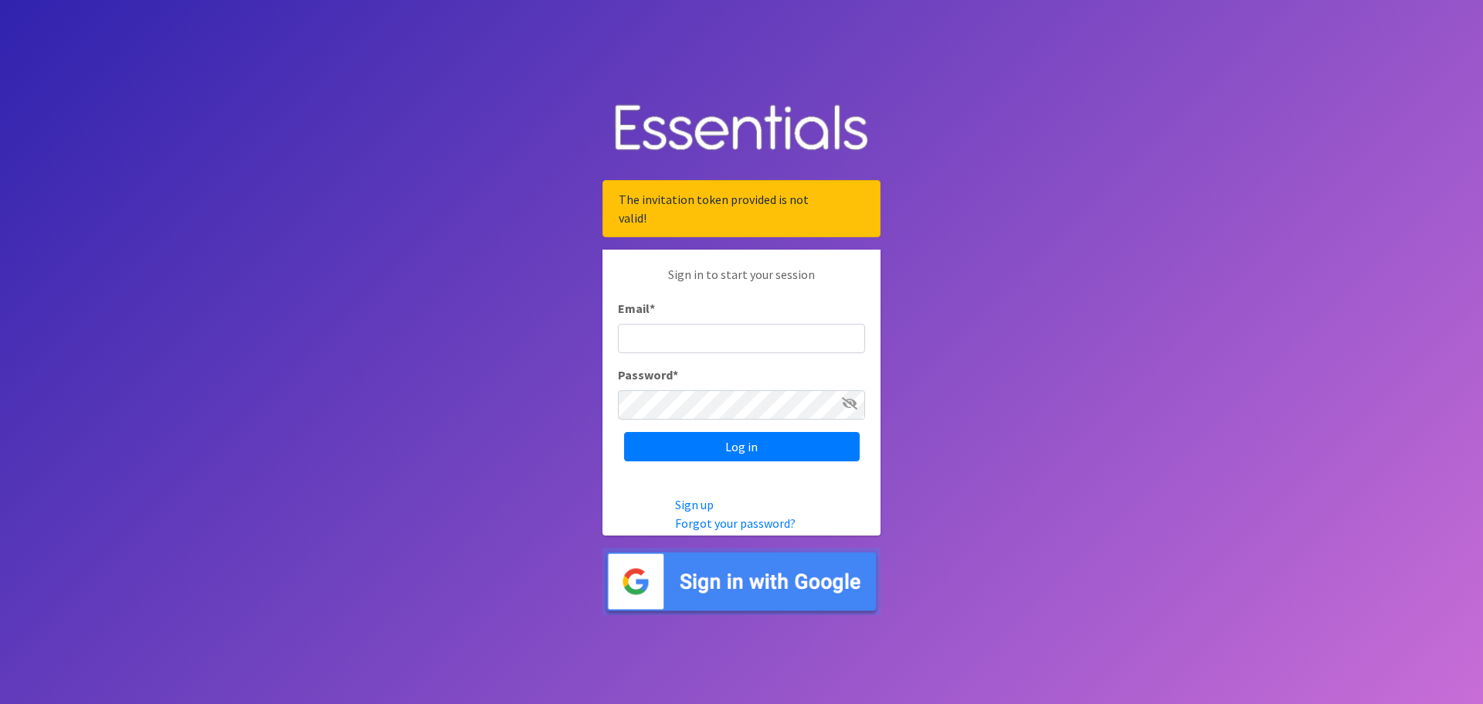
click at [706, 335] on input "Email *" at bounding box center [741, 338] width 247 height 29
type input "VALENTINA.BALANYUK@SPART5.NET"
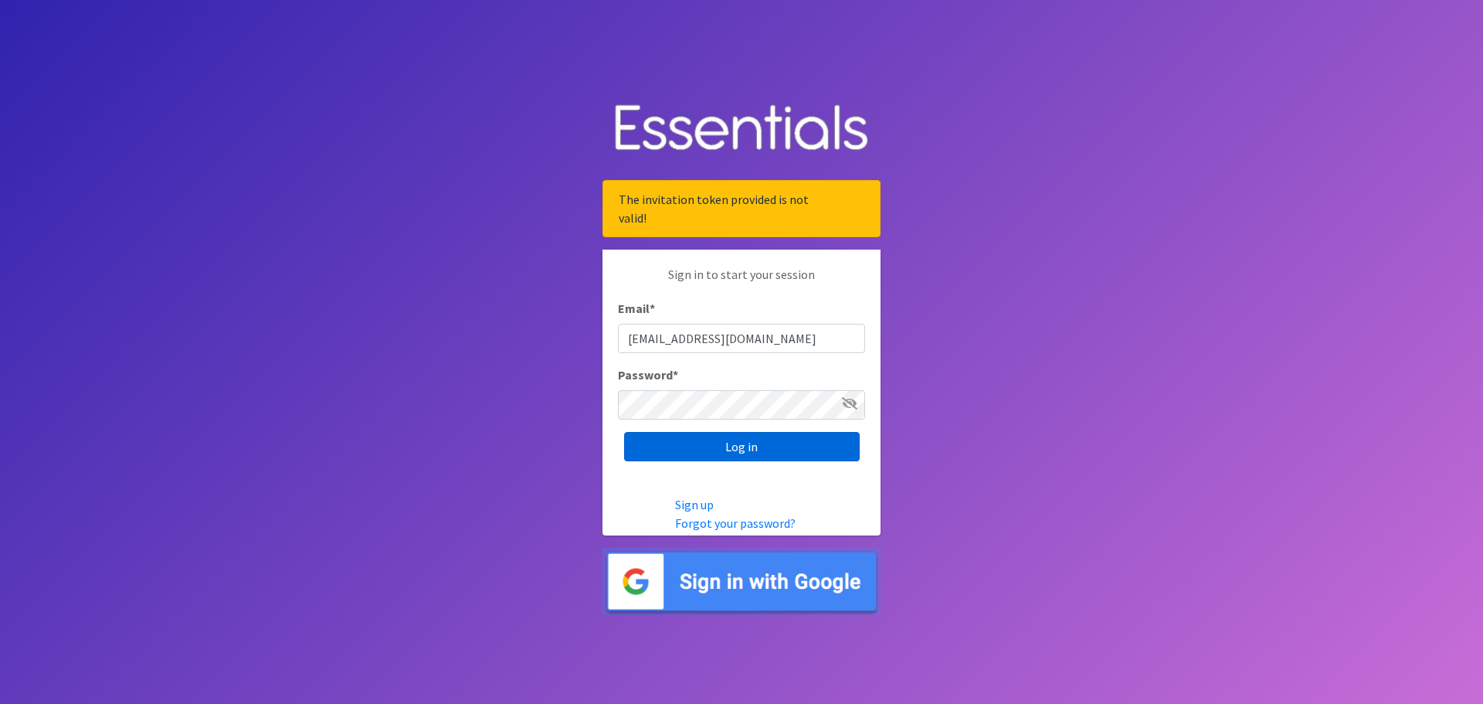
click at [736, 447] on input "Log in" at bounding box center [742, 446] width 236 height 29
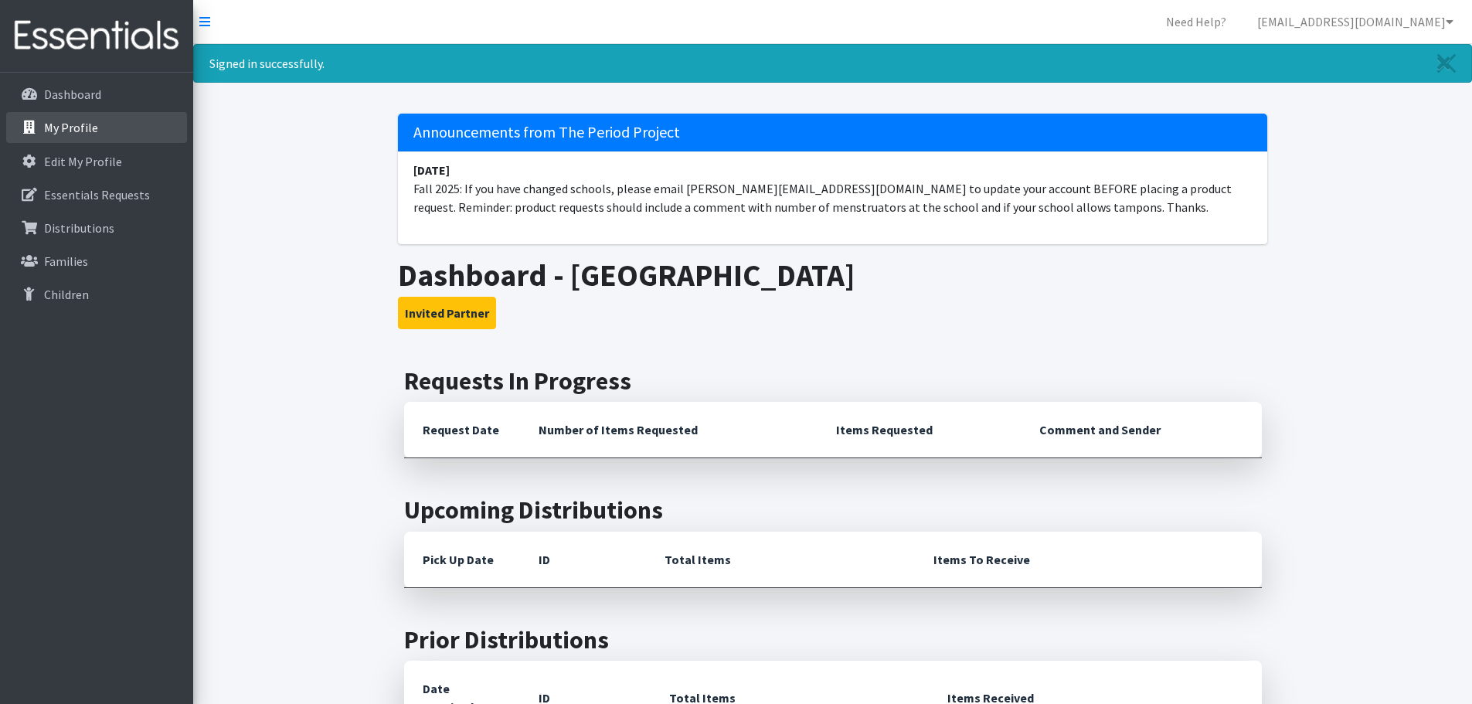
click at [83, 122] on p "My Profile" at bounding box center [71, 127] width 54 height 15
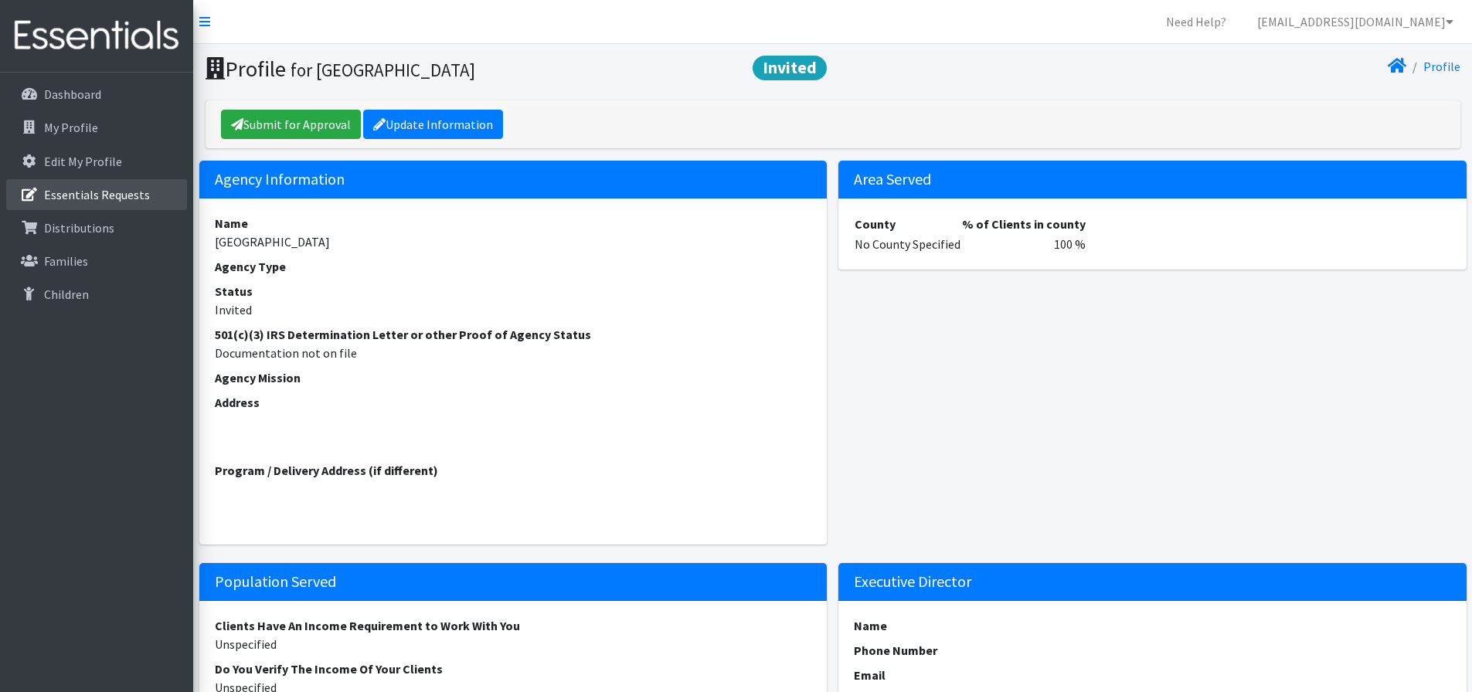
click at [116, 188] on p "Essentials Requests" at bounding box center [97, 194] width 106 height 15
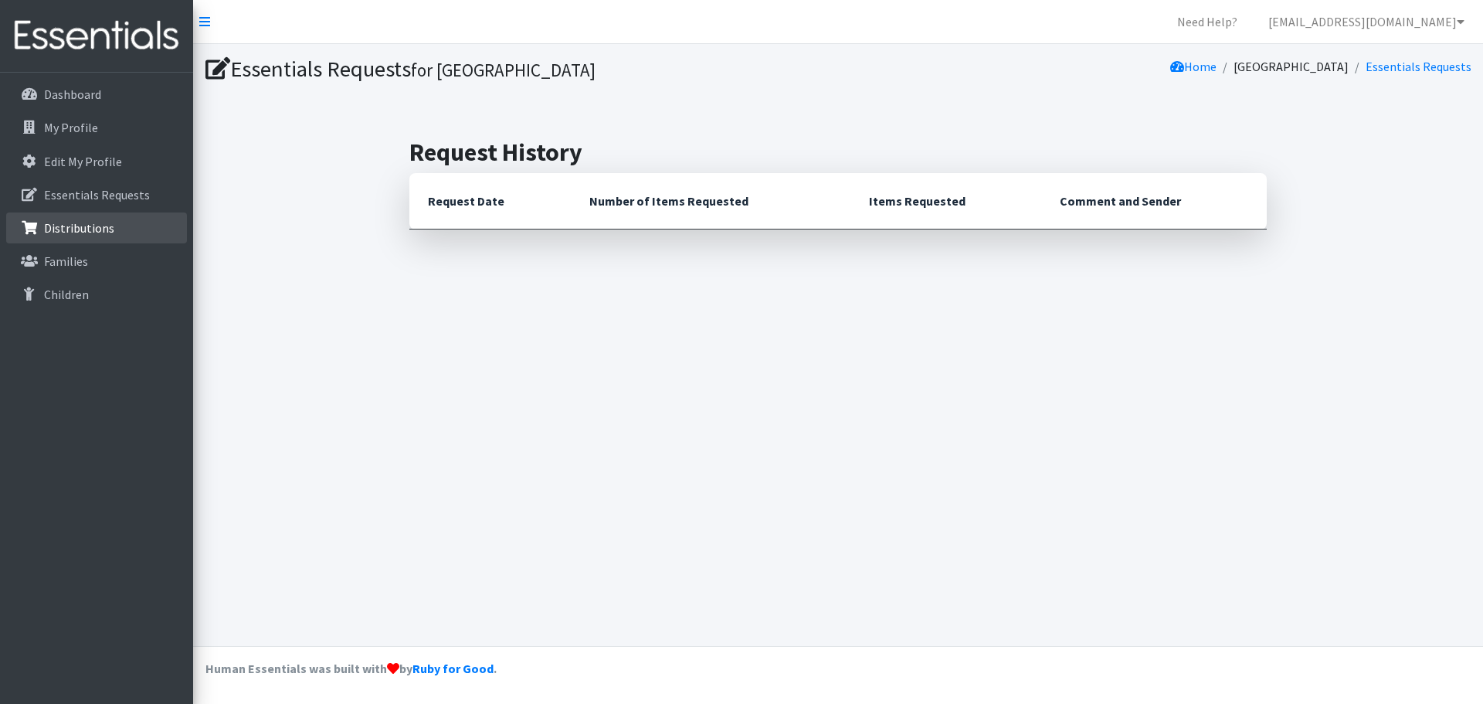
click at [88, 226] on p "Distributions" at bounding box center [79, 227] width 70 height 15
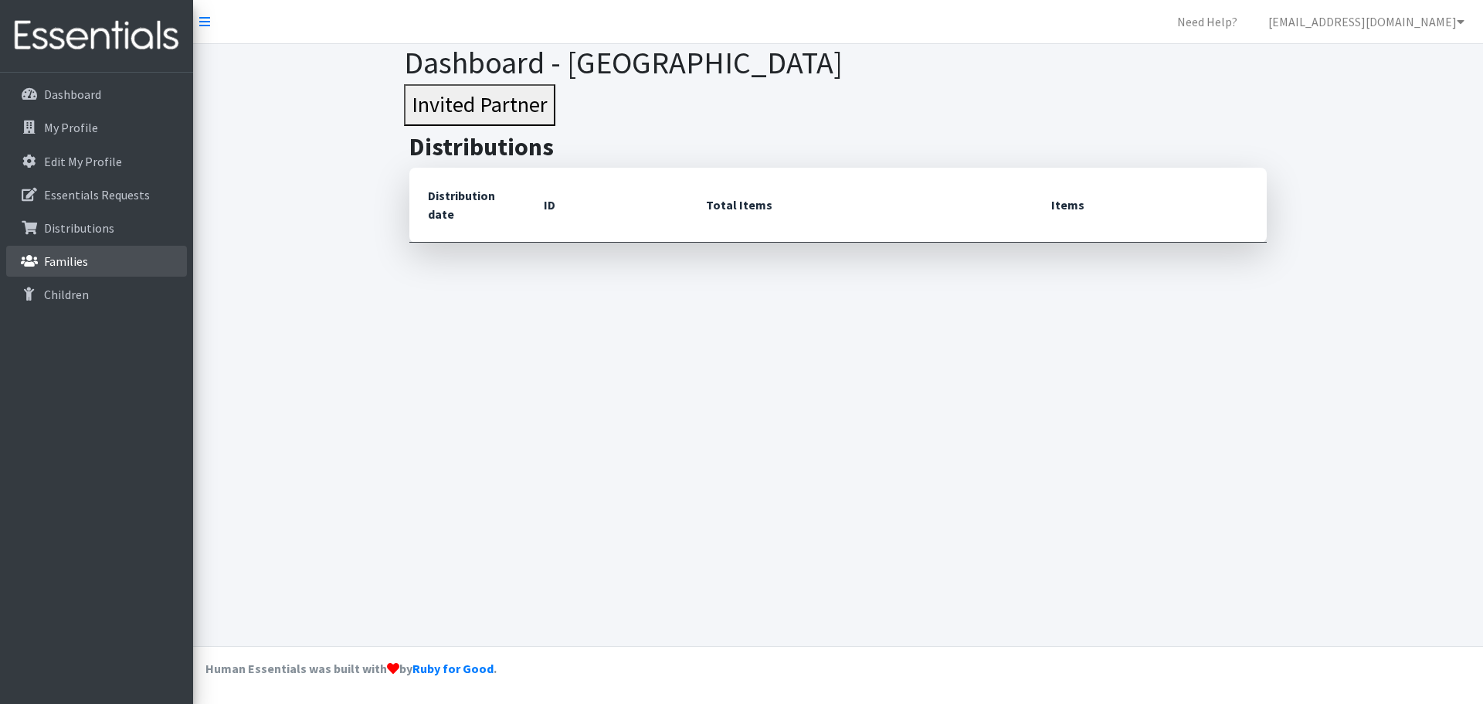
click at [67, 253] on p "Families" at bounding box center [66, 260] width 44 height 15
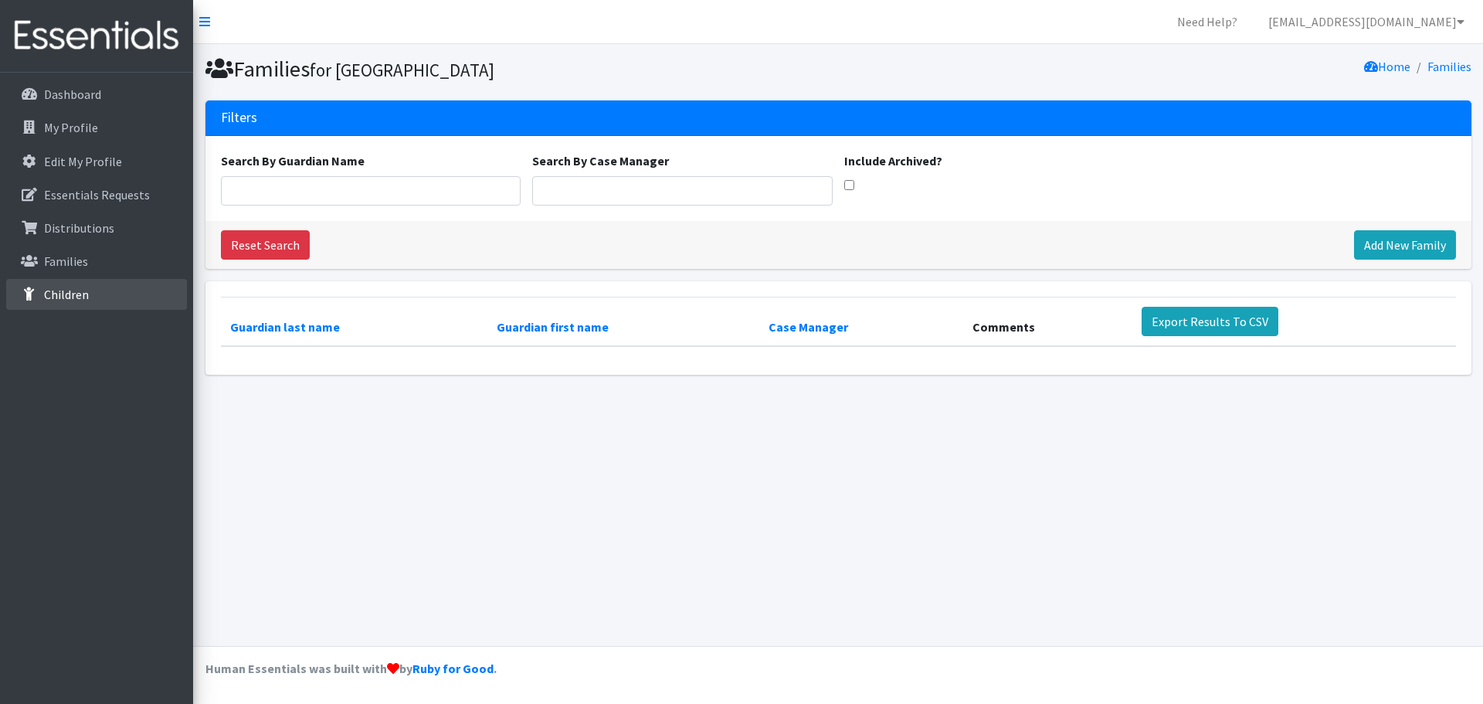
click at [62, 289] on p "Children" at bounding box center [66, 294] width 45 height 15
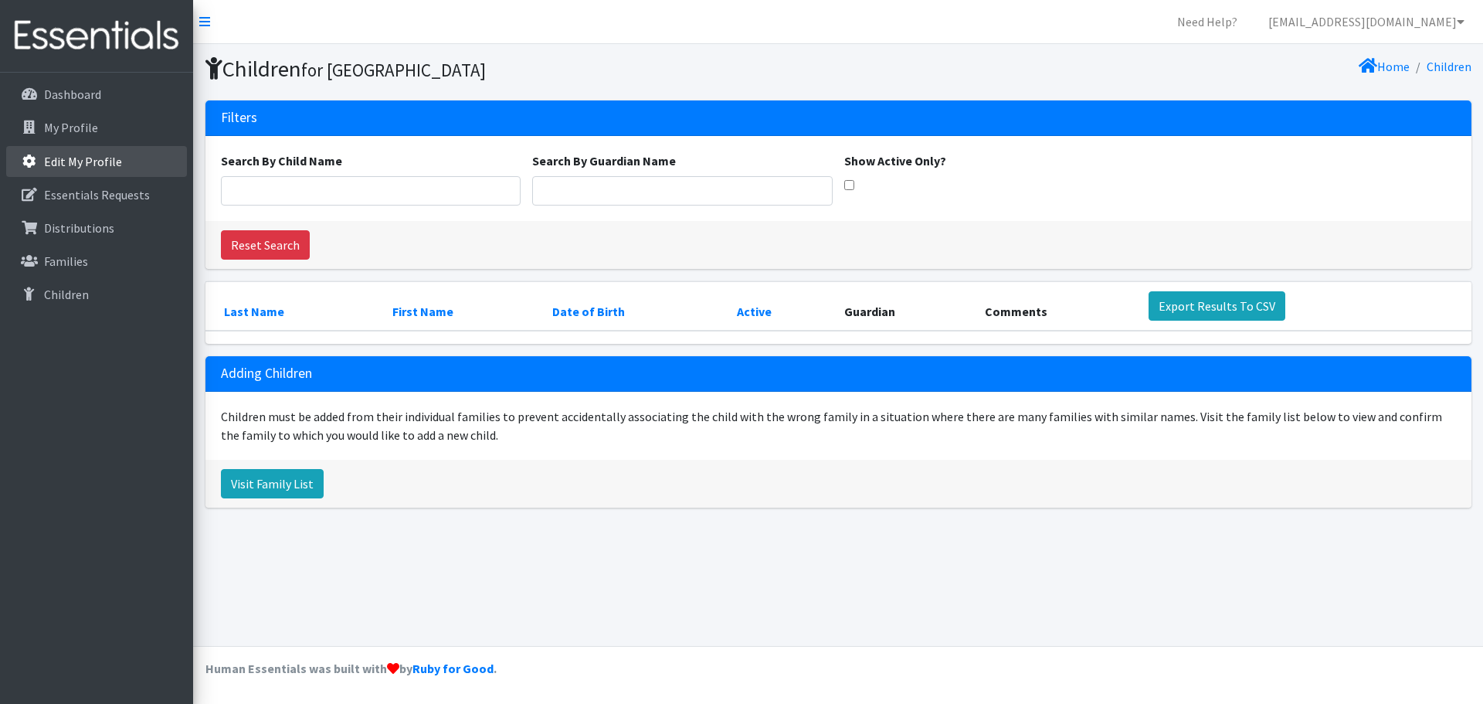
click at [79, 158] on p "Edit My Profile" at bounding box center [83, 161] width 78 height 15
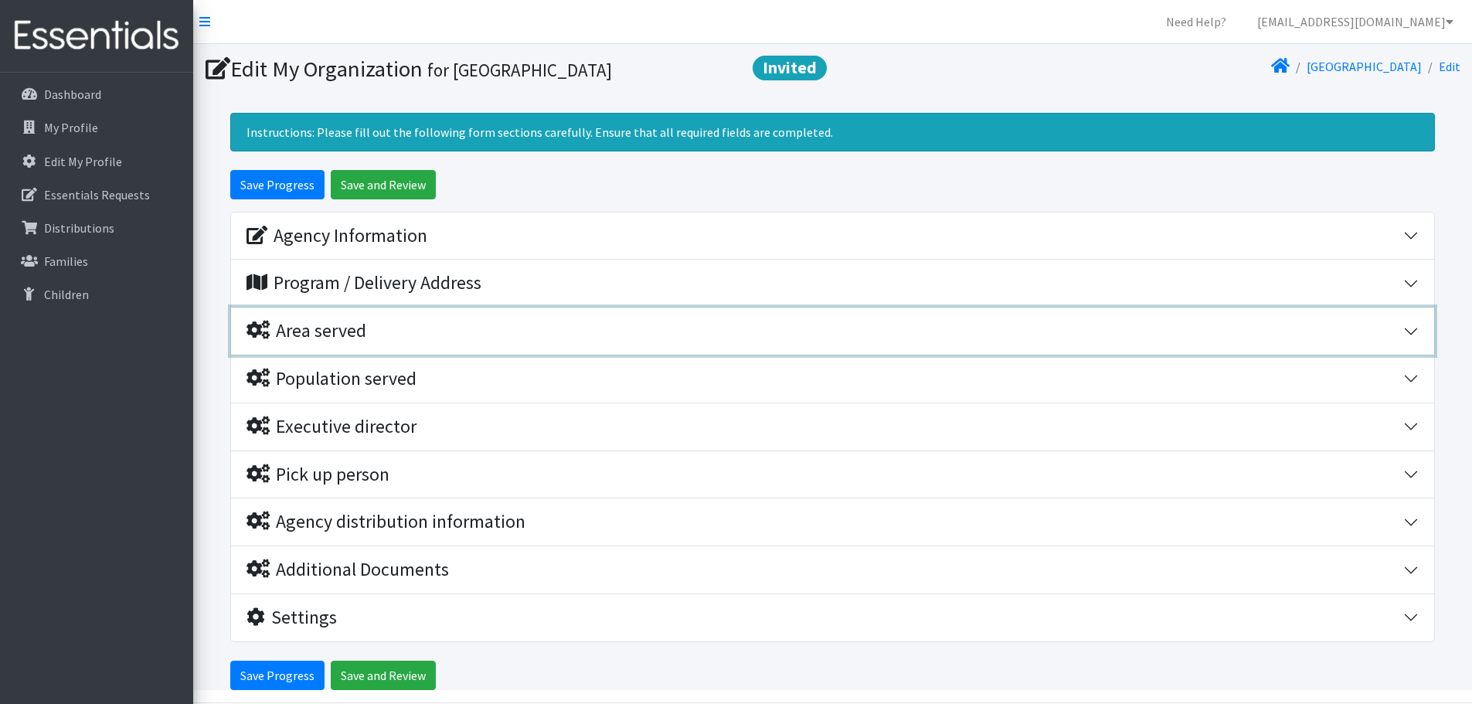
click at [331, 328] on div "Area served" at bounding box center [306, 331] width 120 height 22
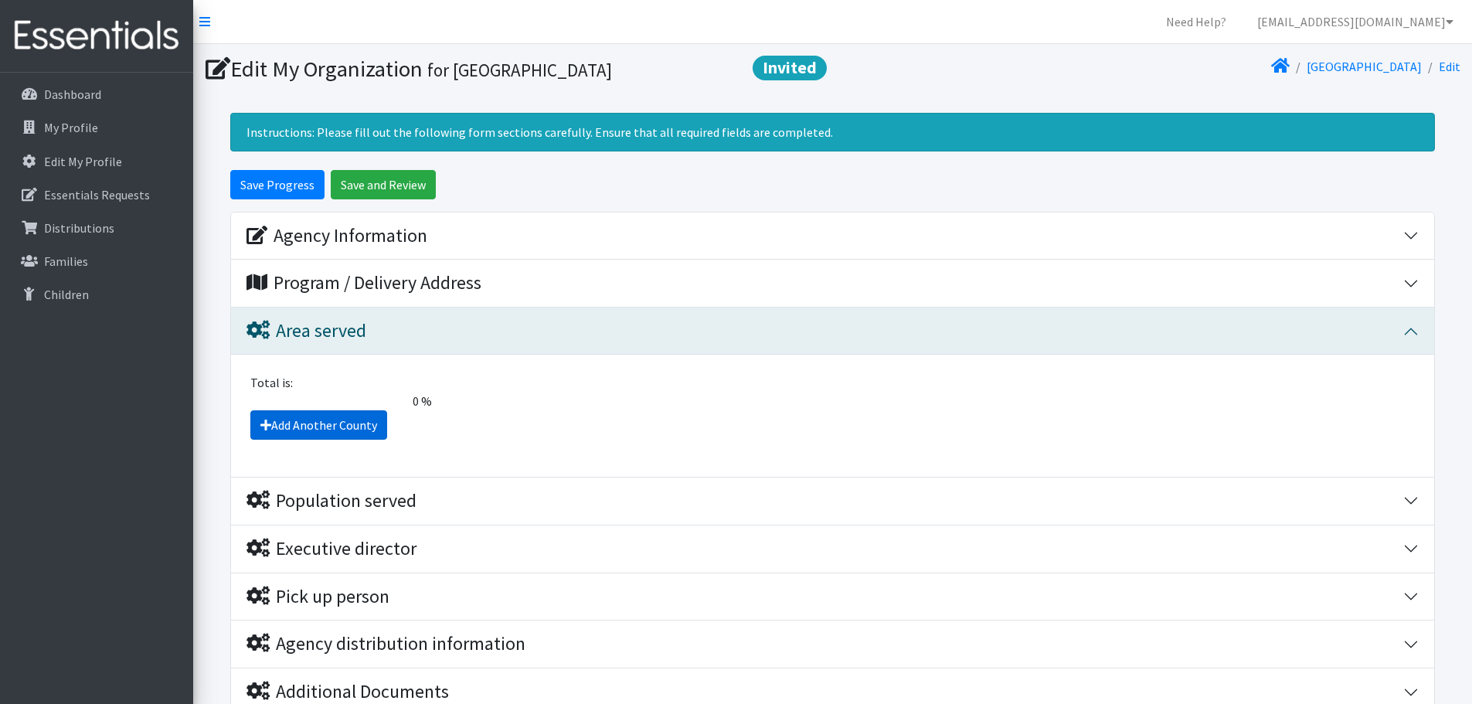
click at [306, 423] on link "Add Another County" at bounding box center [318, 424] width 137 height 29
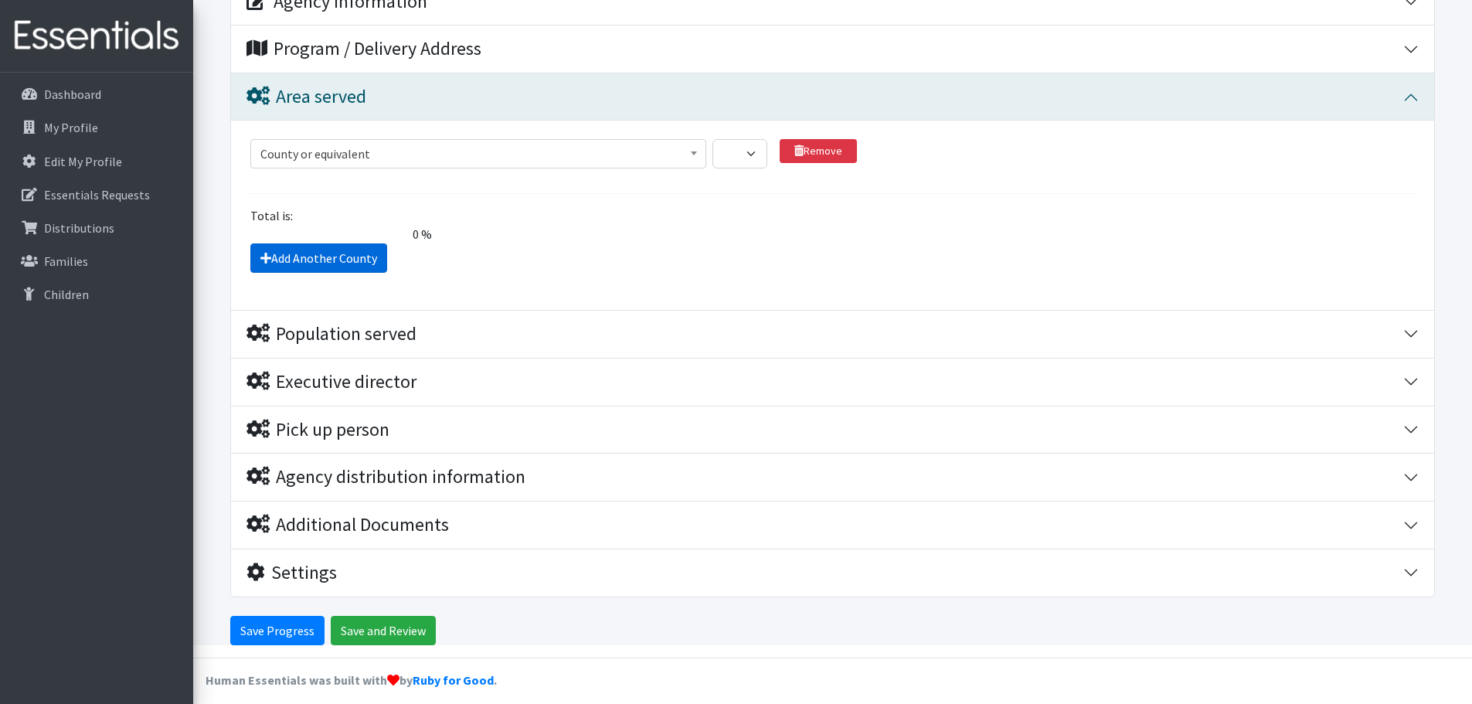
scroll to position [246, 0]
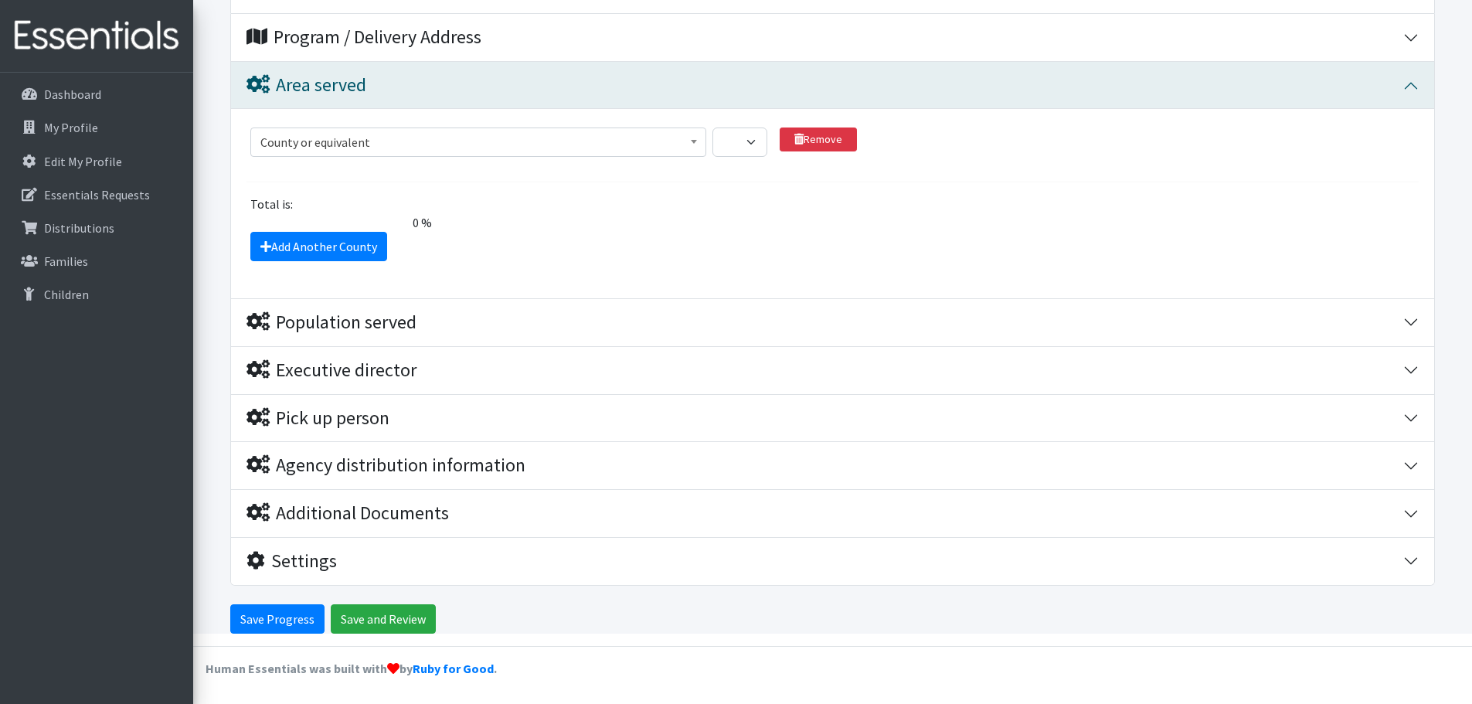
click at [336, 138] on span "County or equivalent" at bounding box center [478, 142] width 436 height 22
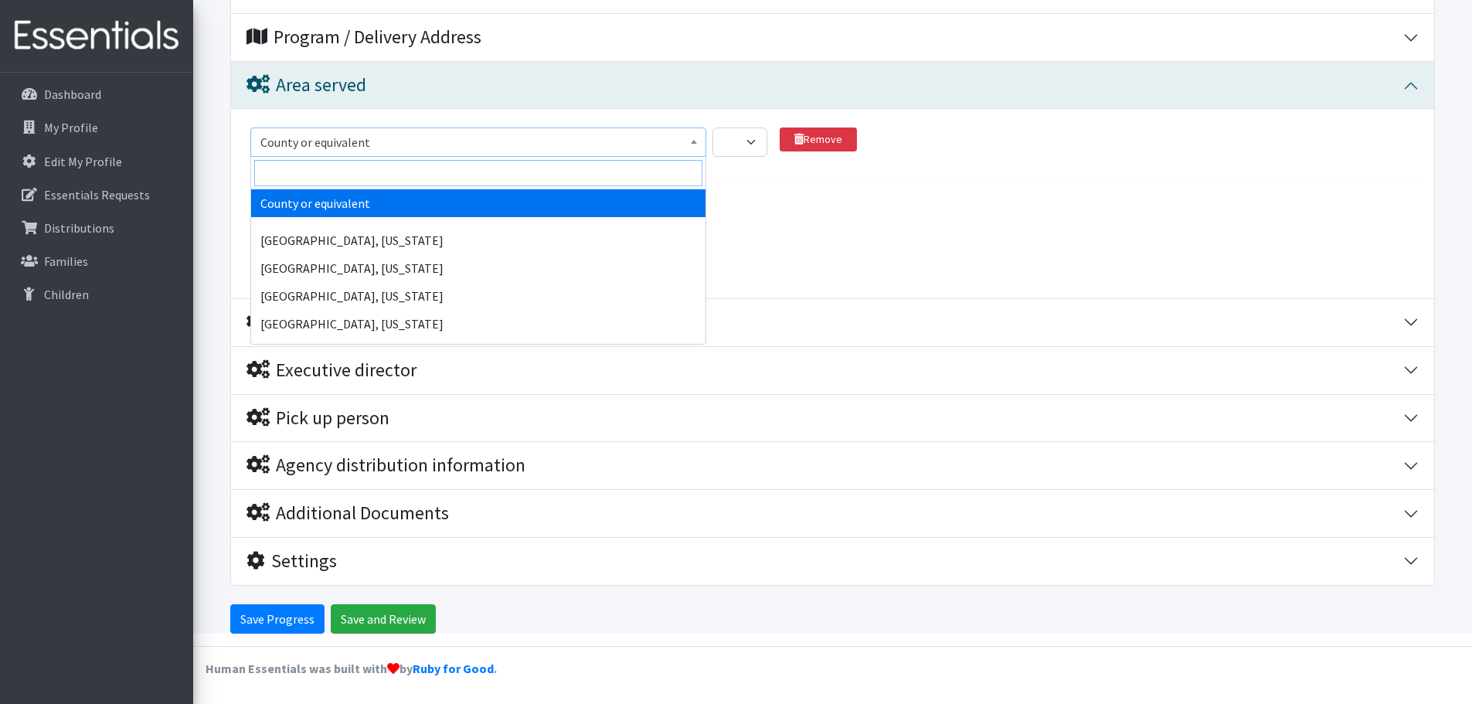
click at [317, 173] on input "search" at bounding box center [478, 173] width 448 height 26
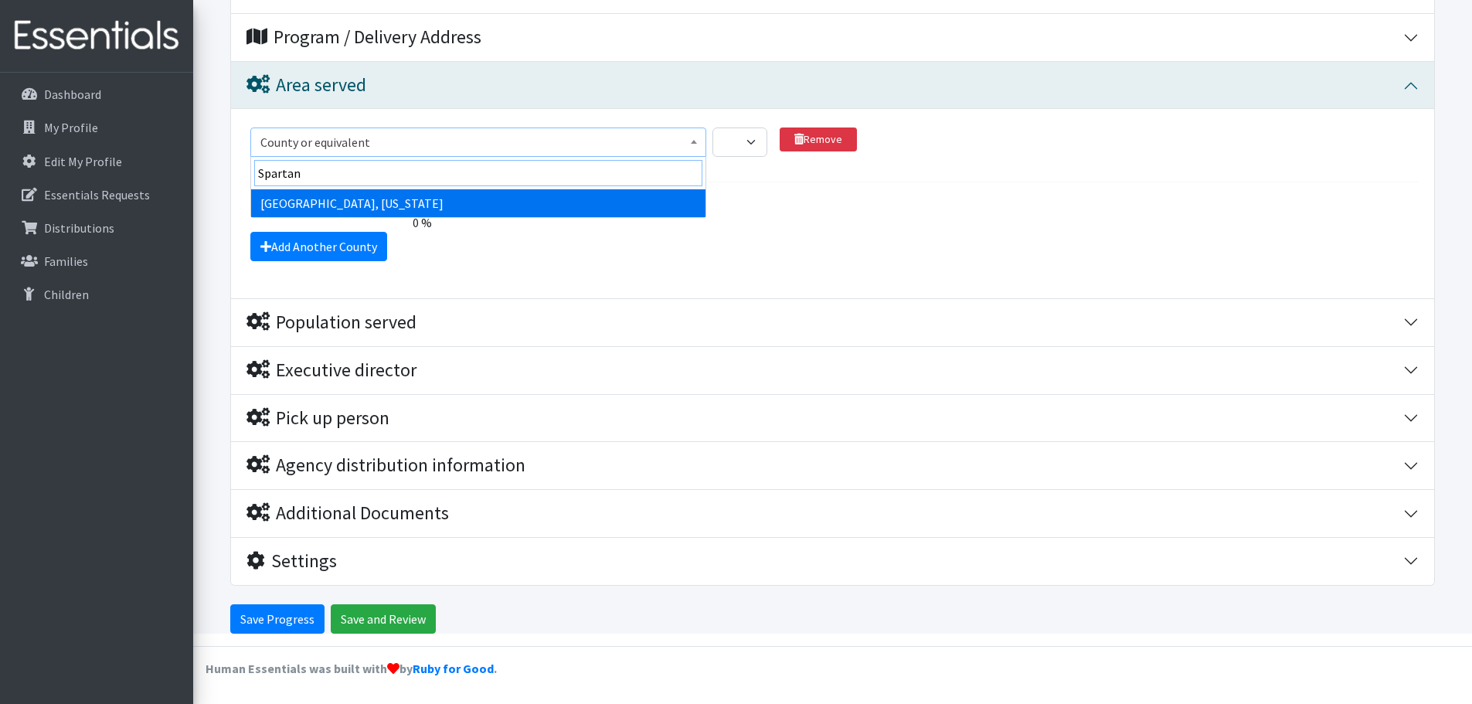
type input "Spartan"
select select "2720"
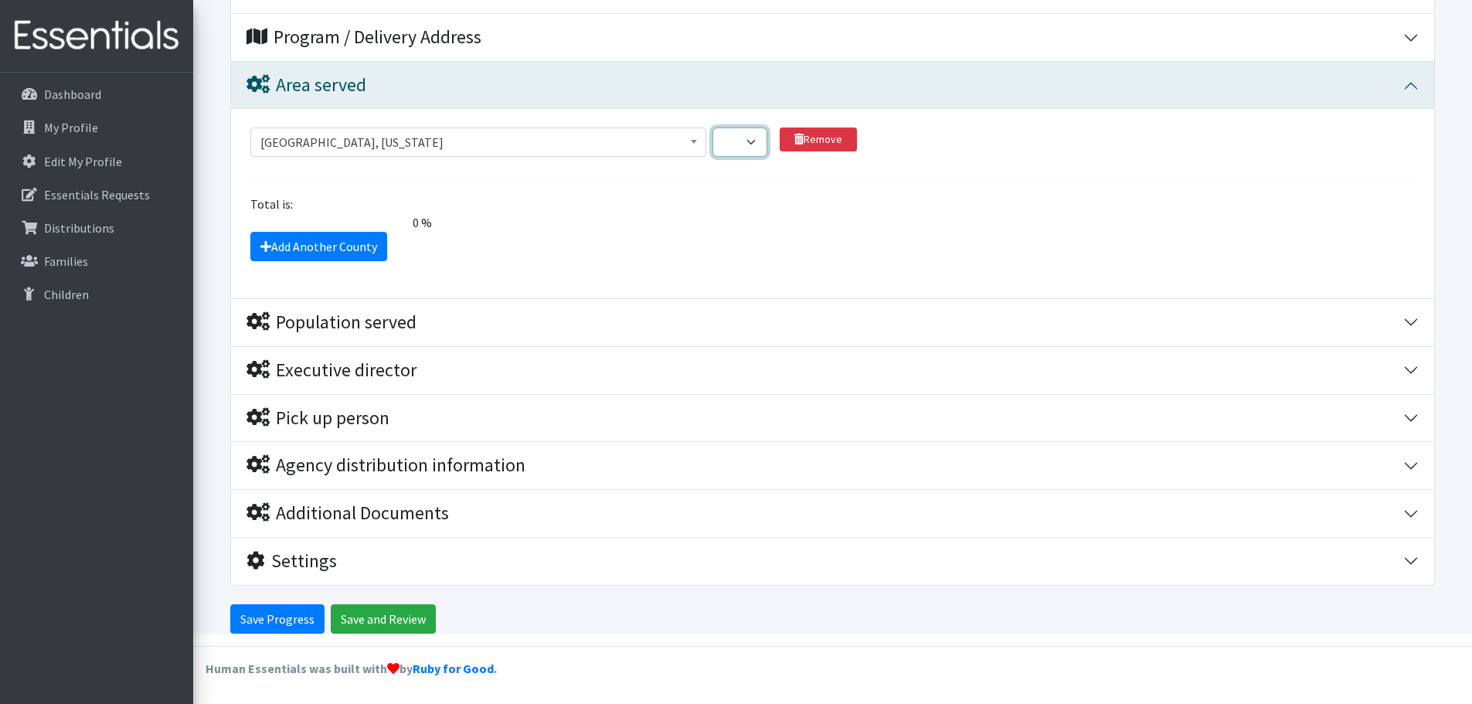
click at [763, 141] on select "1 2 3 4 5 6 7 8 9 10 11 12 13 14 15 16 17 18 19 20 21 22 23 24 25 26 27 28 29 3…" at bounding box center [739, 141] width 55 height 29
click at [712, 127] on select "1 2 3 4 5 6 7 8 9 10 11 12 13 14 15 16 17 18 19 20 21 22 23 24 25 26 27 28 29 3…" at bounding box center [739, 141] width 55 height 29
click at [754, 141] on select "1 2 3 4 5 6 7 8 9 10 11 12 13 14 15 16 17 18 19 20 21 22 23 24 25 26 27 28 29 3…" at bounding box center [739, 141] width 55 height 29
select select "100"
click at [712, 127] on select "1 2 3 4 5 6 7 8 9 10 11 12 13 14 15 16 17 18 19 20 21 22 23 24 25 26 27 28 29 3…" at bounding box center [739, 141] width 55 height 29
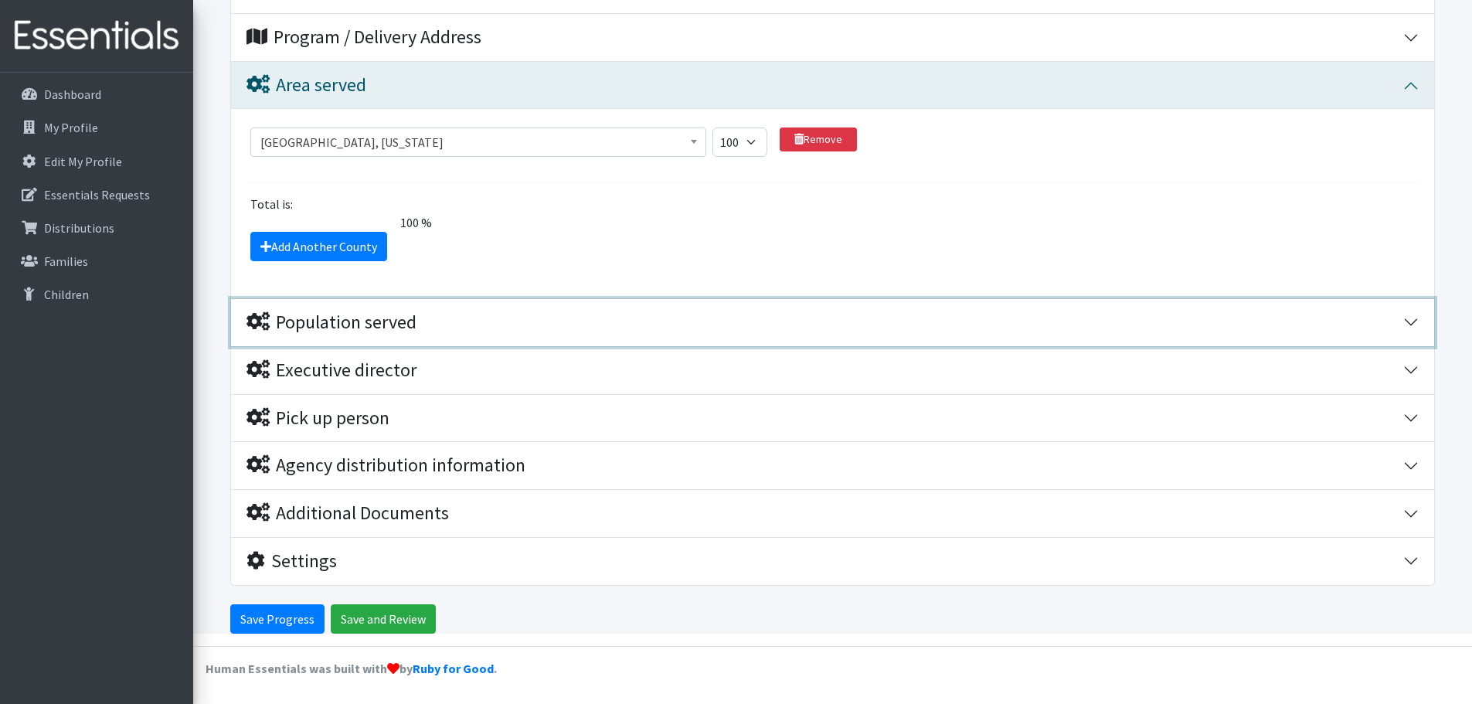
click at [352, 335] on button "Population served" at bounding box center [832, 322] width 1203 height 47
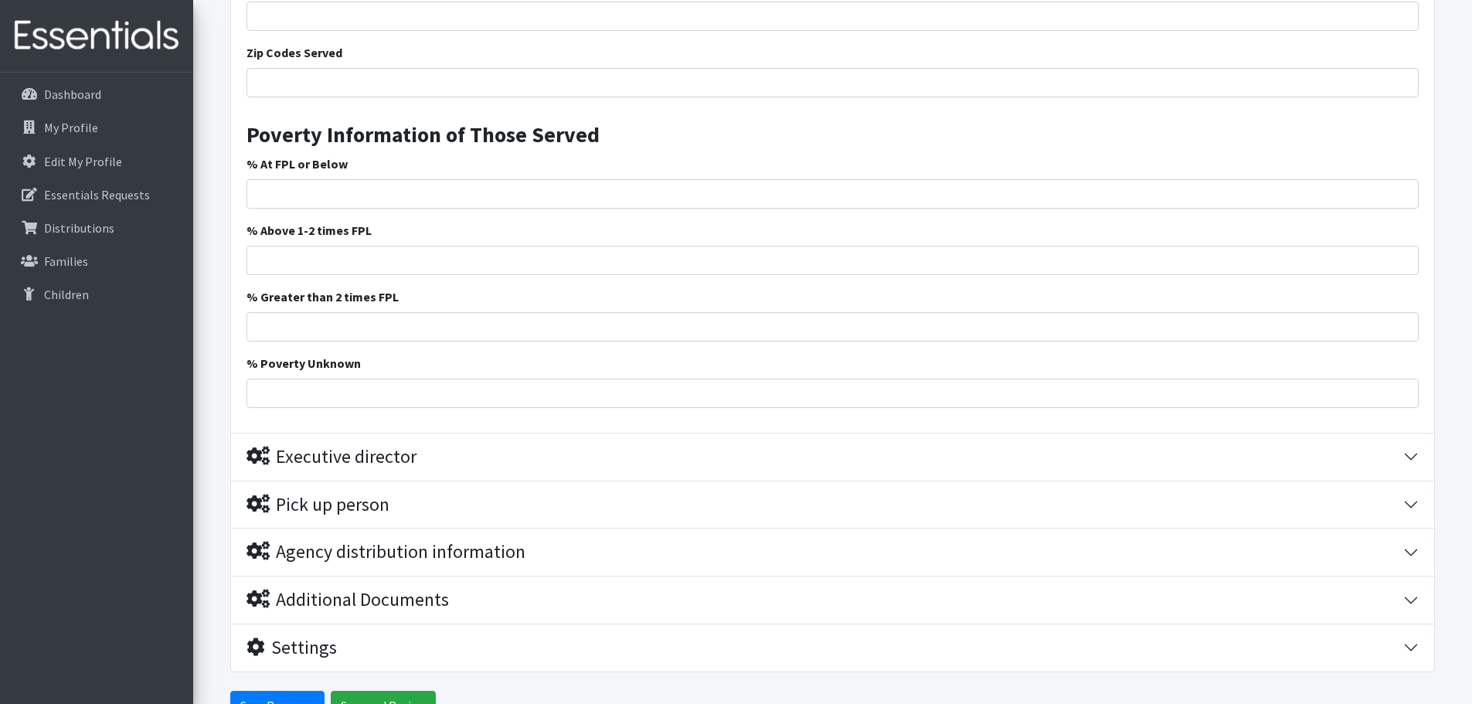
scroll to position [1405, 0]
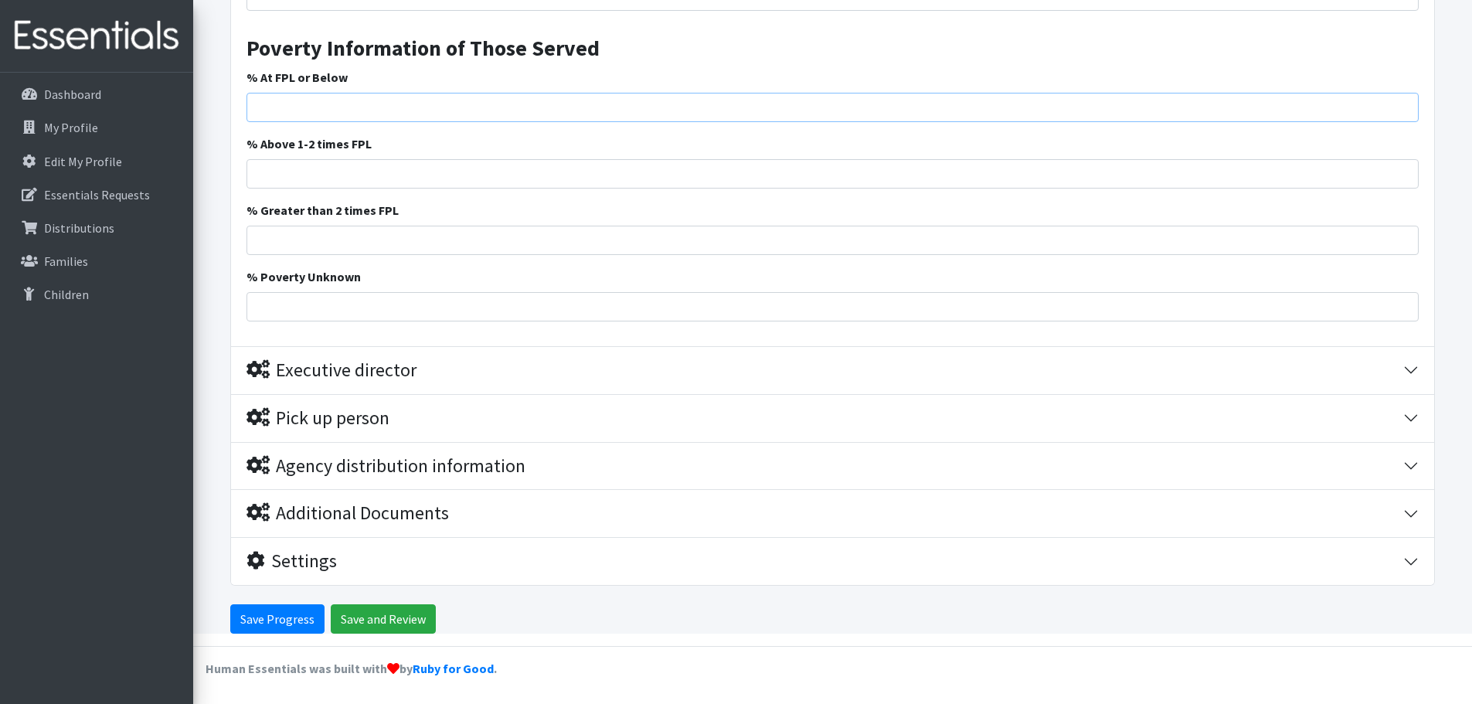
click at [354, 100] on input "% At FPL or Below" at bounding box center [832, 107] width 1172 height 29
click at [352, 113] on input "% At FPL or Below" at bounding box center [832, 107] width 1172 height 29
click at [1401, 104] on input "1" at bounding box center [832, 107] width 1172 height 29
click at [1404, 97] on input "1" at bounding box center [832, 107] width 1172 height 29
click at [1405, 106] on input "2" at bounding box center [832, 107] width 1172 height 29
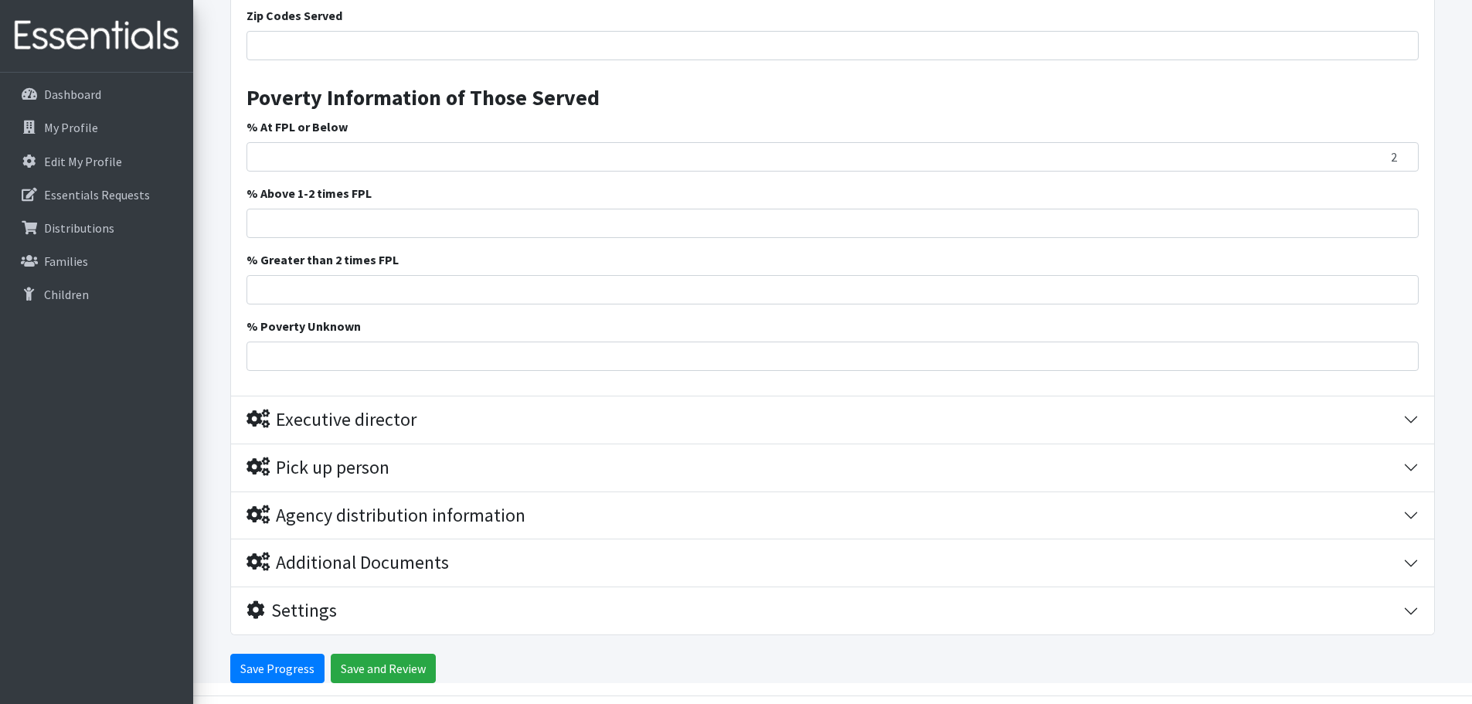
scroll to position [1328, 0]
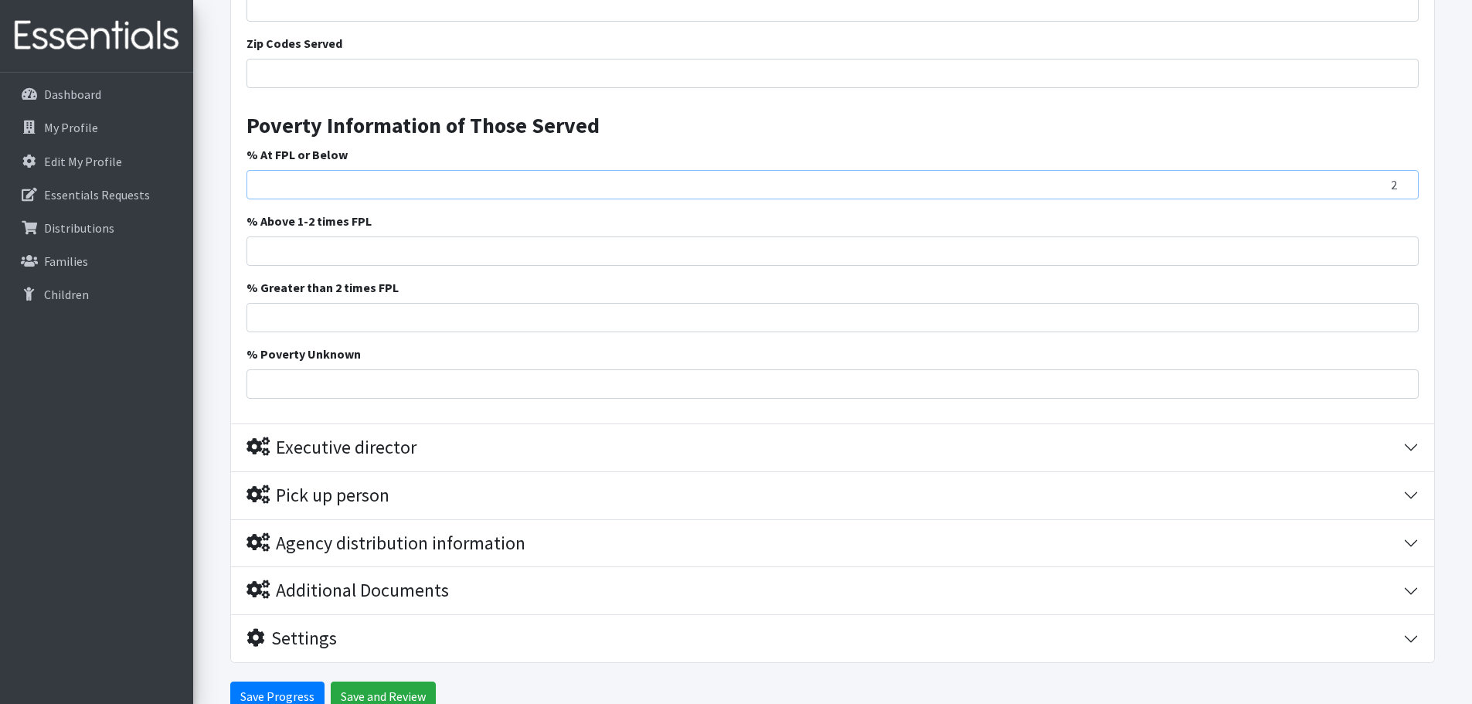
click at [491, 179] on input "2" at bounding box center [832, 184] width 1172 height 29
drag, startPoint x: 493, startPoint y: 183, endPoint x: 509, endPoint y: 187, distance: 16.7
click at [501, 185] on input "2" at bounding box center [832, 184] width 1172 height 29
click at [1403, 181] on input "3" at bounding box center [832, 184] width 1172 height 29
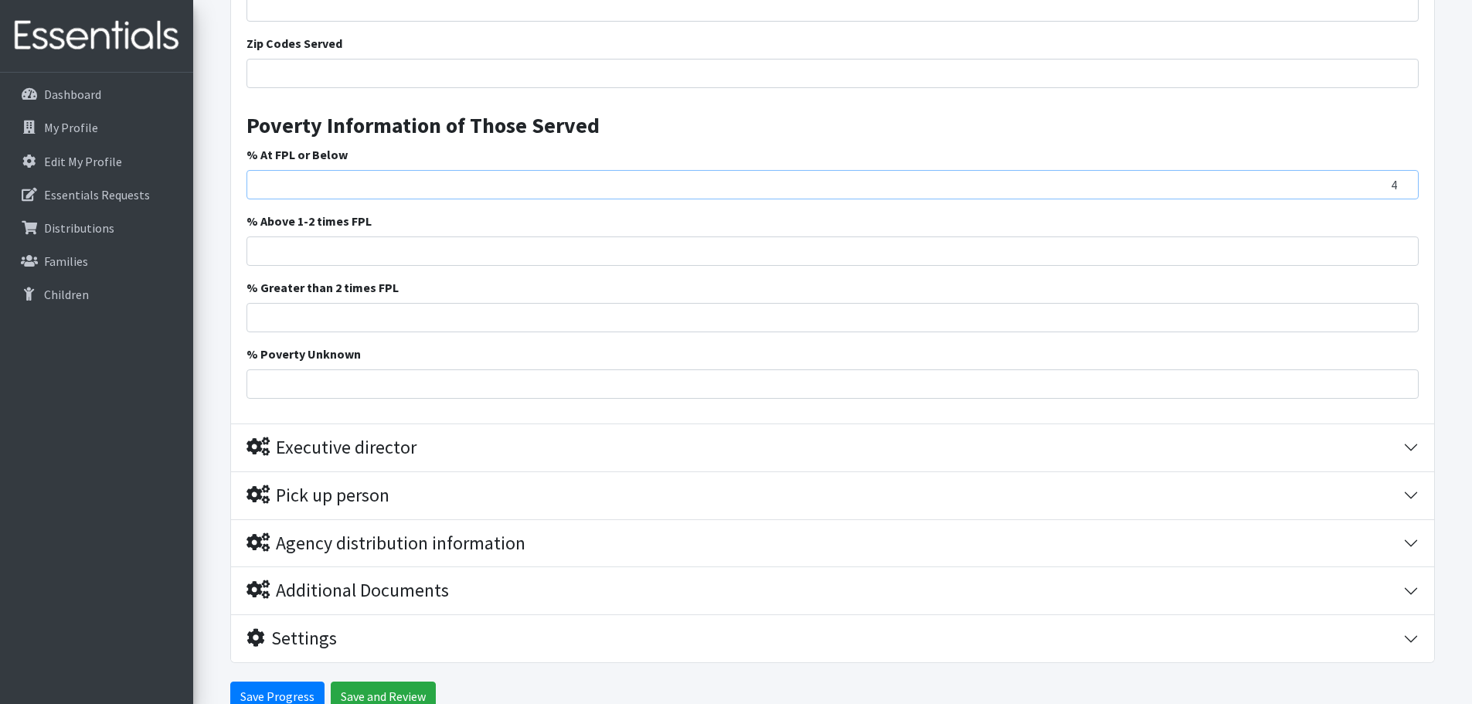
click at [1402, 181] on input "4" at bounding box center [832, 184] width 1172 height 29
click at [1402, 181] on input "5" at bounding box center [832, 184] width 1172 height 29
click at [1402, 181] on input "6" at bounding box center [832, 184] width 1172 height 29
click at [1402, 179] on input "7" at bounding box center [832, 184] width 1172 height 29
click at [1402, 179] on input "8" at bounding box center [832, 184] width 1172 height 29
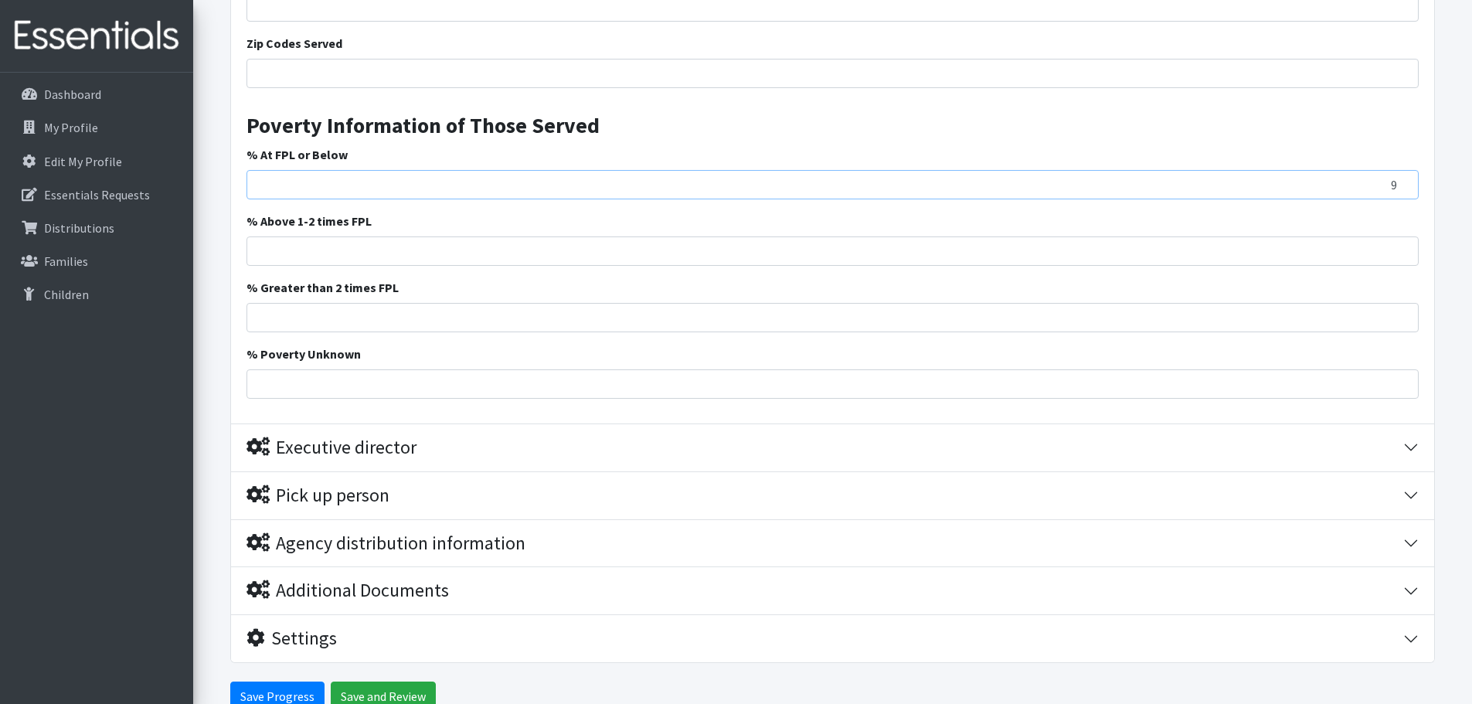
click at [1402, 179] on input "9" at bounding box center [832, 184] width 1172 height 29
click at [1402, 179] on input "10" at bounding box center [832, 184] width 1172 height 29
click at [1402, 179] on input "11" at bounding box center [832, 184] width 1172 height 29
click at [1402, 179] on input "12" at bounding box center [832, 184] width 1172 height 29
click at [1402, 179] on input "13" at bounding box center [832, 184] width 1172 height 29
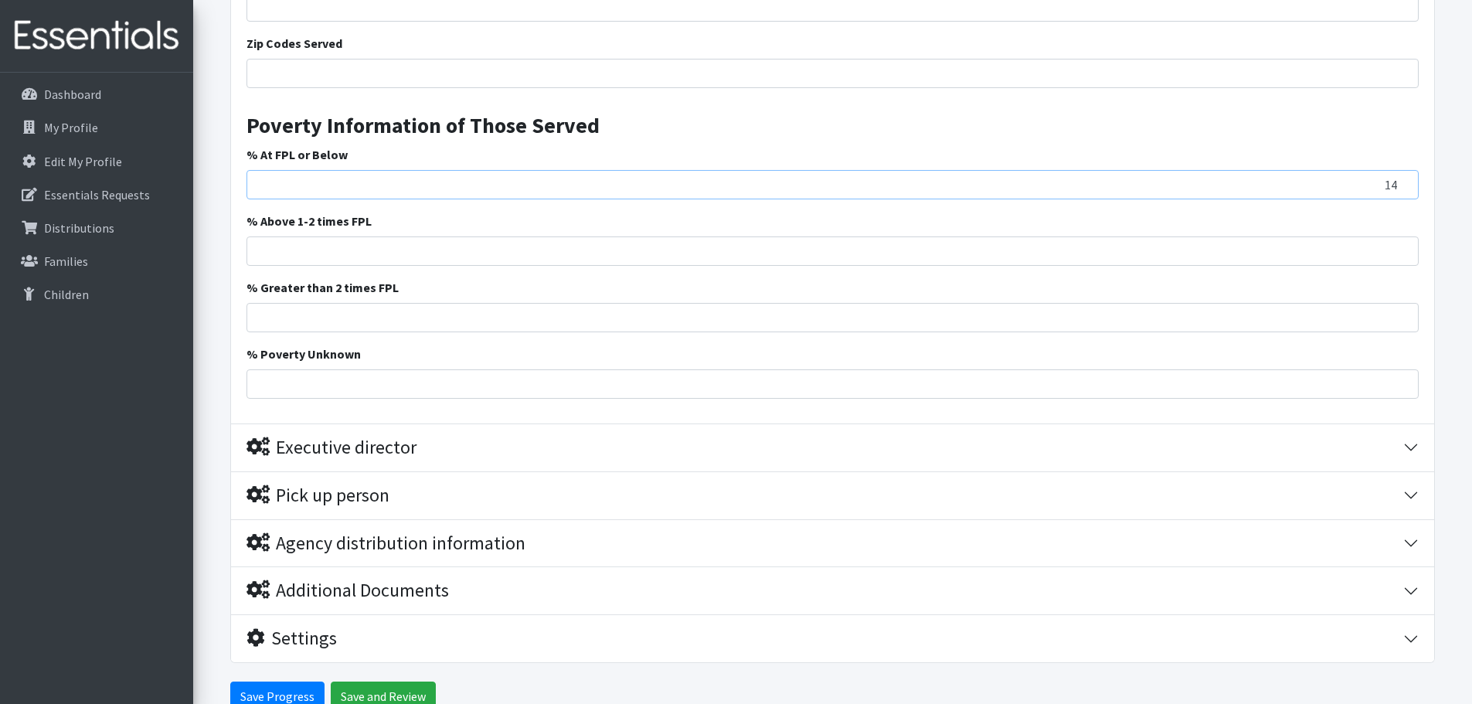
type input "14"
click at [1402, 179] on input "14" at bounding box center [832, 184] width 1172 height 29
click at [885, 244] on input "% Above 1-2 times FPL" at bounding box center [832, 250] width 1172 height 29
click at [1402, 249] on input "1" at bounding box center [832, 250] width 1172 height 29
click at [1402, 249] on input "2" at bounding box center [832, 250] width 1172 height 29
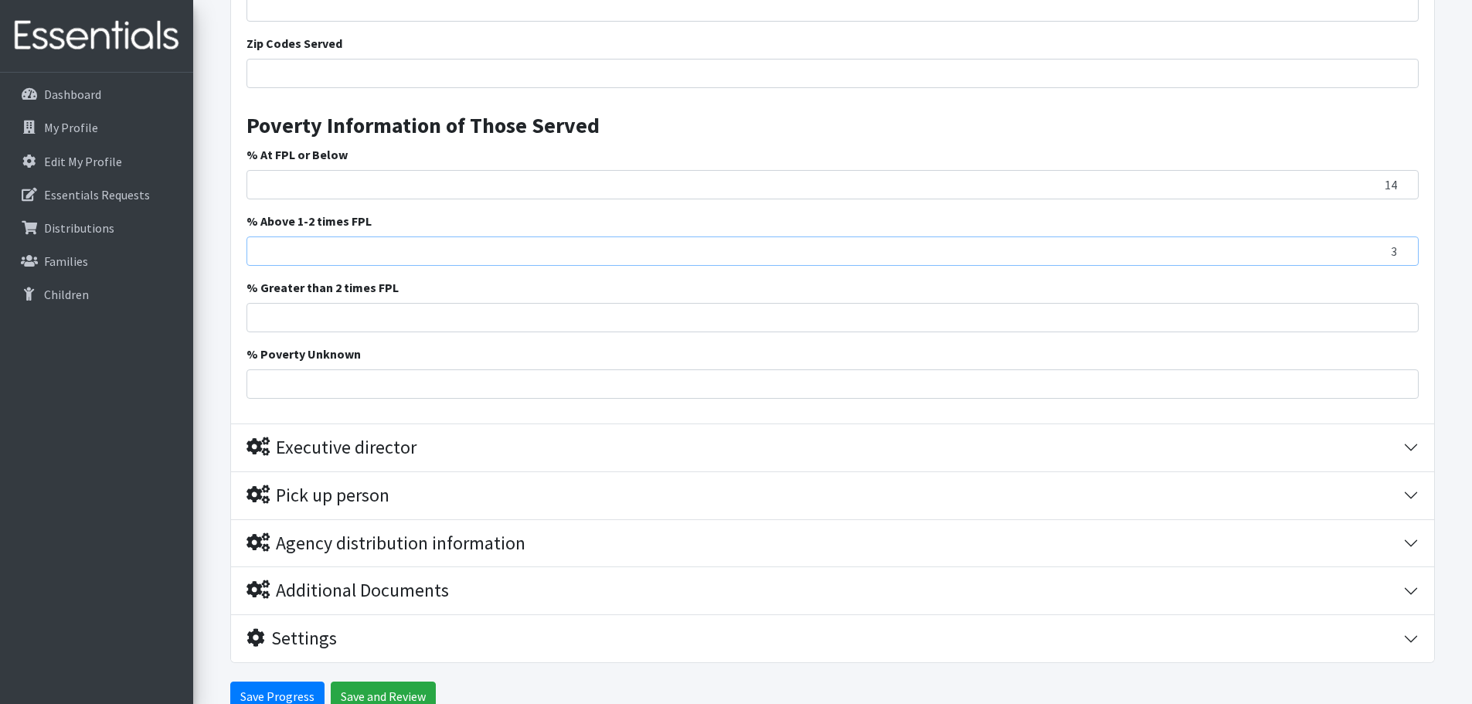
click at [1402, 249] on input "3" at bounding box center [832, 250] width 1172 height 29
click at [1402, 249] on input "4" at bounding box center [832, 250] width 1172 height 29
click at [1401, 248] on input "5" at bounding box center [832, 250] width 1172 height 29
click at [1401, 248] on input "6" at bounding box center [832, 250] width 1172 height 29
click at [1401, 248] on input "7" at bounding box center [832, 250] width 1172 height 29
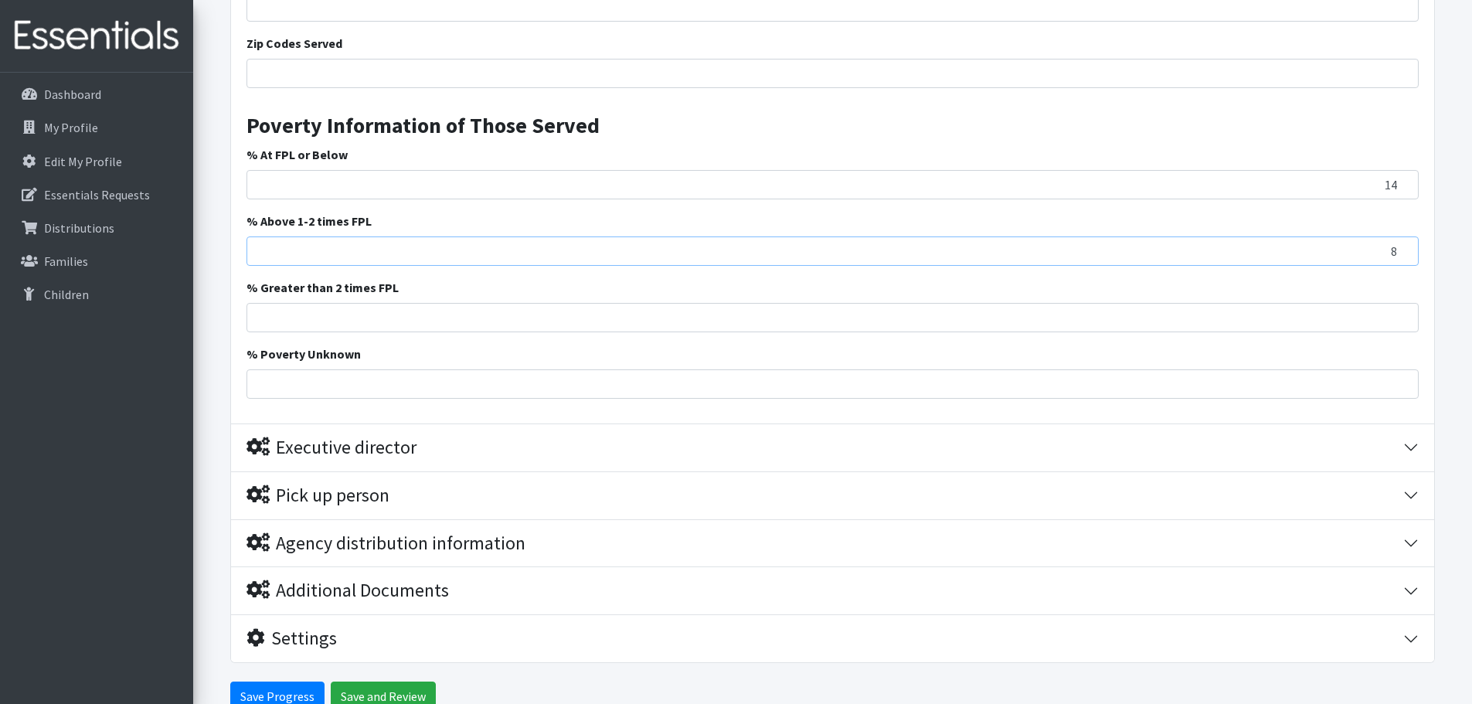
click at [1401, 248] on input "8" at bounding box center [832, 250] width 1172 height 29
type input "9"
click at [1401, 248] on input "9" at bounding box center [832, 250] width 1172 height 29
type input "1"
click at [1401, 310] on input "1" at bounding box center [832, 317] width 1172 height 29
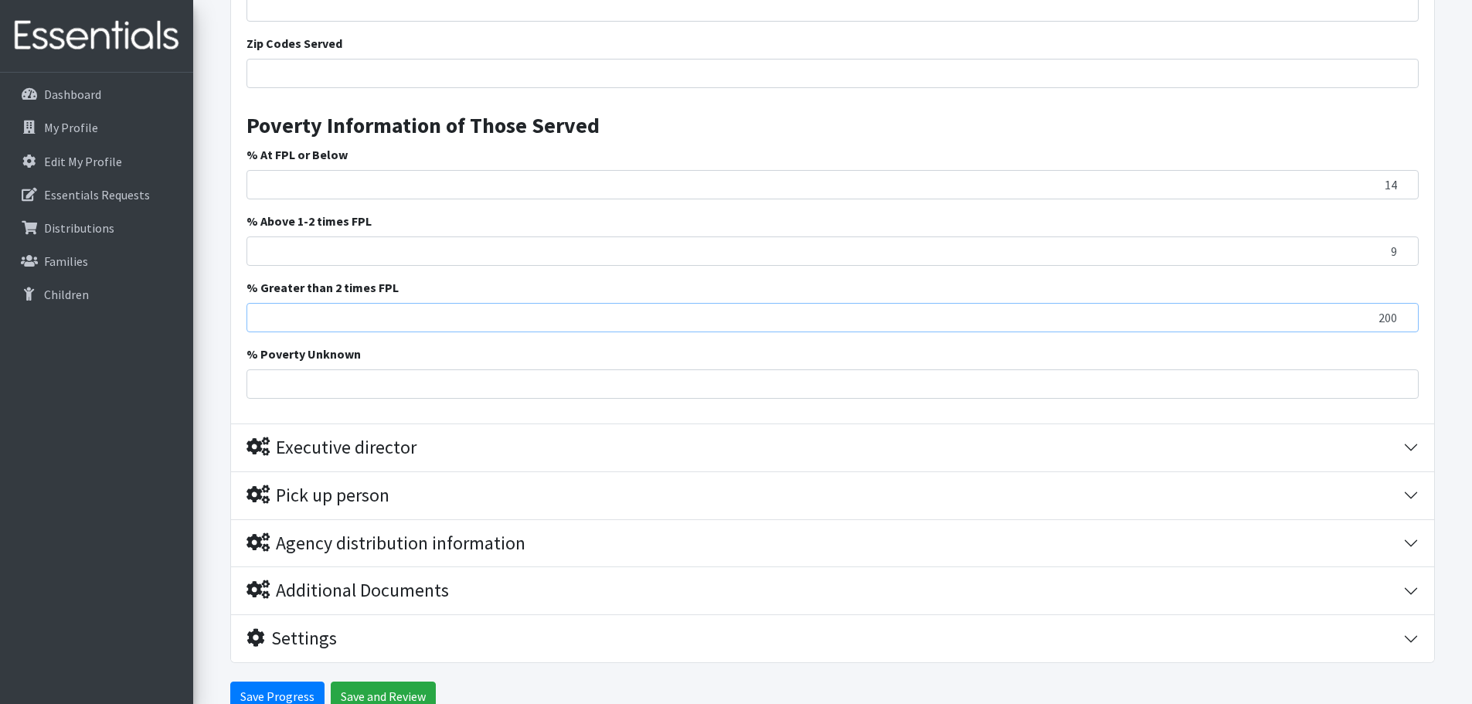
type input "200"
click at [1093, 379] on input "% Poverty Unknown" at bounding box center [832, 383] width 1172 height 29
type input "-1"
click at [1402, 389] on input "-1" at bounding box center [832, 383] width 1172 height 29
type input "80"
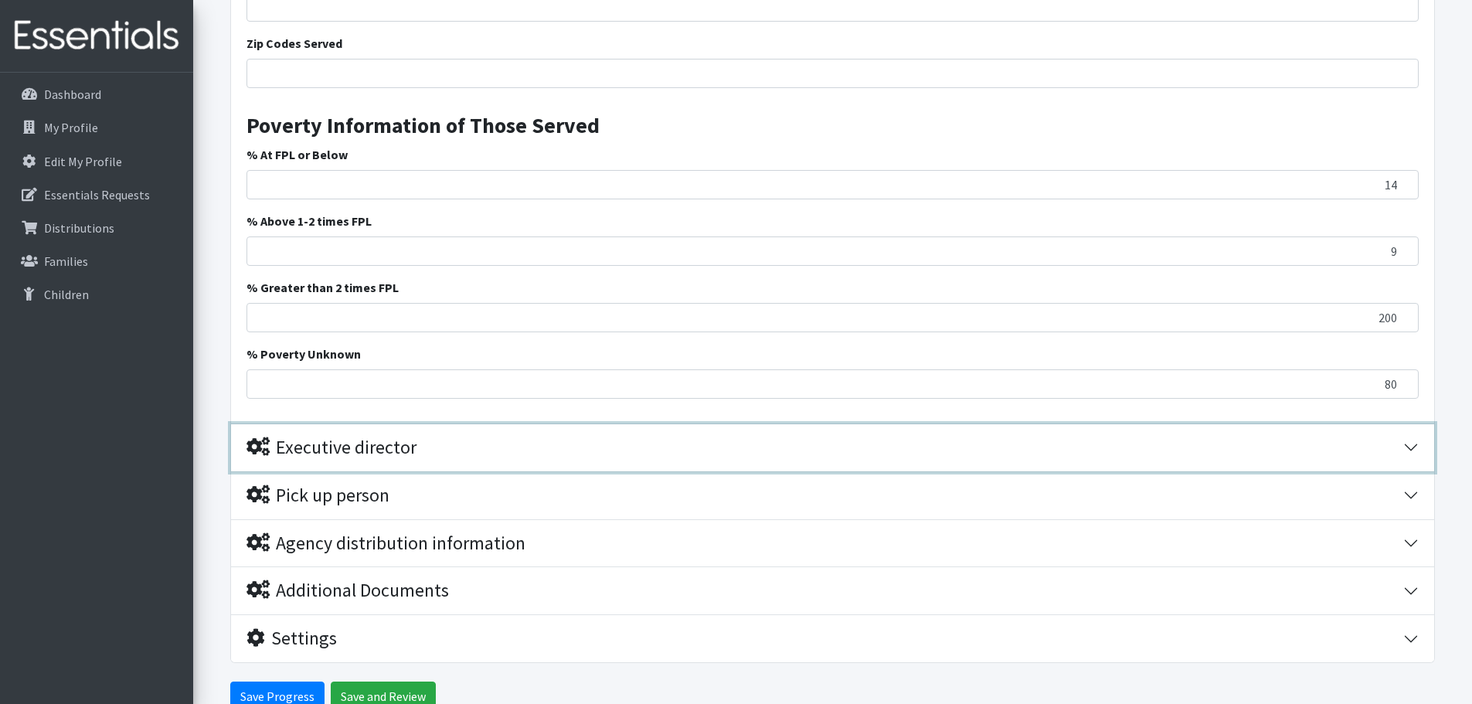
click at [955, 426] on button "Executive director" at bounding box center [832, 447] width 1203 height 47
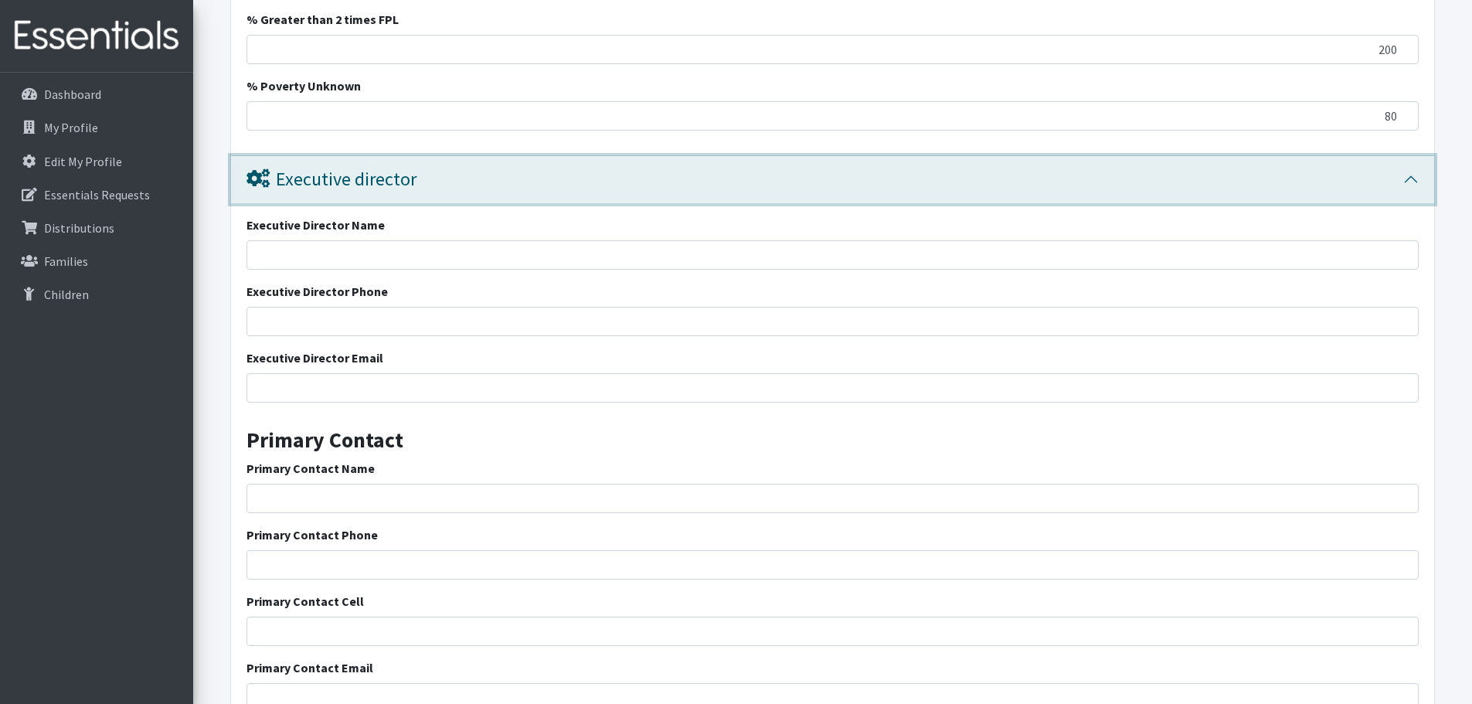
scroll to position [1631, 0]
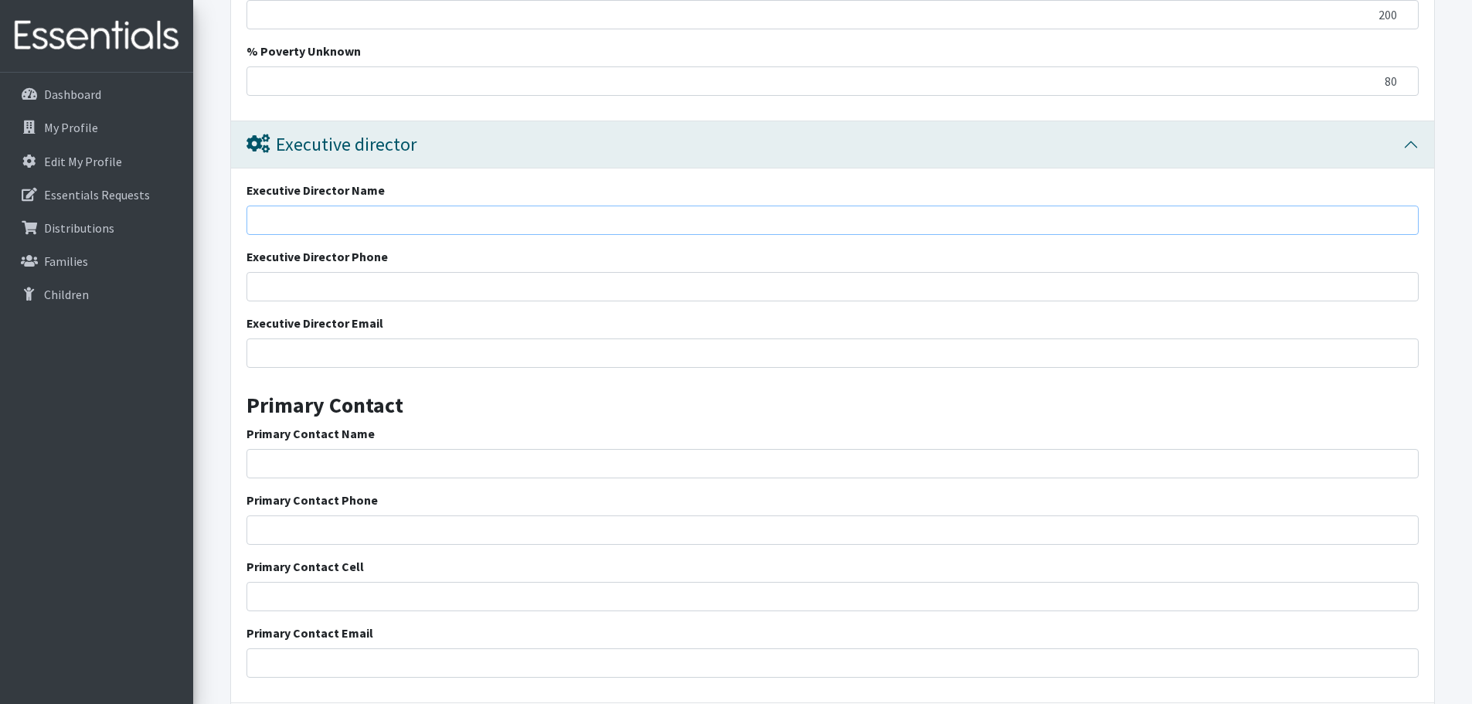
click at [445, 222] on input "Executive Director Name" at bounding box center [832, 220] width 1172 height 29
click at [471, 144] on div "Executive director" at bounding box center [824, 145] width 1157 height 22
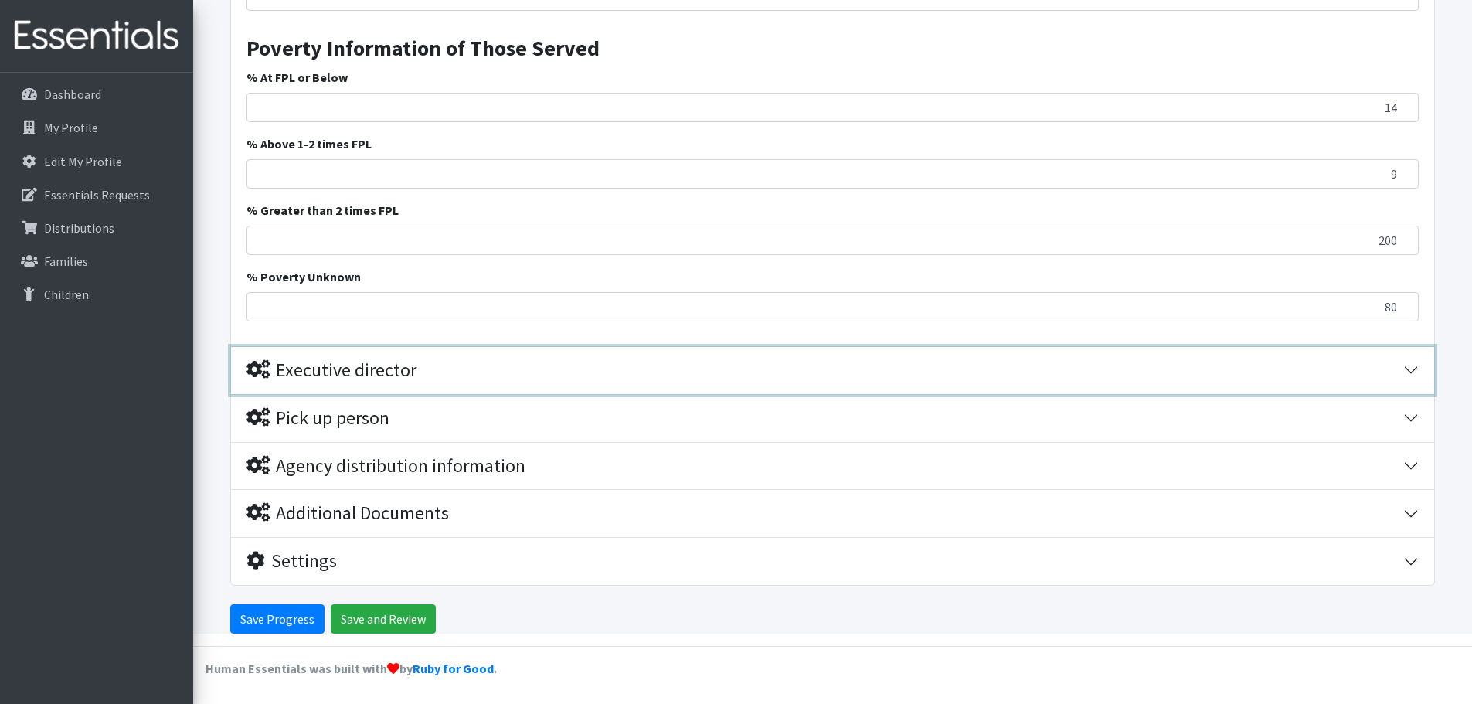
scroll to position [1405, 0]
click at [454, 362] on div "Executive director" at bounding box center [824, 370] width 1157 height 22
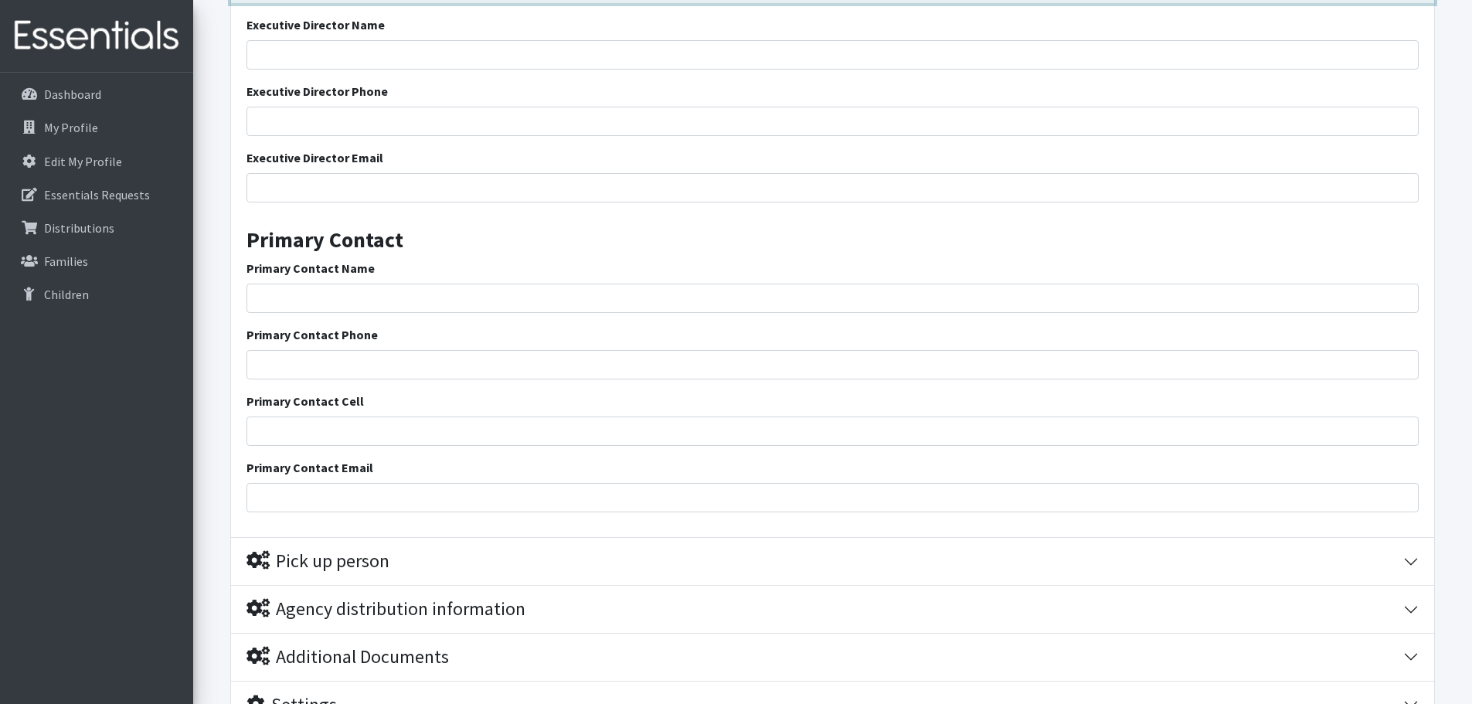
scroll to position [1786, 0]
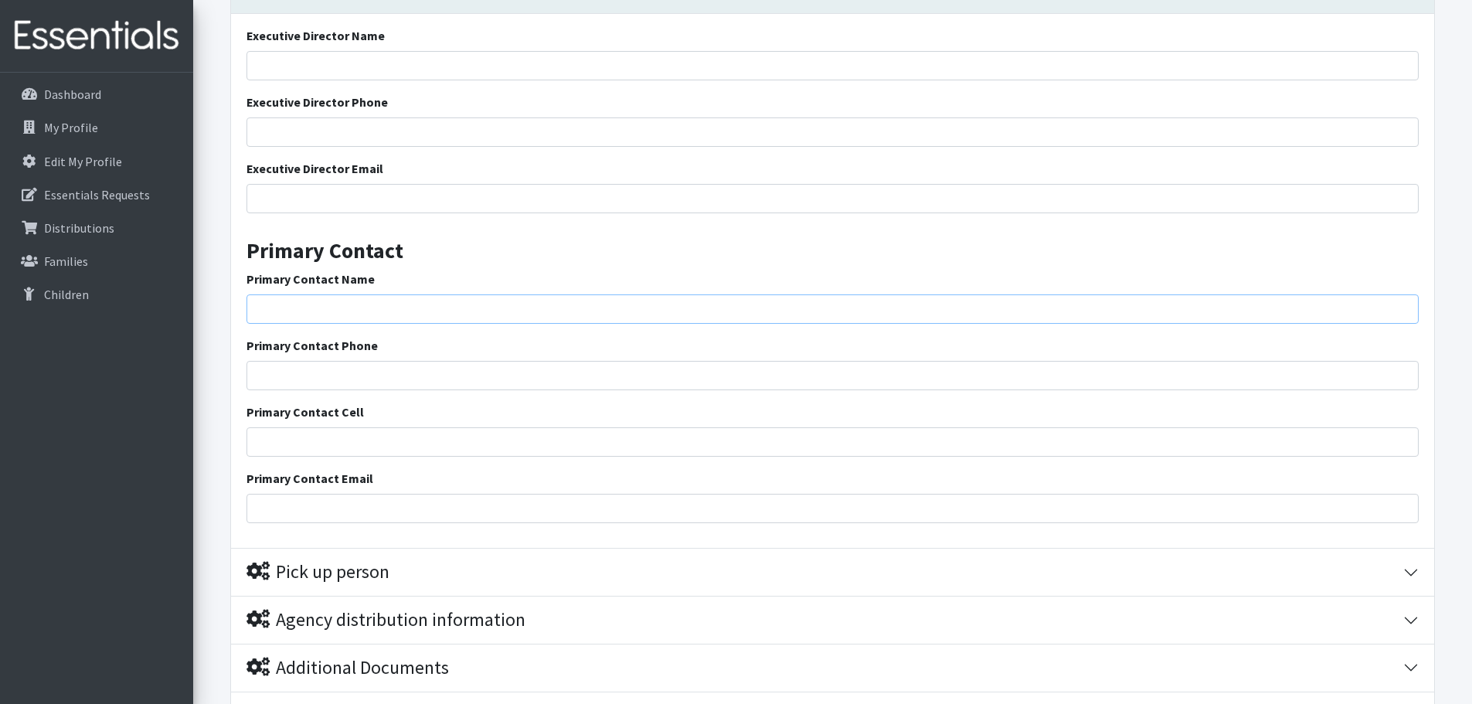
click at [348, 309] on input "Primary Contact Name" at bounding box center [832, 308] width 1172 height 29
type input "[PERSON_NAME]"
type input "29385"
type input "[EMAIL_ADDRESS][DOMAIN_NAME]"
click at [376, 373] on input "Primary Contact Phone" at bounding box center [832, 375] width 1172 height 29
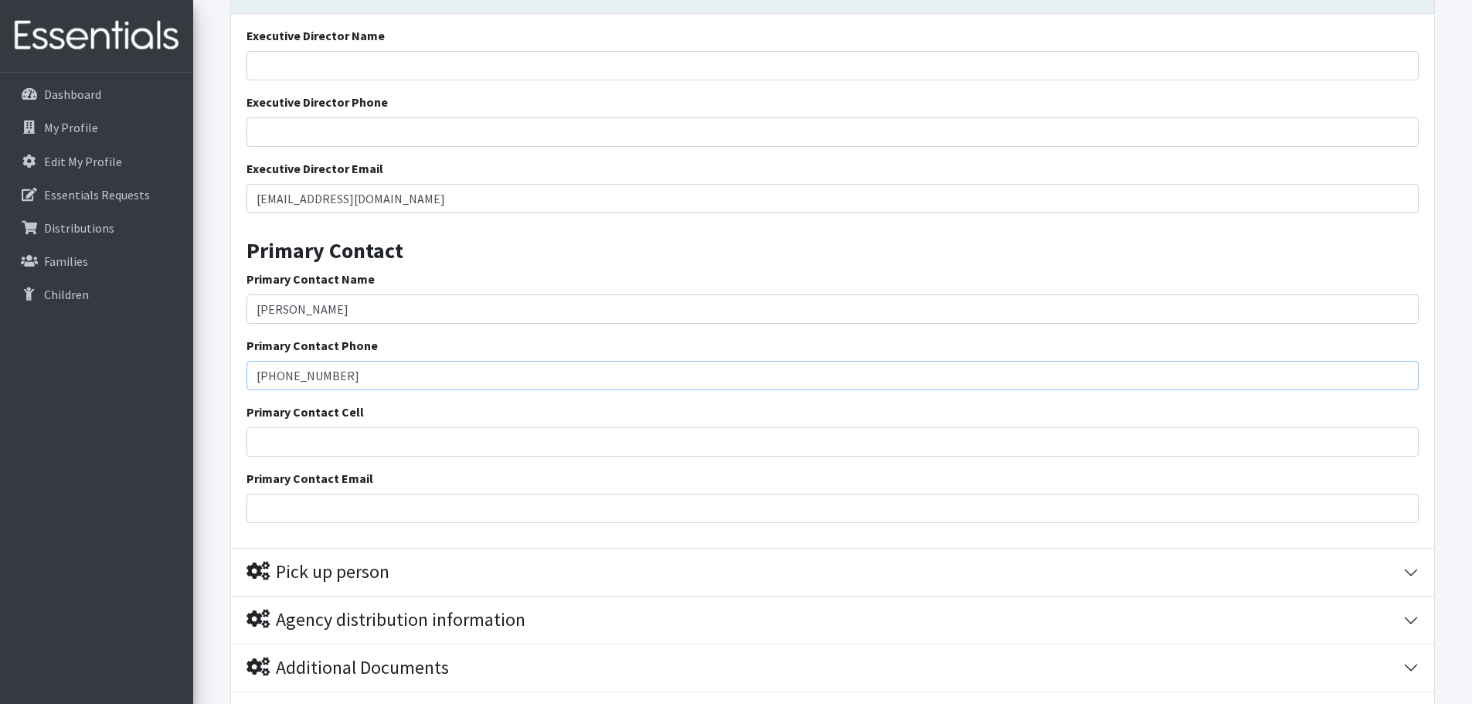
type input "[PHONE_NUMBER]"
click at [408, 433] on input "Primary Contact Cell" at bounding box center [832, 441] width 1172 height 29
type input "5033472241"
click at [362, 511] on input "Primary Contact Email" at bounding box center [832, 508] width 1172 height 29
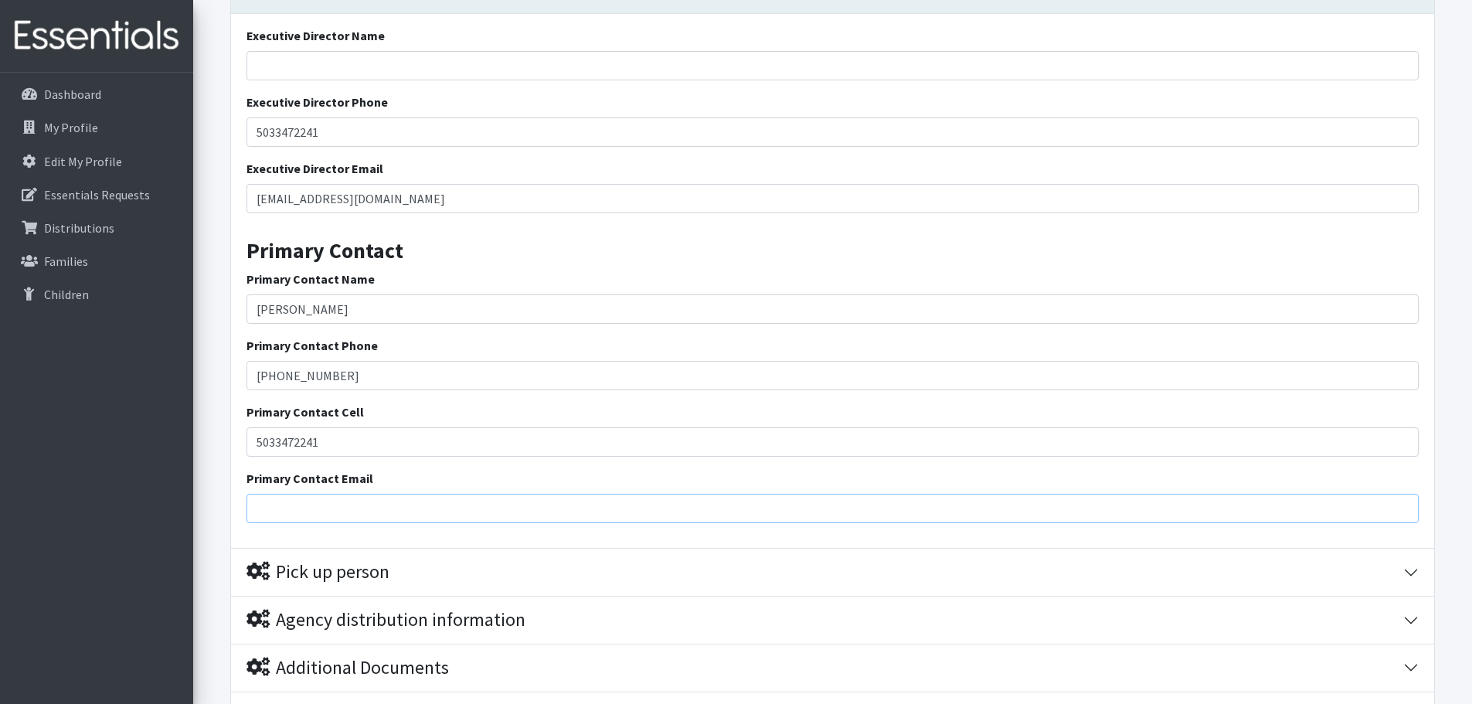
type input "[EMAIL_ADDRESS][DOMAIN_NAME]"
drag, startPoint x: 378, startPoint y: 448, endPoint x: 274, endPoint y: 441, distance: 103.8
click at [274, 441] on input "5033472241" at bounding box center [832, 441] width 1172 height 29
type input "5"
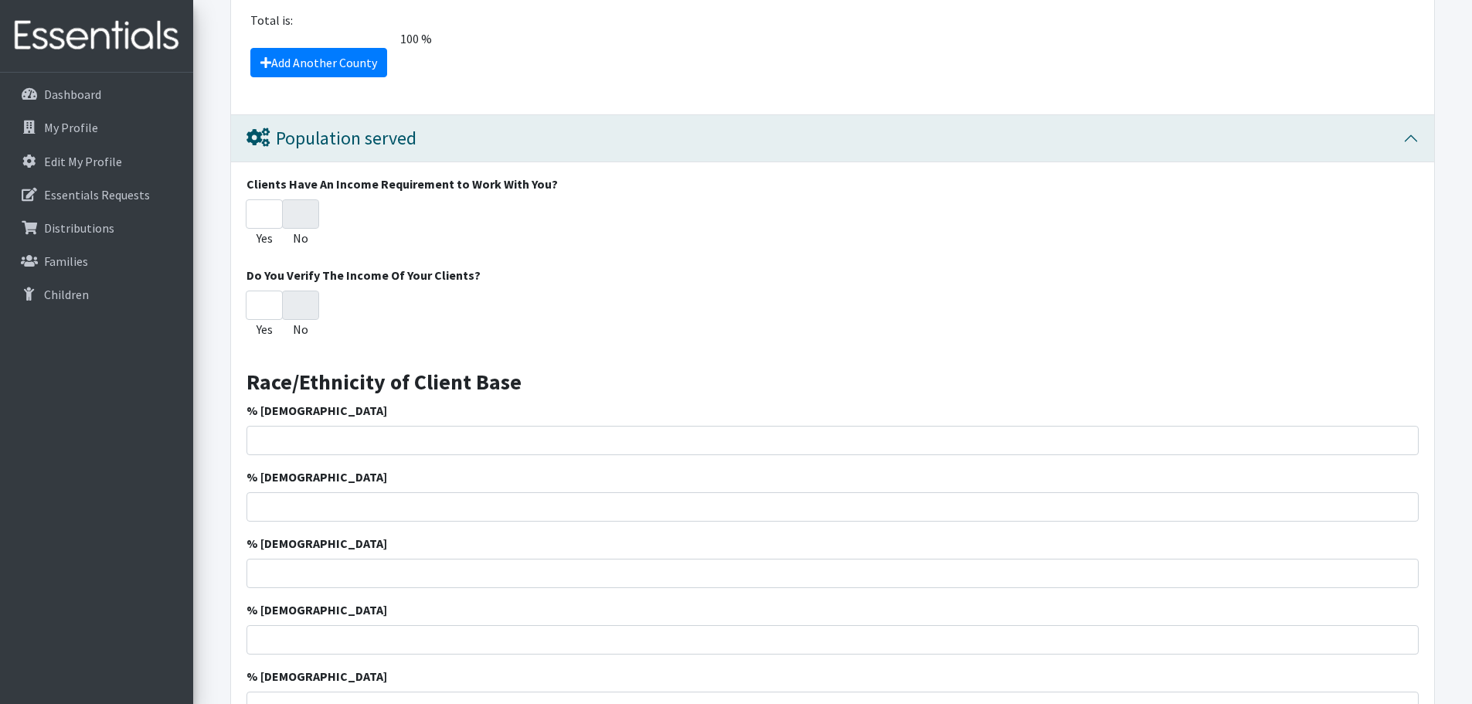
scroll to position [318, 0]
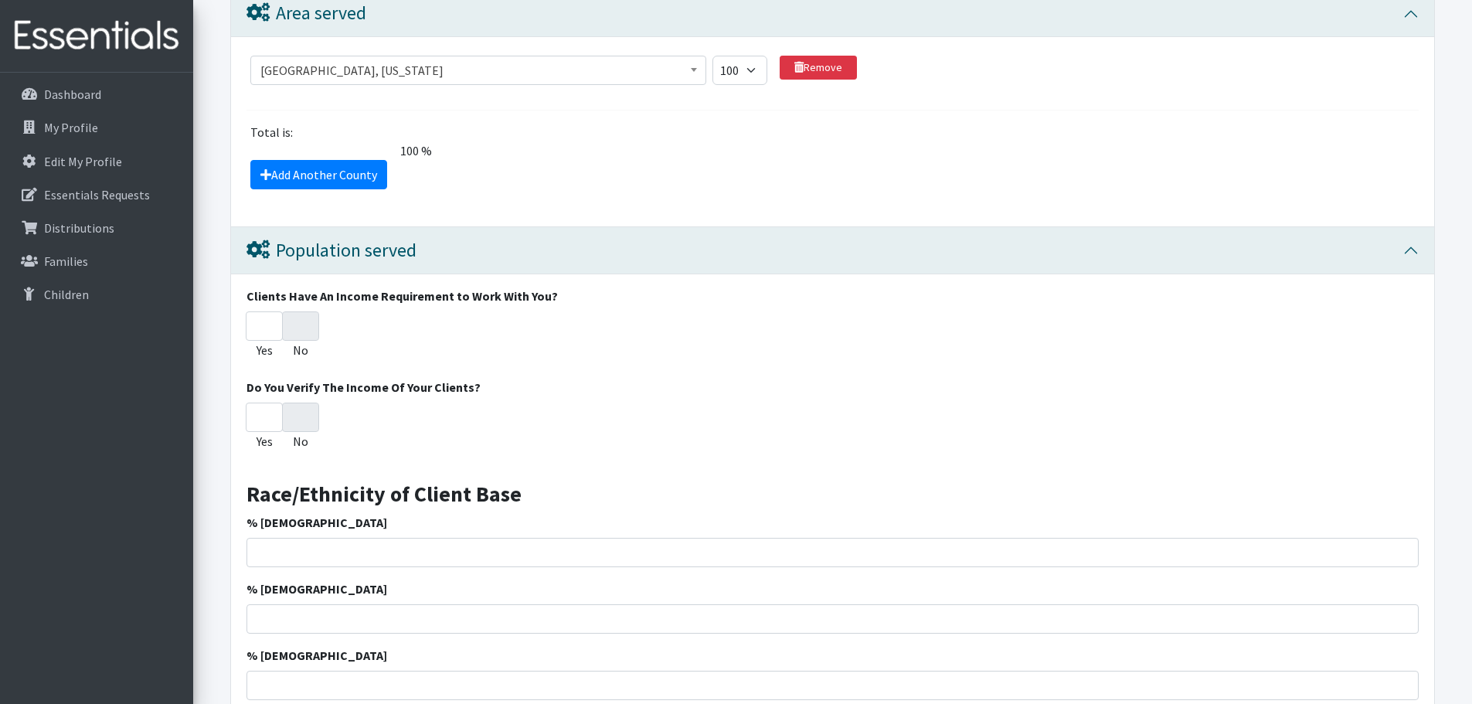
type input "[PHONE_NUMBER]"
click at [754, 71] on select "1 2 3 4 5 6 7 8 9 10 11 12 13 14 15 16 17 18 19 20 21 22 23 24 25 26 27 28 29 3…" at bounding box center [739, 70] width 55 height 29
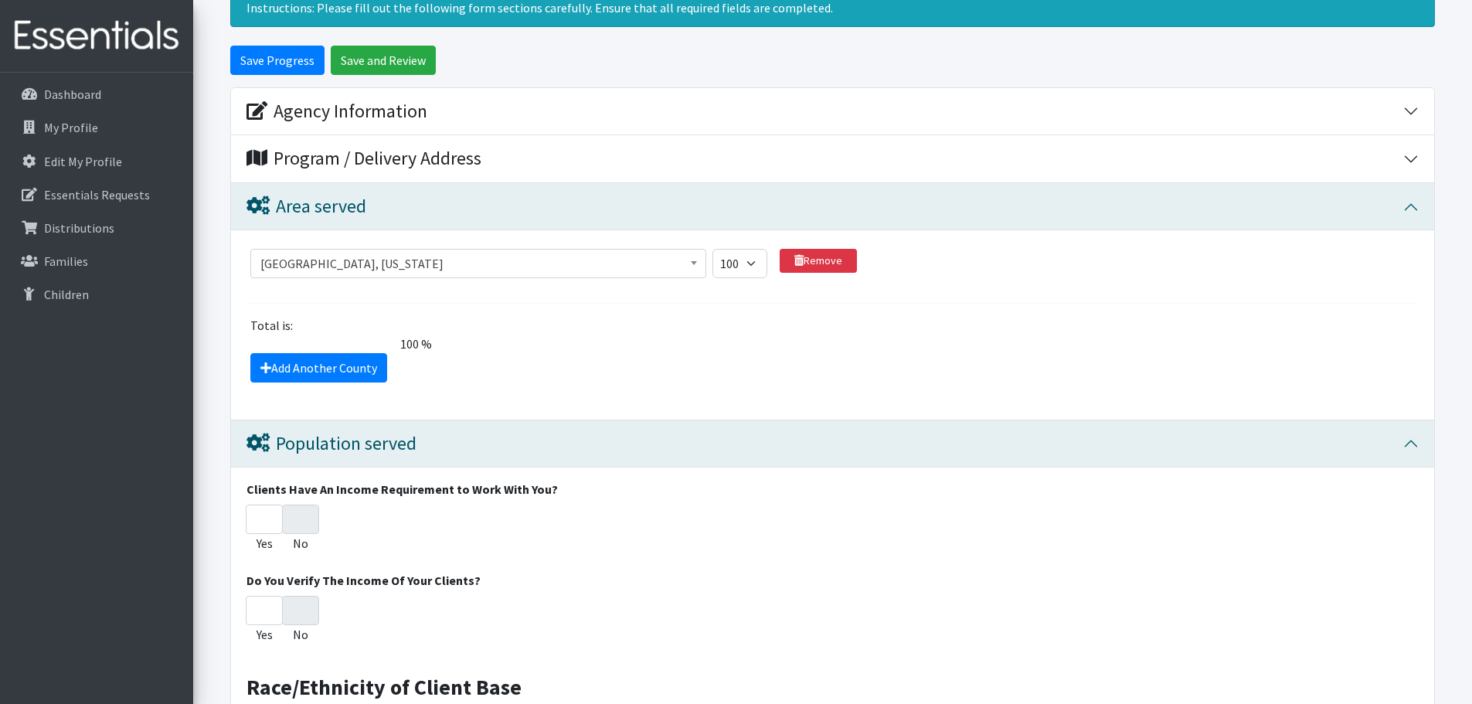
scroll to position [86, 0]
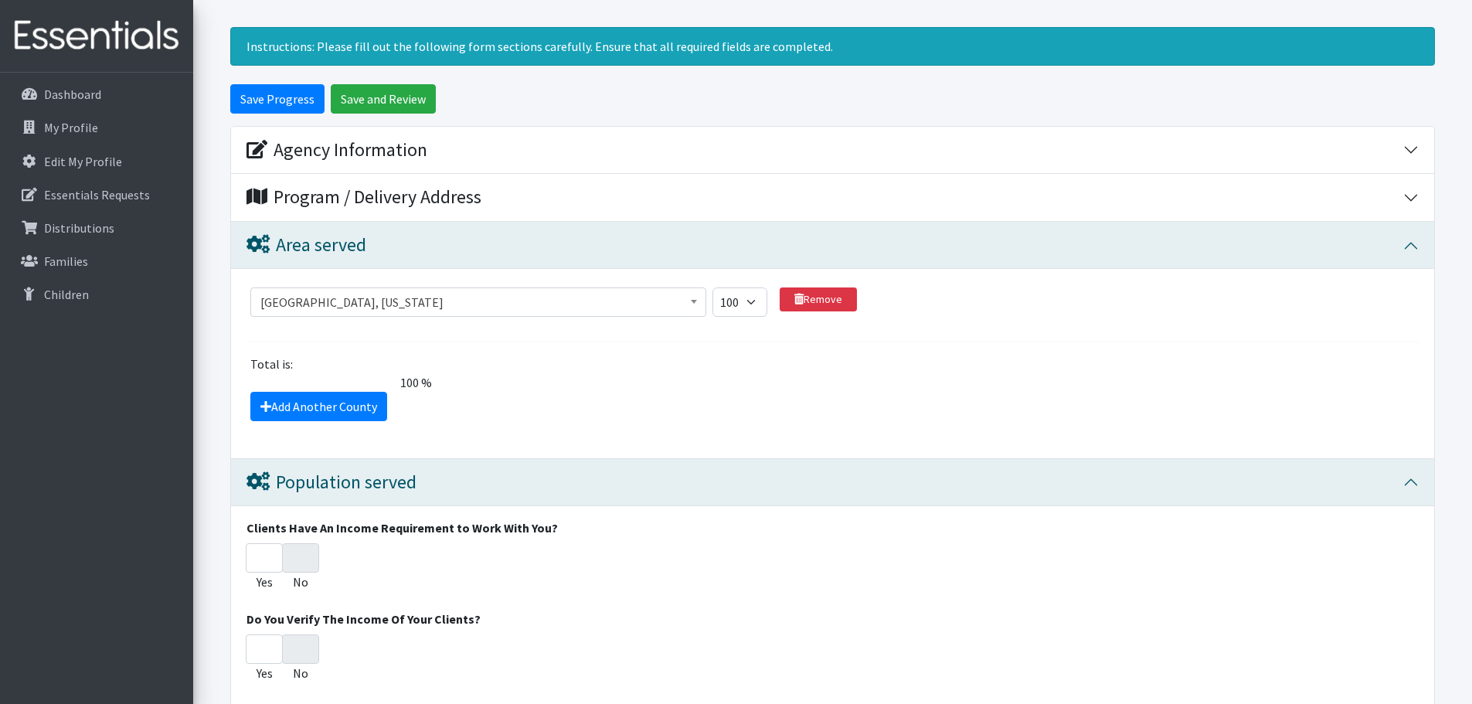
click at [700, 304] on span at bounding box center [693, 300] width 15 height 24
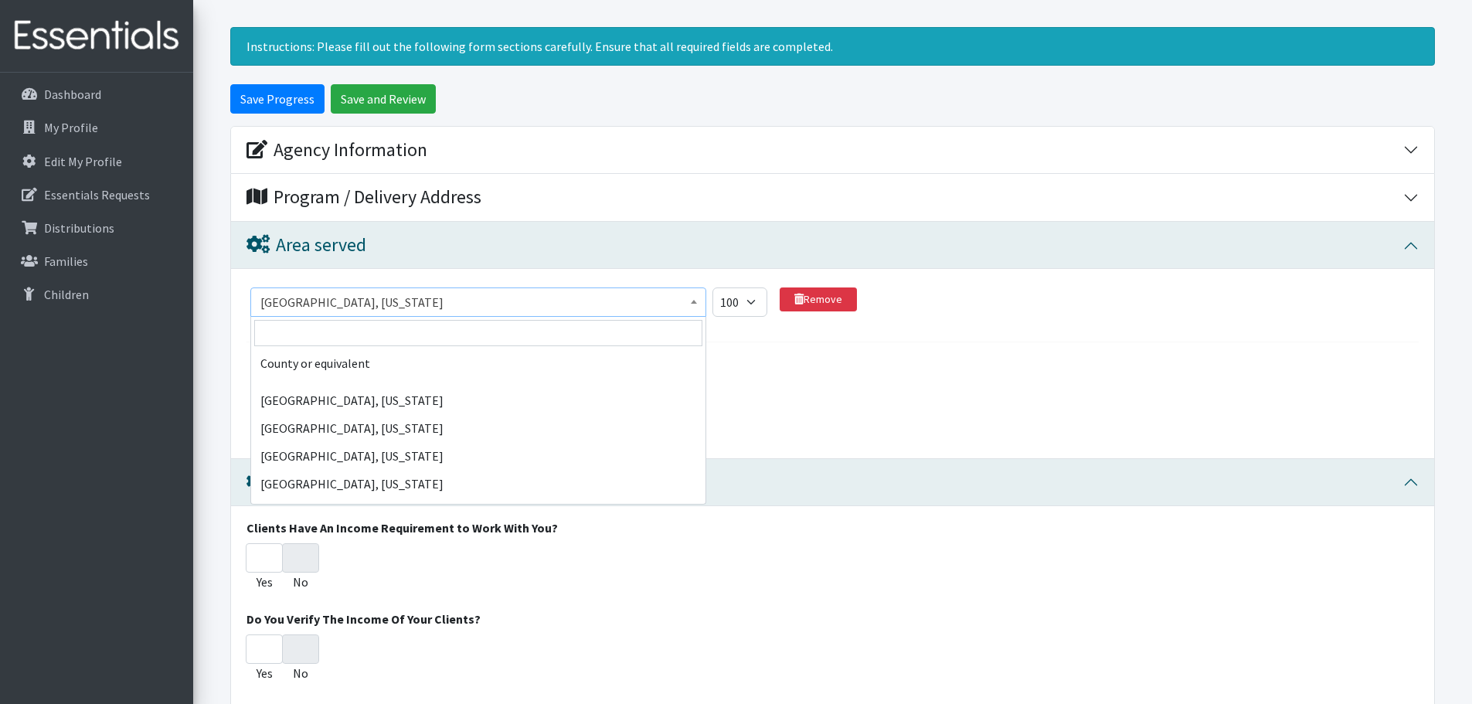
scroll to position [76526, 0]
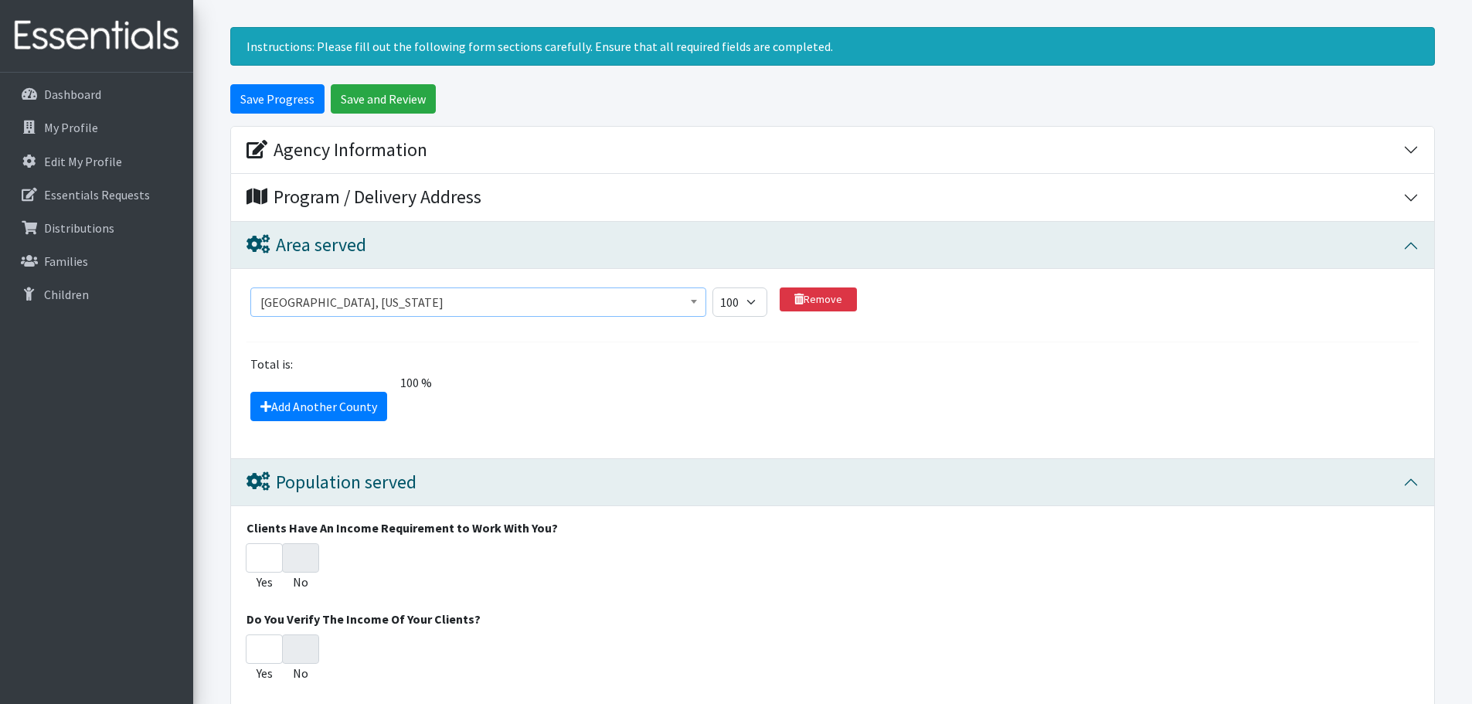
click at [700, 304] on span at bounding box center [693, 300] width 15 height 24
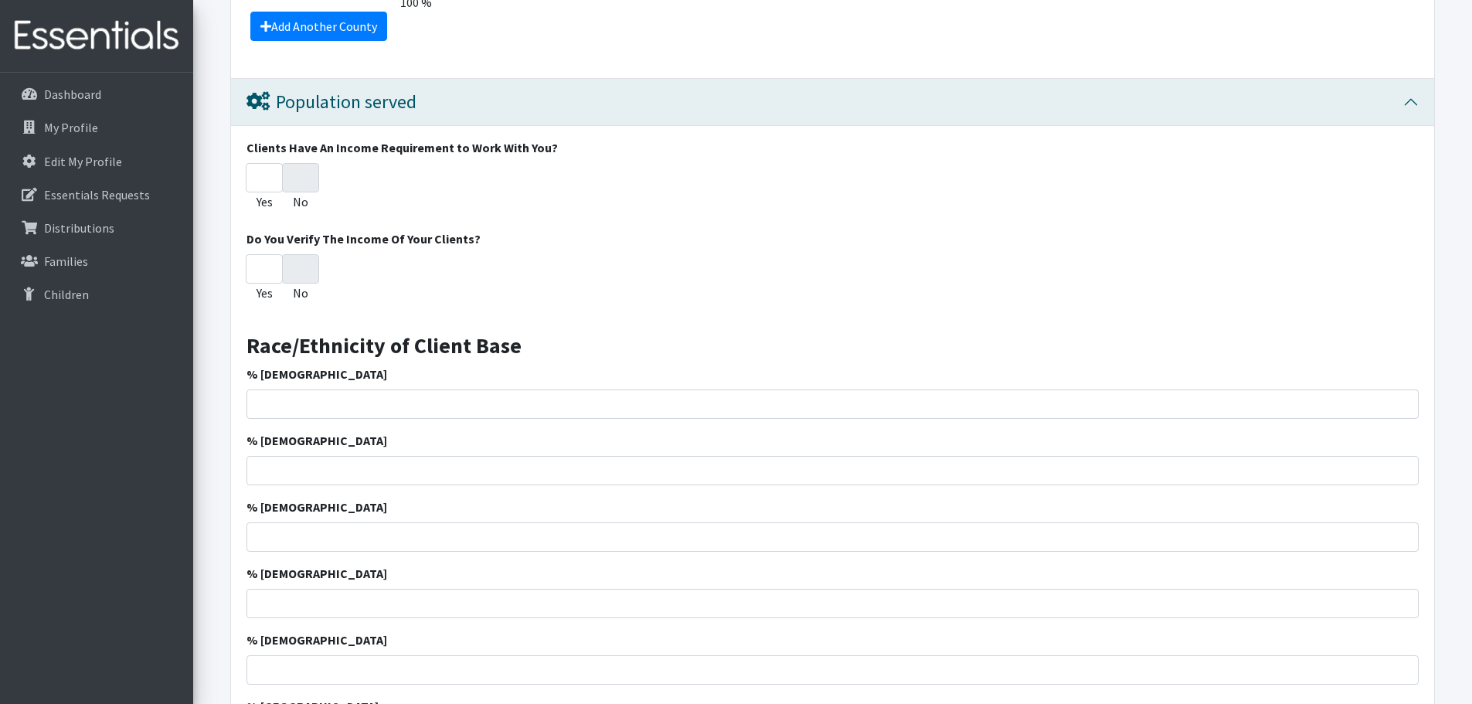
scroll to position [472, 0]
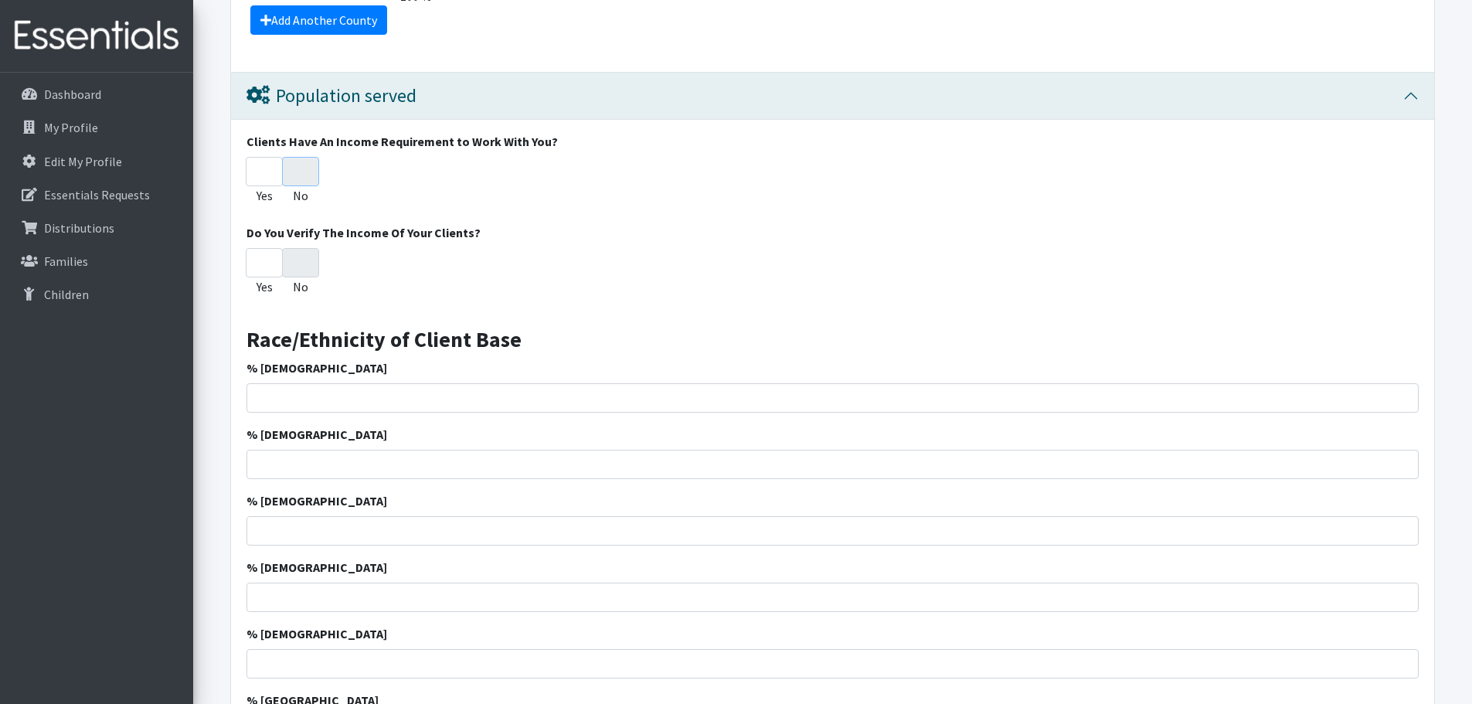
click at [305, 175] on input "No" at bounding box center [300, 171] width 37 height 29
radio input "true"
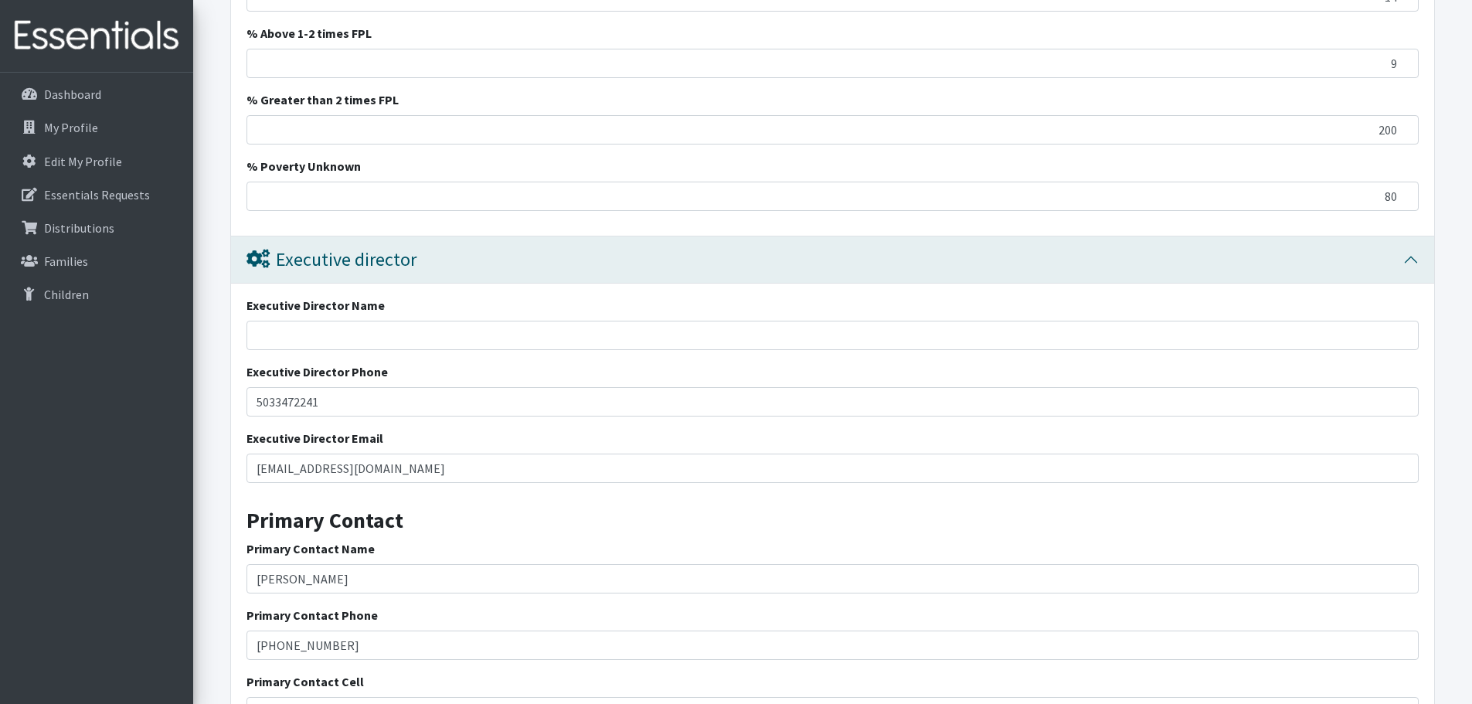
scroll to position [1554, 0]
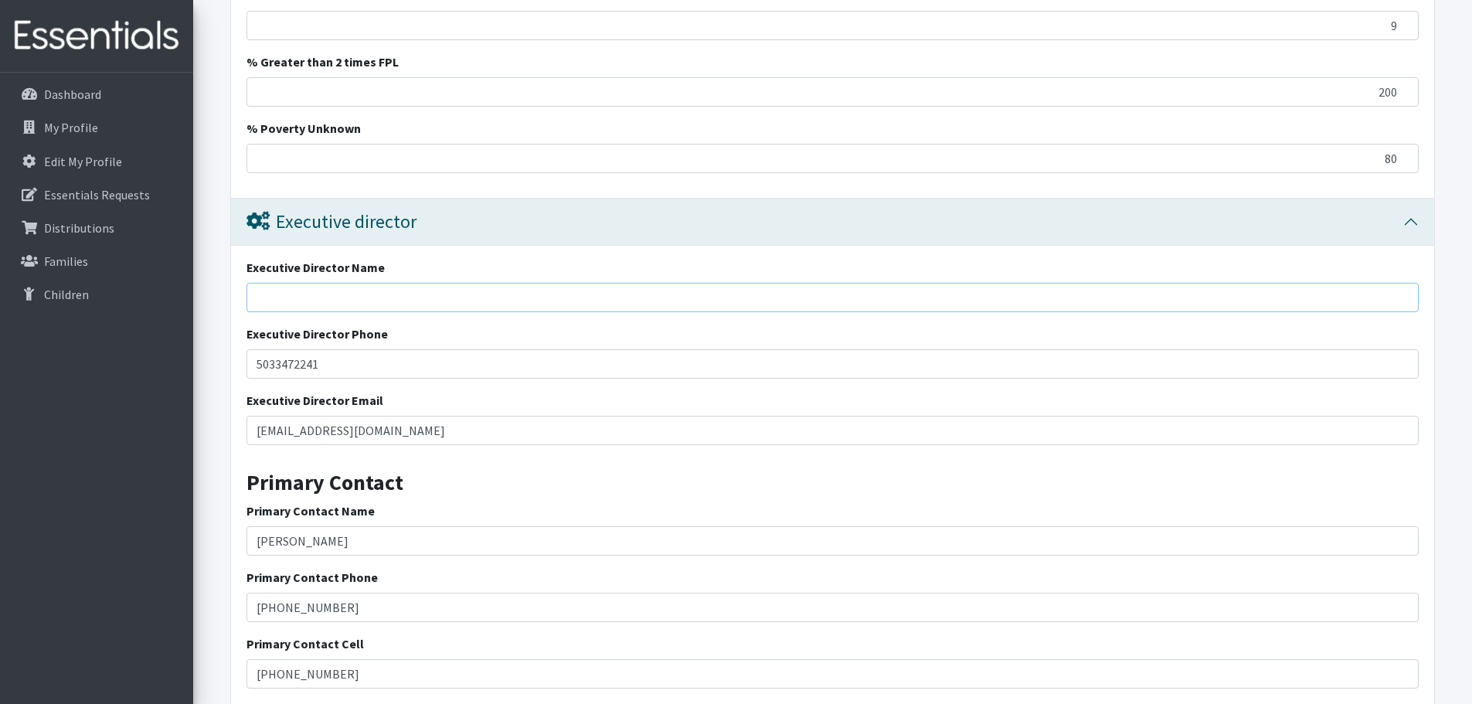
click at [433, 300] on input "Executive Director Name" at bounding box center [832, 297] width 1172 height 29
type input "I"
type input "NA"
drag, startPoint x: 311, startPoint y: 304, endPoint x: 250, endPoint y: 302, distance: 61.8
click at [250, 302] on input "NA" at bounding box center [832, 297] width 1172 height 29
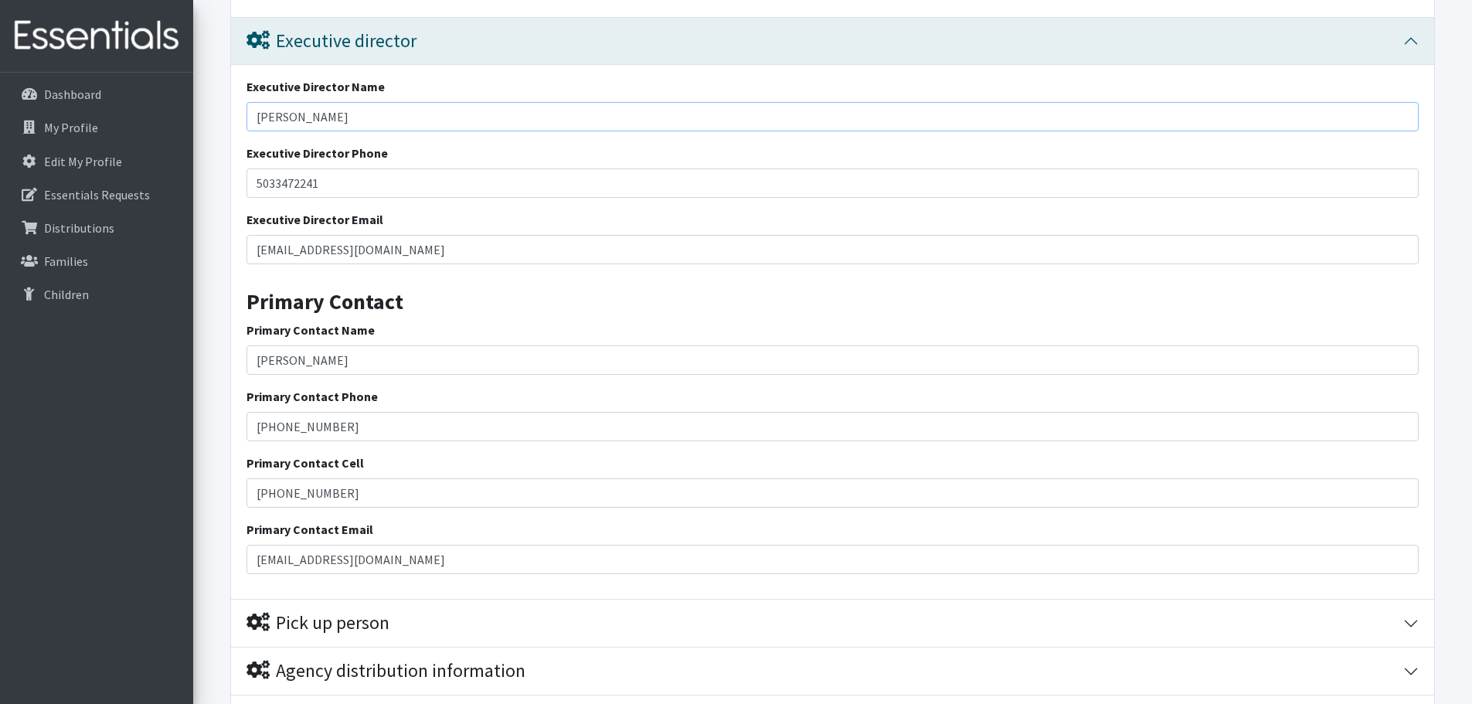
scroll to position [1786, 0]
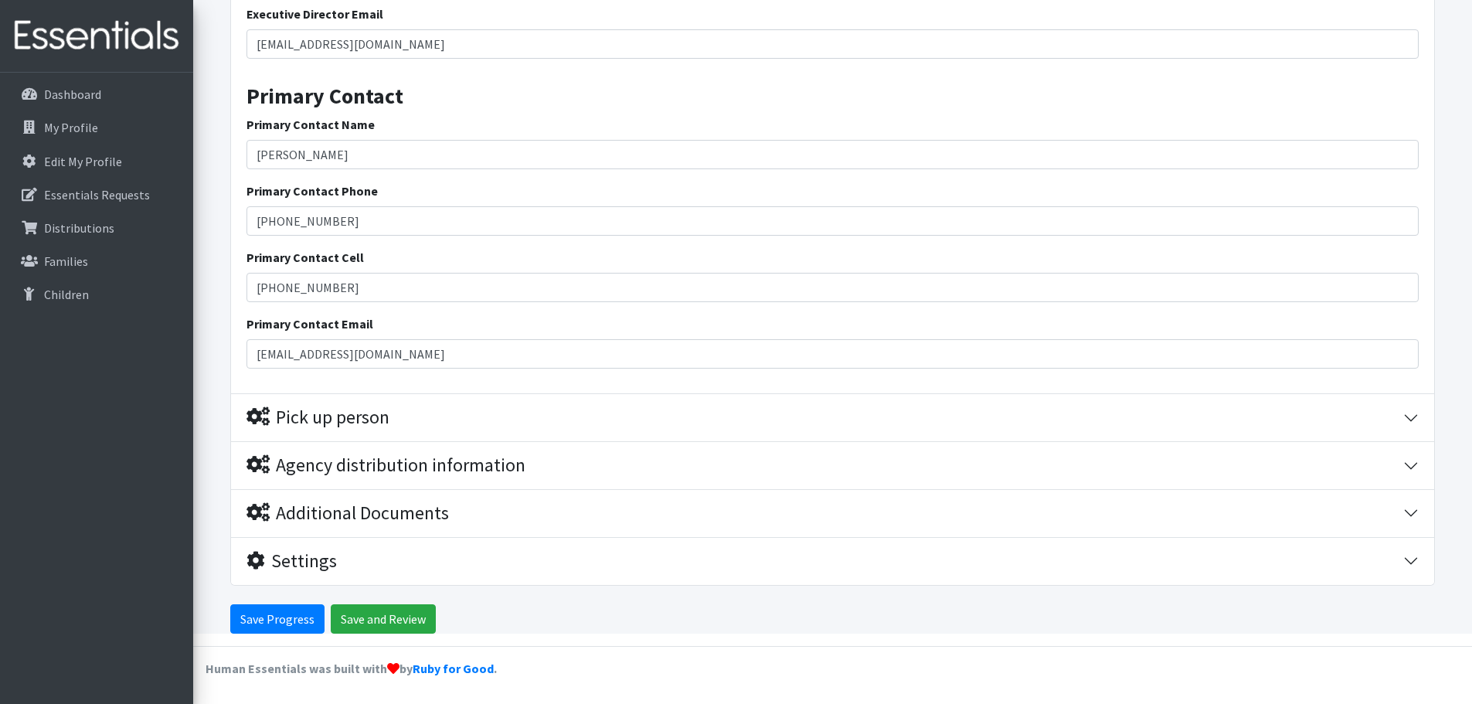
type input "[PERSON_NAME], School Nurse"
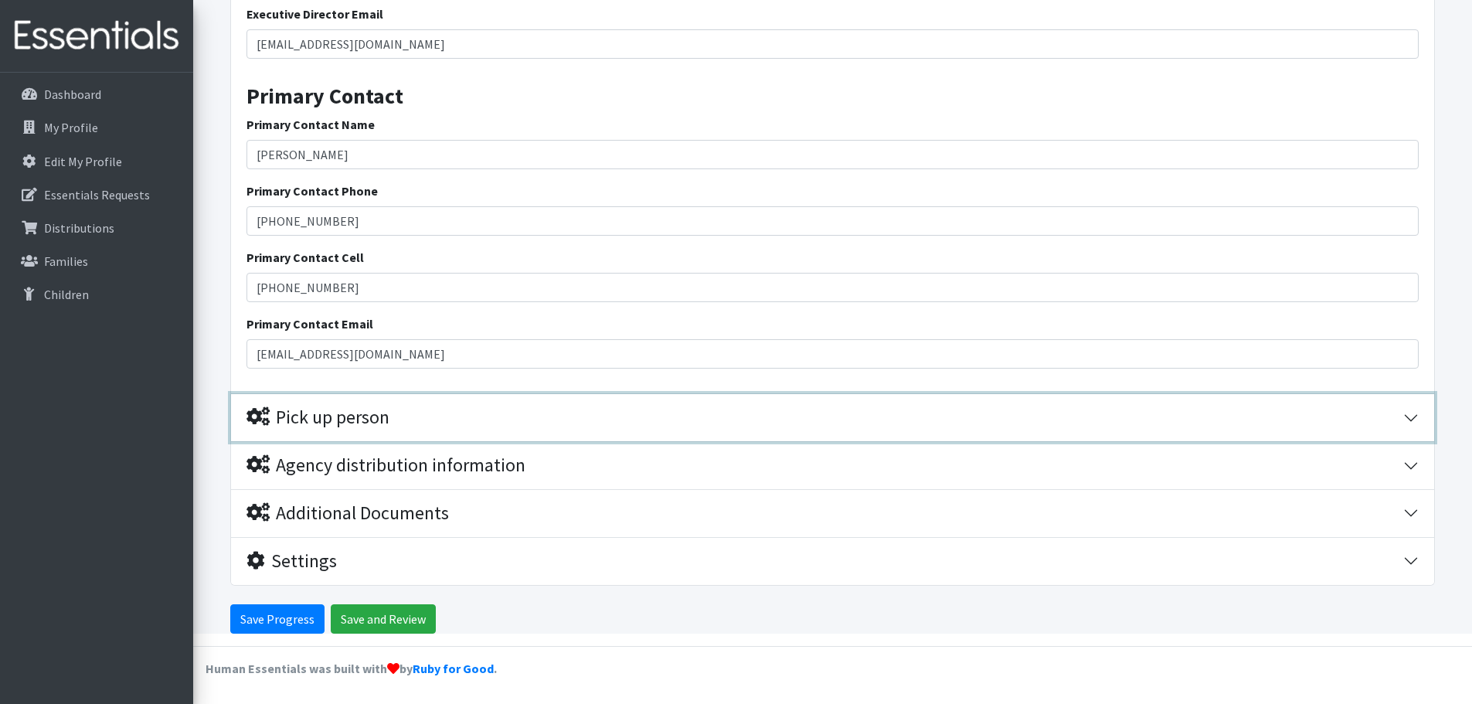
click at [360, 423] on div "Pick up person" at bounding box center [317, 417] width 143 height 22
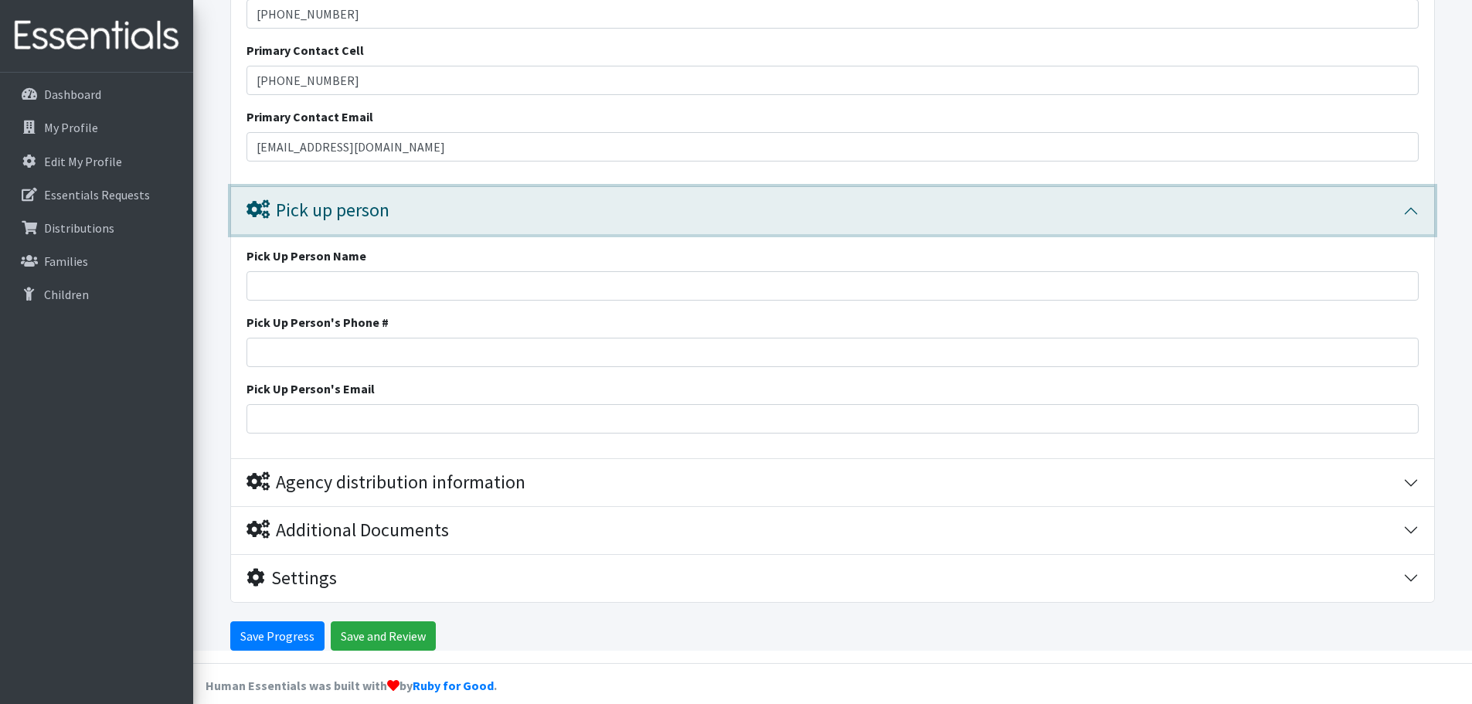
scroll to position [2164, 0]
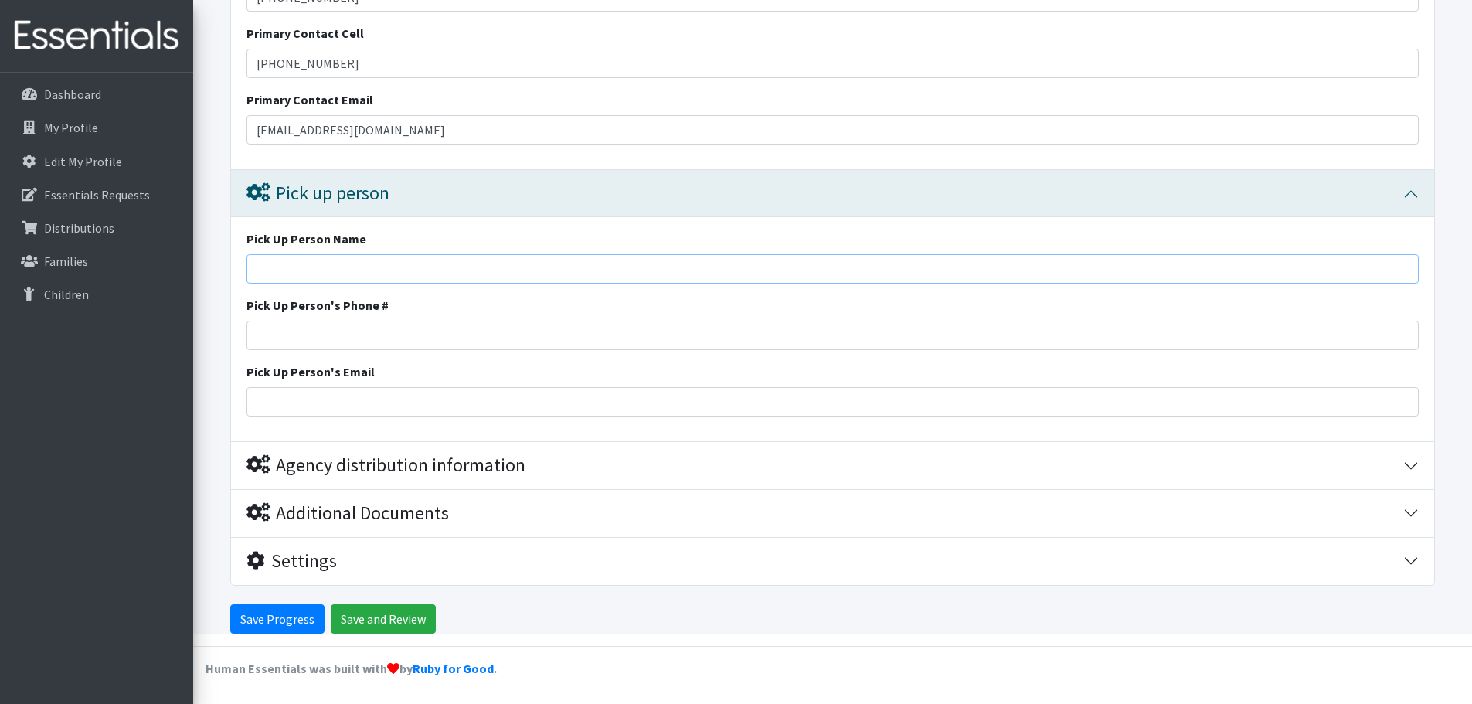
click at [350, 266] on input "Pick Up Person Name" at bounding box center [832, 268] width 1172 height 29
type input "Valentina Balanyuk, RN, School Nurse"
click at [301, 335] on input "Pick Up Person's Phone #" at bounding box center [832, 335] width 1172 height 29
type input "5033472241"
drag, startPoint x: 355, startPoint y: 337, endPoint x: 215, endPoint y: 329, distance: 140.1
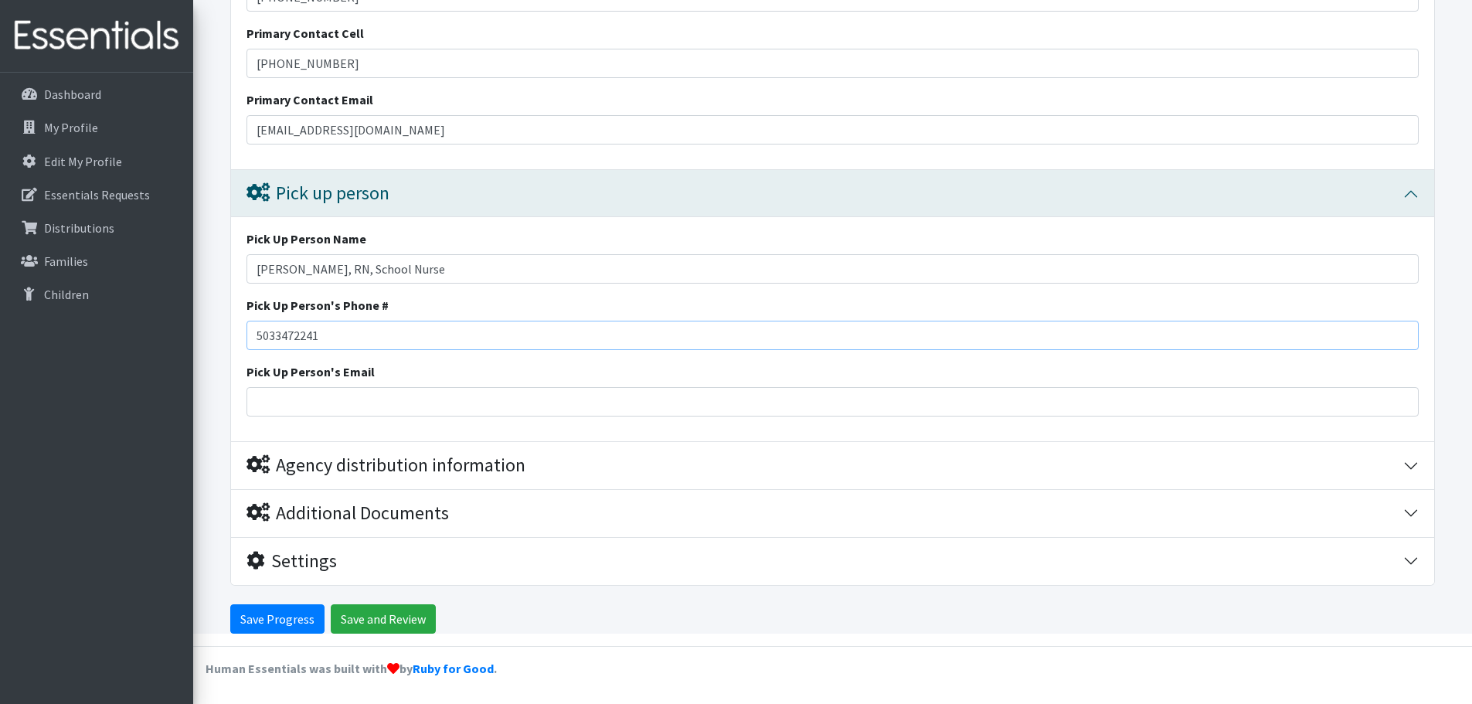
type input "[PHONE_NUMBER]"
click at [298, 405] on input "Pick Up Person's Email" at bounding box center [832, 401] width 1172 height 29
type input "[EMAIL_ADDRESS][DOMAIN_NAME]"
click at [394, 460] on div "Agency distribution information" at bounding box center [385, 465] width 279 height 22
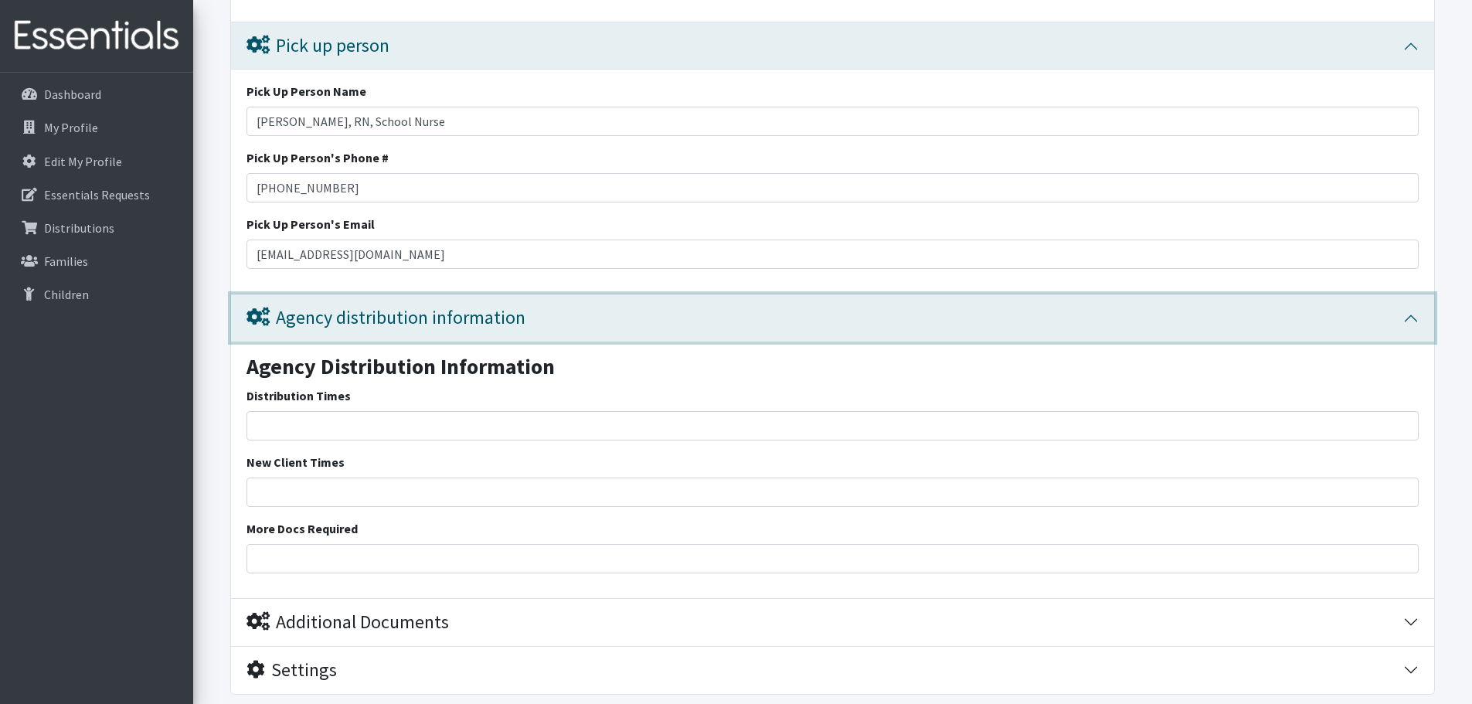
scroll to position [2420, 0]
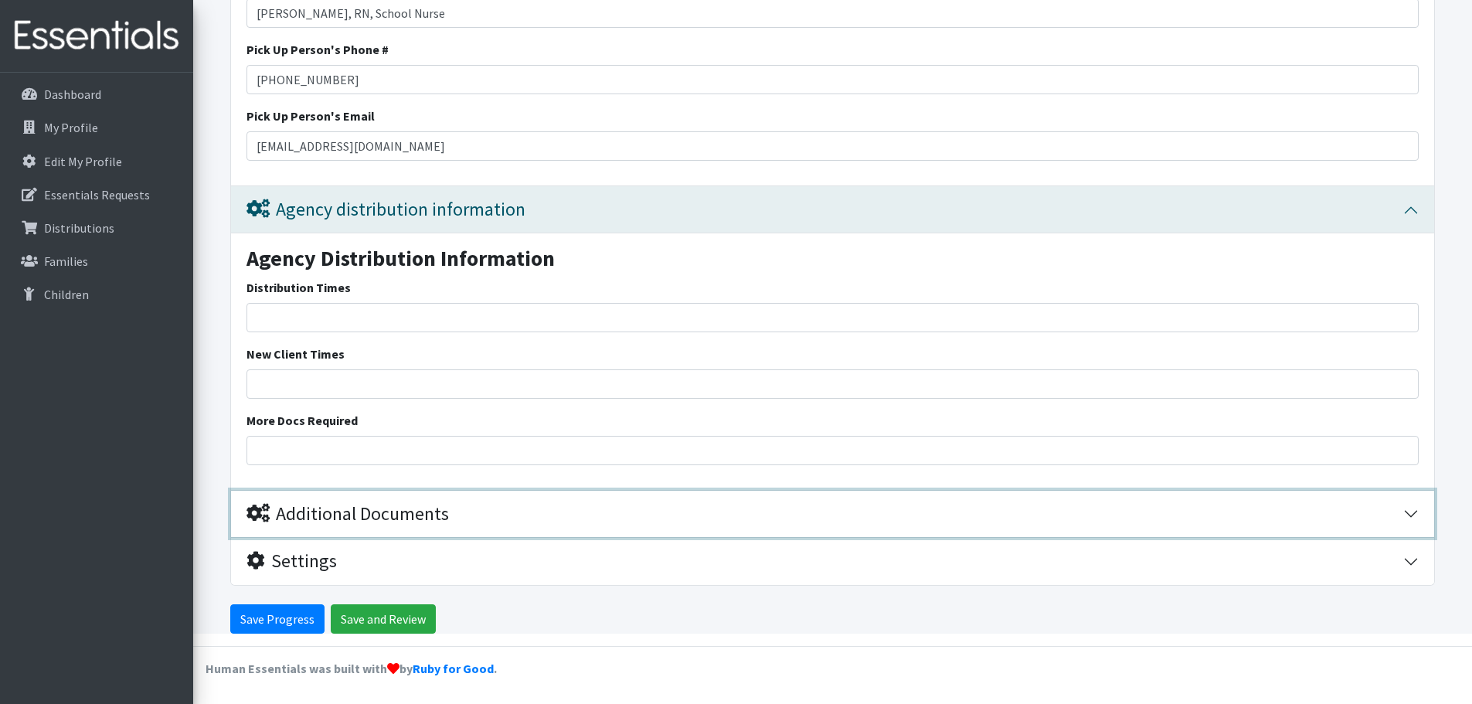
click at [352, 511] on div "Additional Documents" at bounding box center [347, 514] width 202 height 22
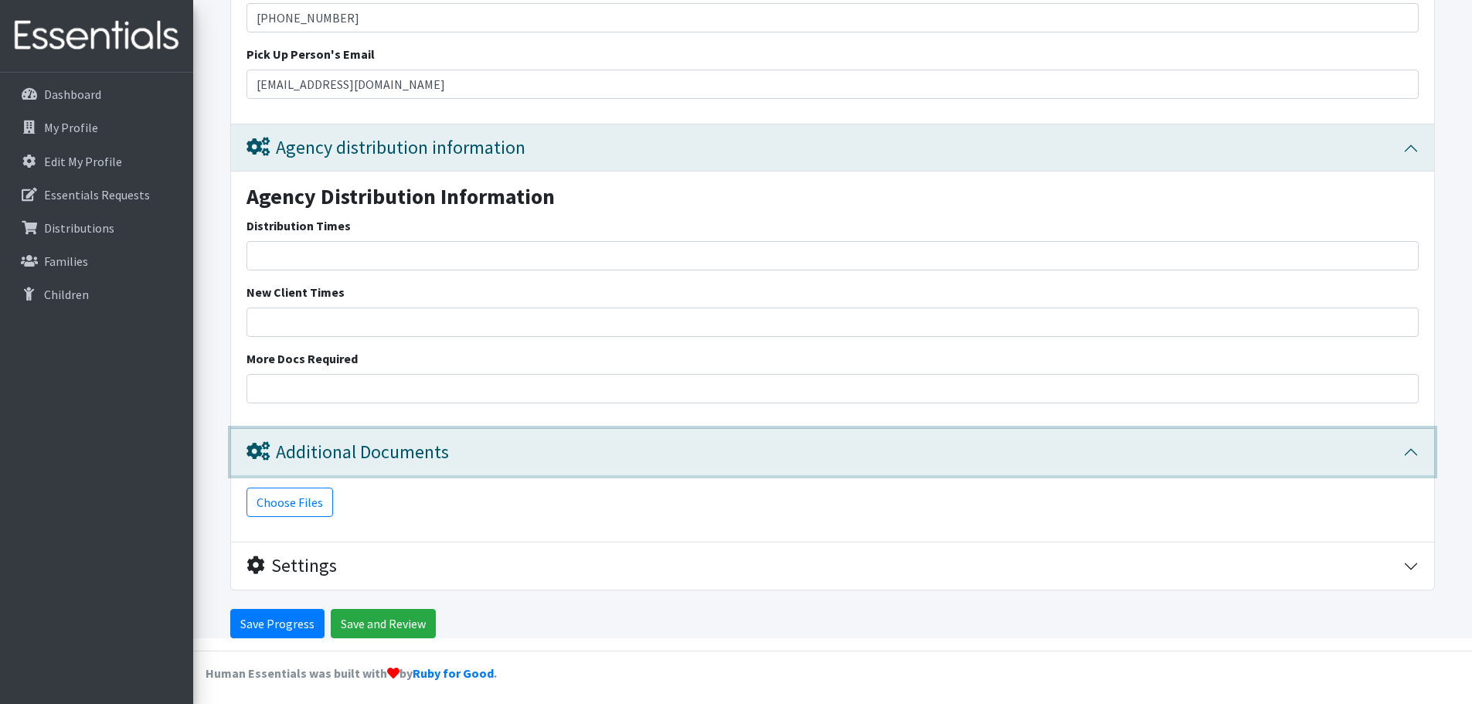
scroll to position [2486, 0]
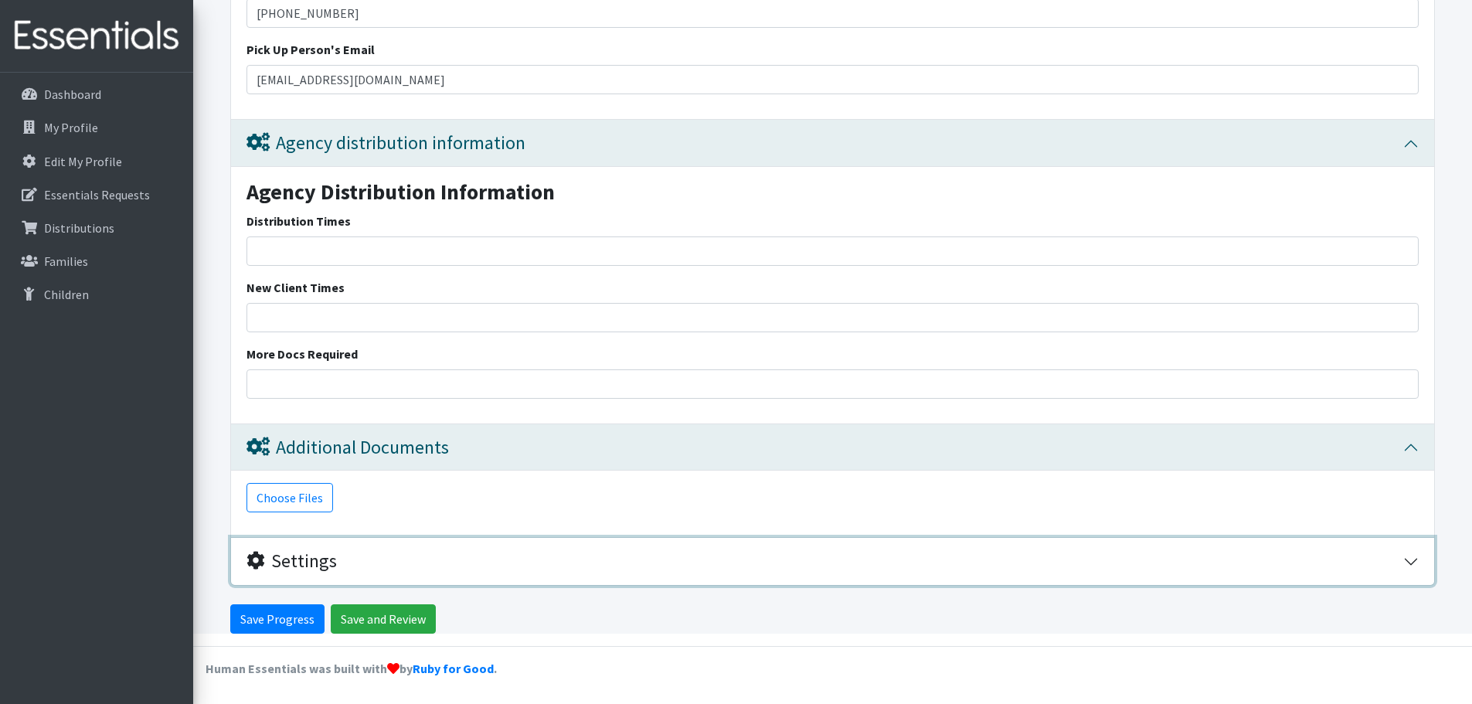
click at [301, 553] on div "Settings" at bounding box center [291, 561] width 90 height 22
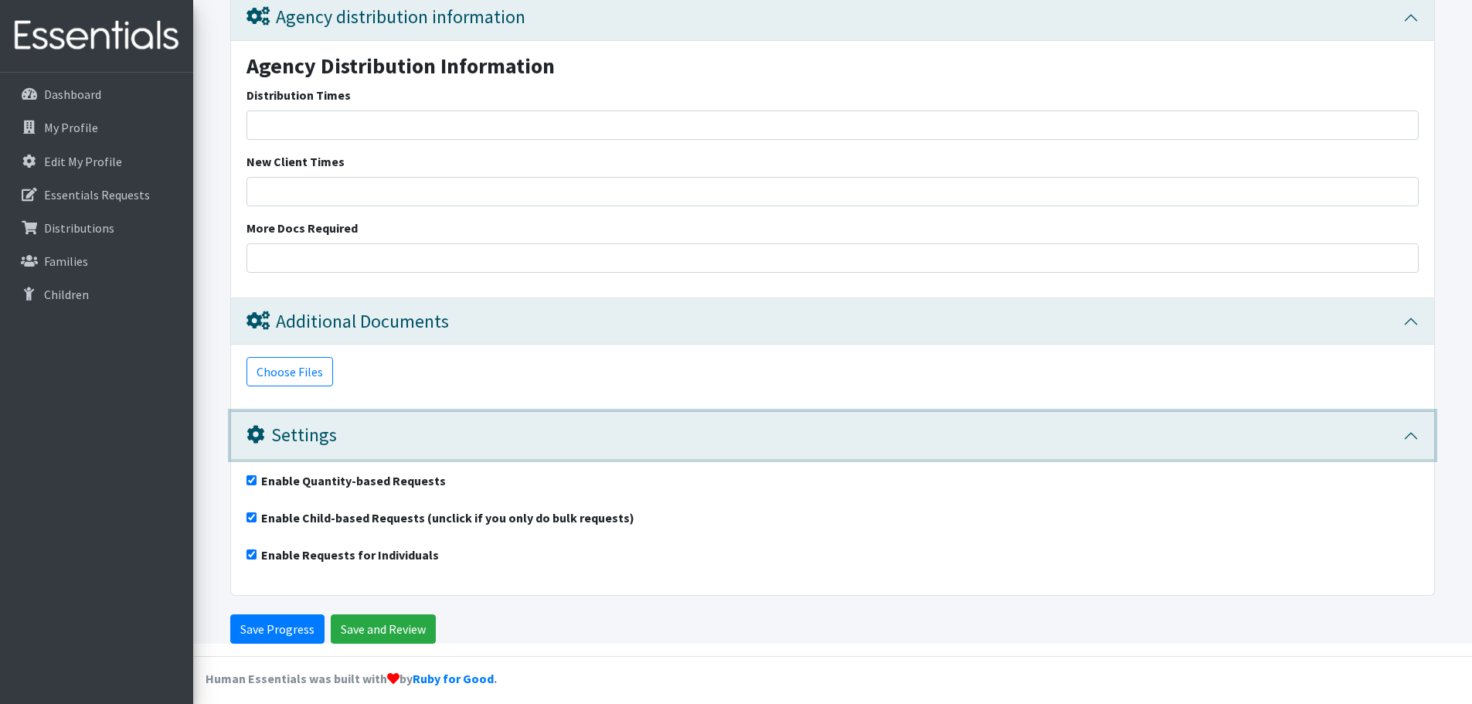
scroll to position [2622, 0]
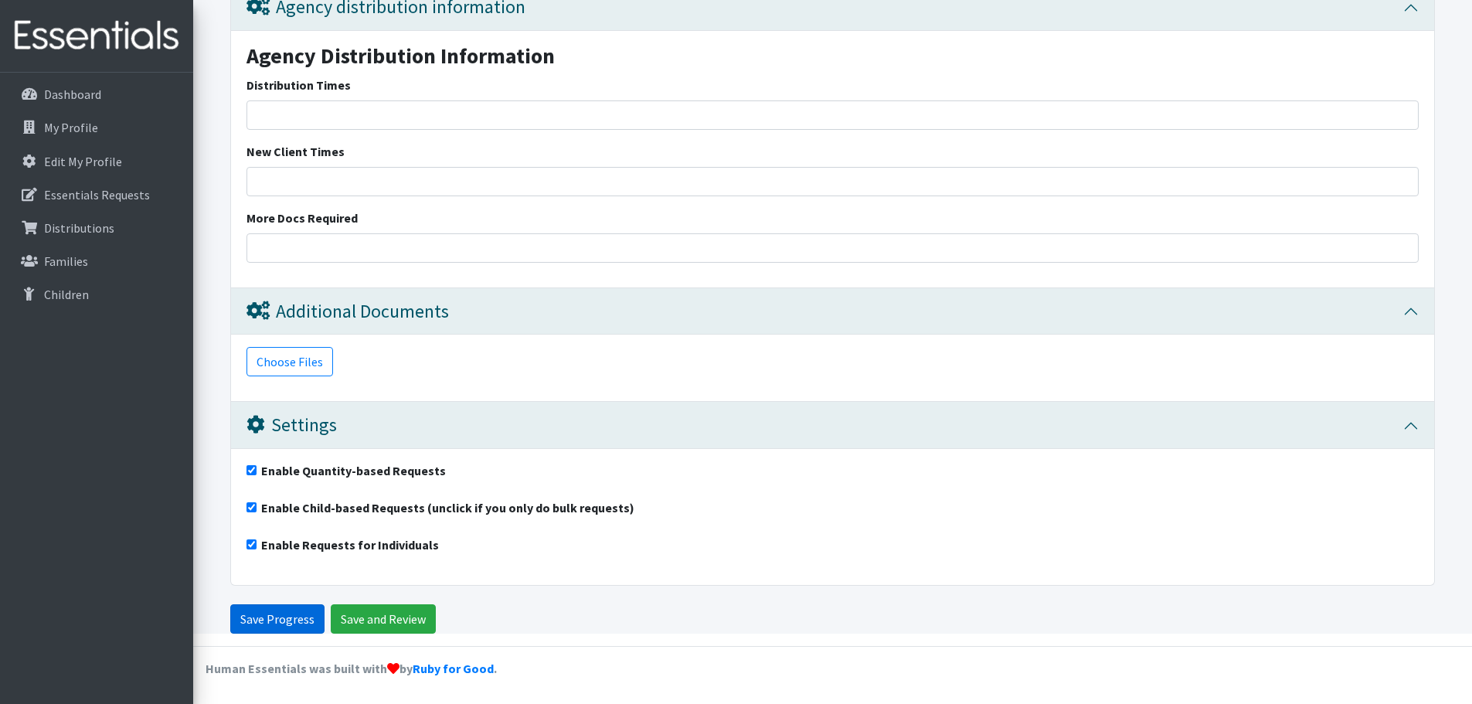
click at [287, 616] on input "Save Progress" at bounding box center [277, 618] width 94 height 29
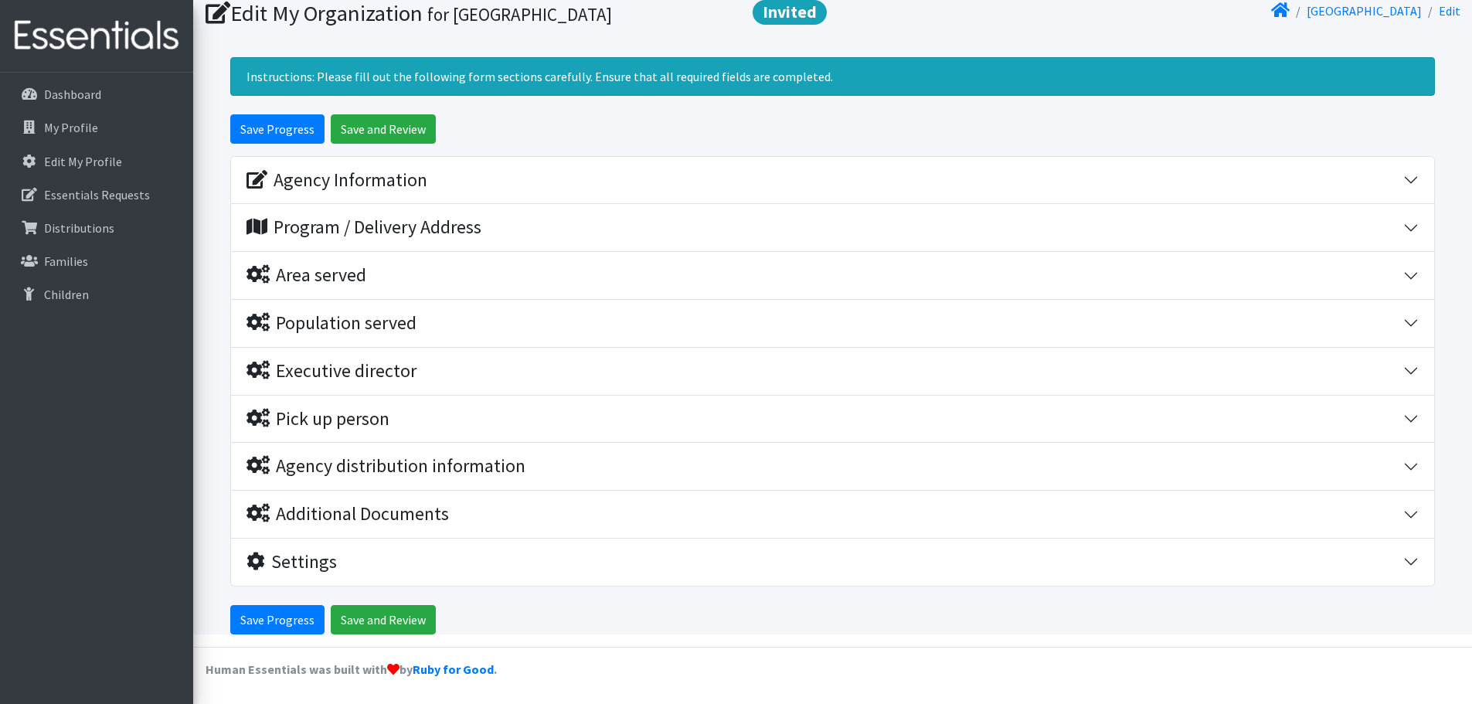
scroll to position [107, 0]
click at [117, 191] on p "Essentials Requests" at bounding box center [97, 194] width 106 height 15
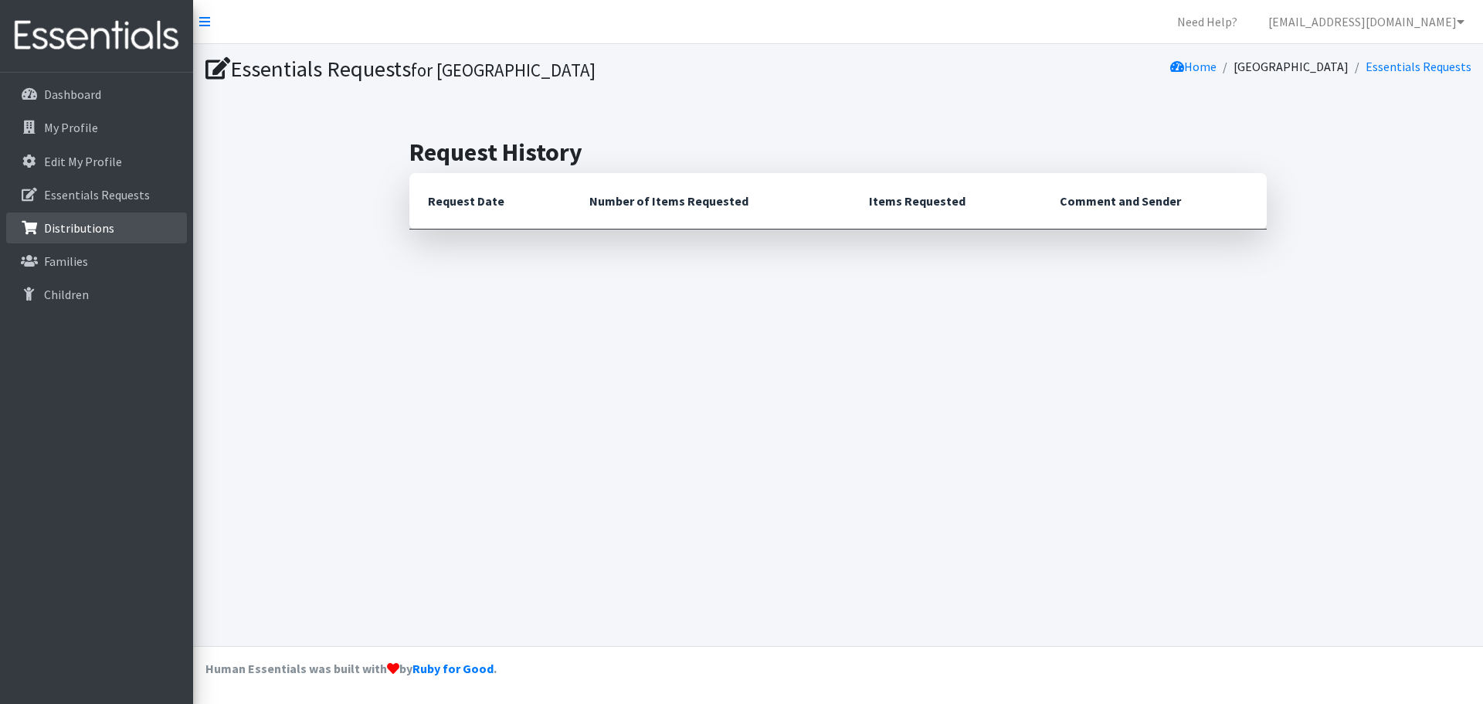
click at [107, 219] on link "Distributions" at bounding box center [96, 227] width 181 height 31
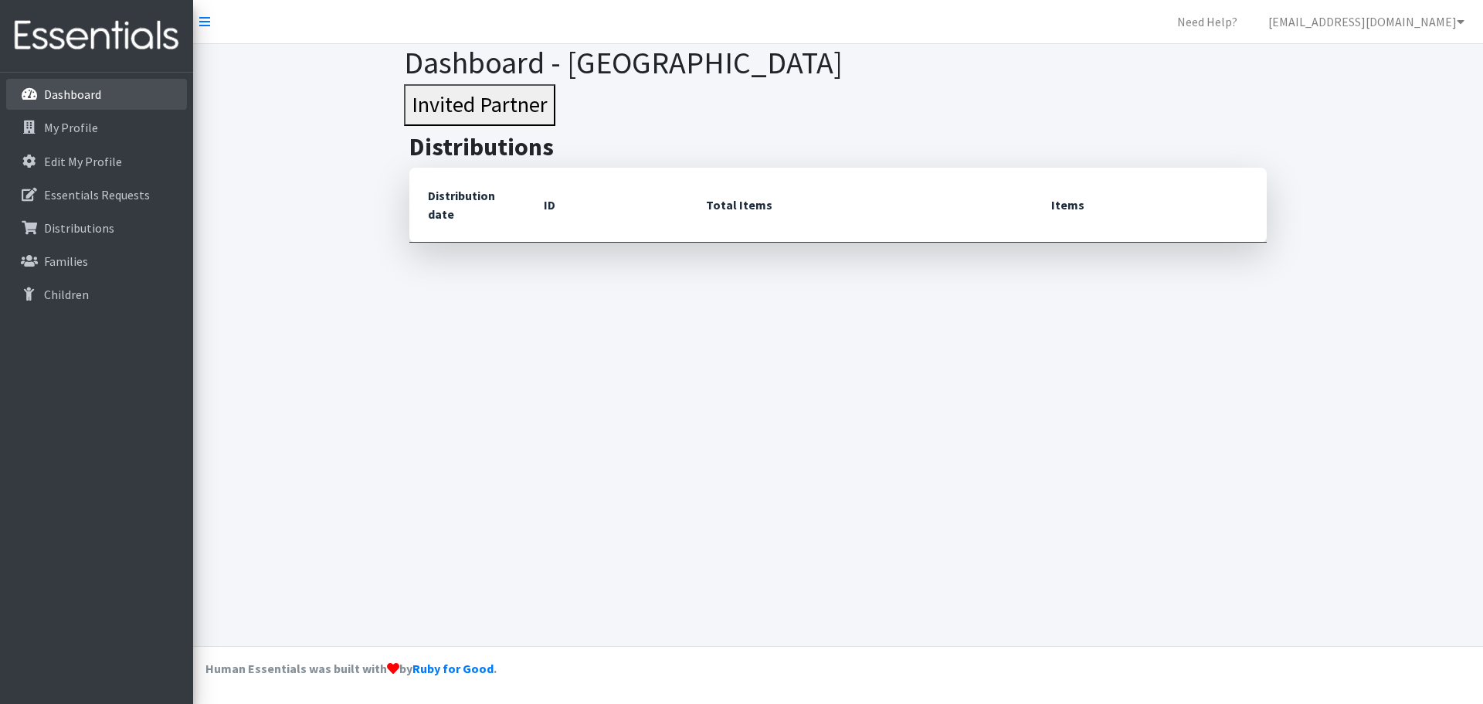
click at [87, 86] on link "Dashboard" at bounding box center [96, 94] width 181 height 31
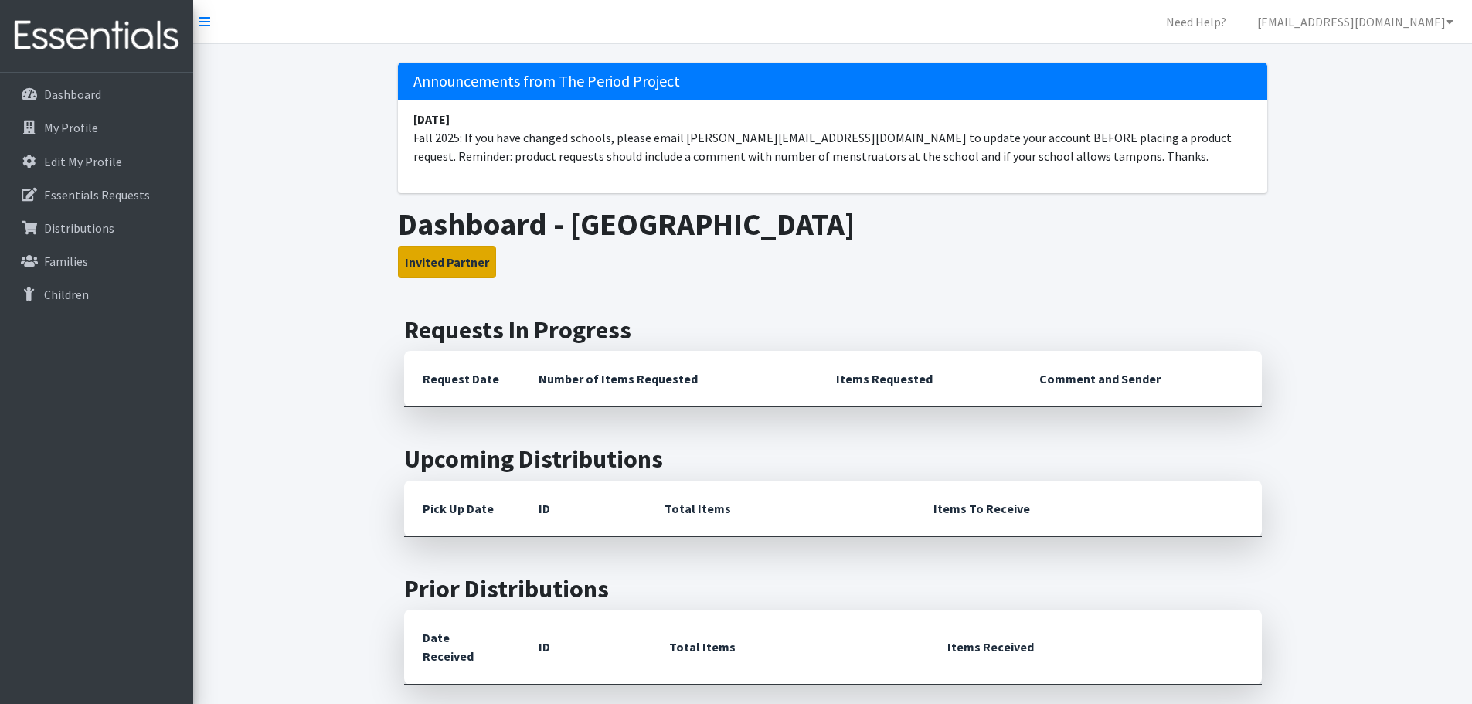
click at [455, 263] on button "Invited Partner" at bounding box center [447, 262] width 98 height 32
click at [461, 262] on button "Invited Partner" at bounding box center [447, 262] width 98 height 32
click at [76, 97] on p "Dashboard" at bounding box center [72, 94] width 57 height 15
click at [83, 123] on p "My Profile" at bounding box center [71, 127] width 54 height 15
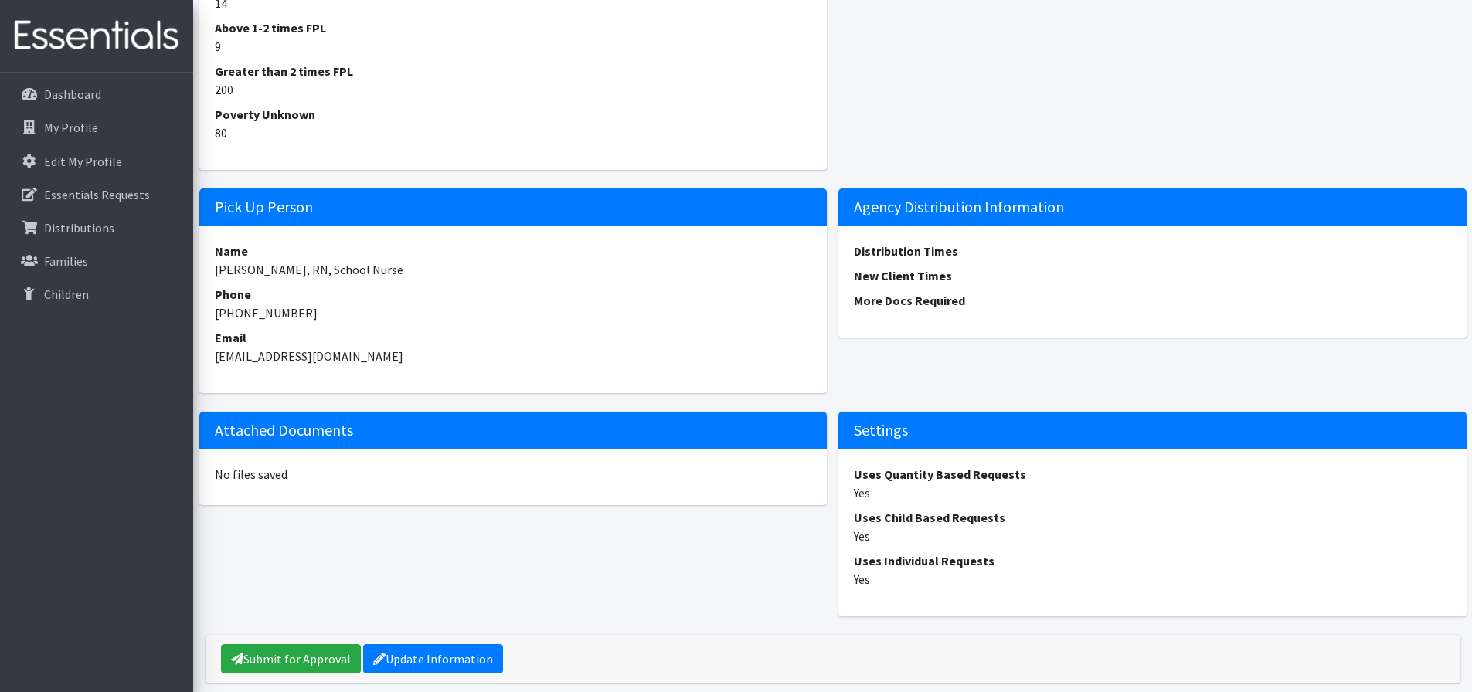
scroll to position [1220, 0]
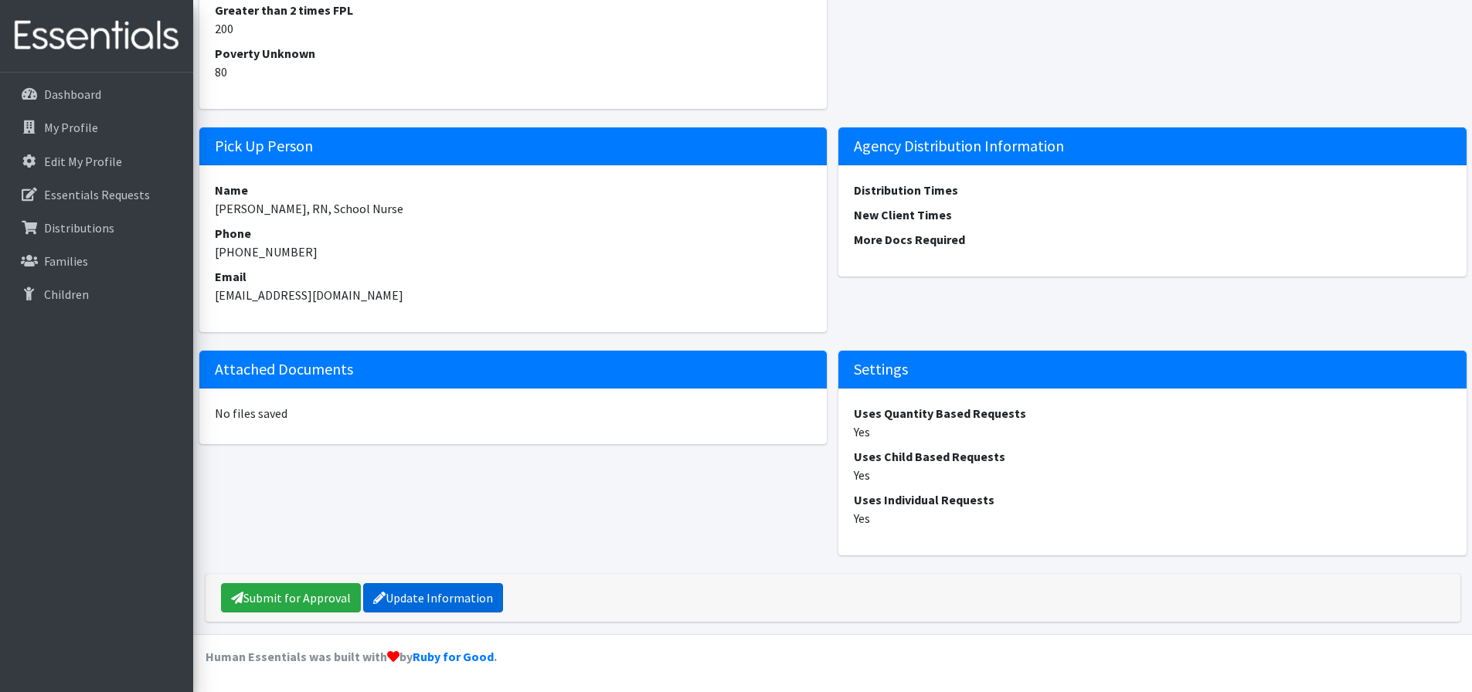
click at [430, 596] on link "Update Information" at bounding box center [433, 597] width 140 height 29
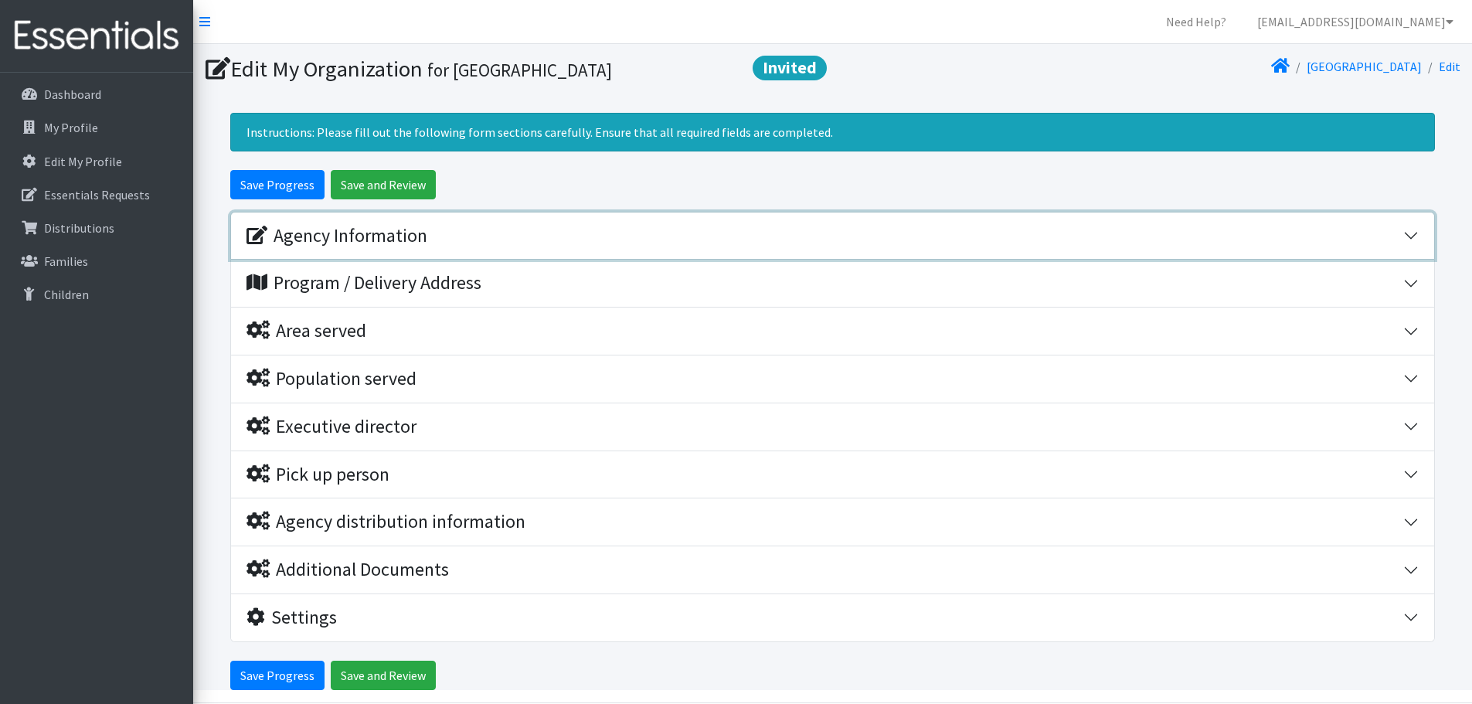
click at [354, 243] on div "Agency Information" at bounding box center [336, 236] width 181 height 22
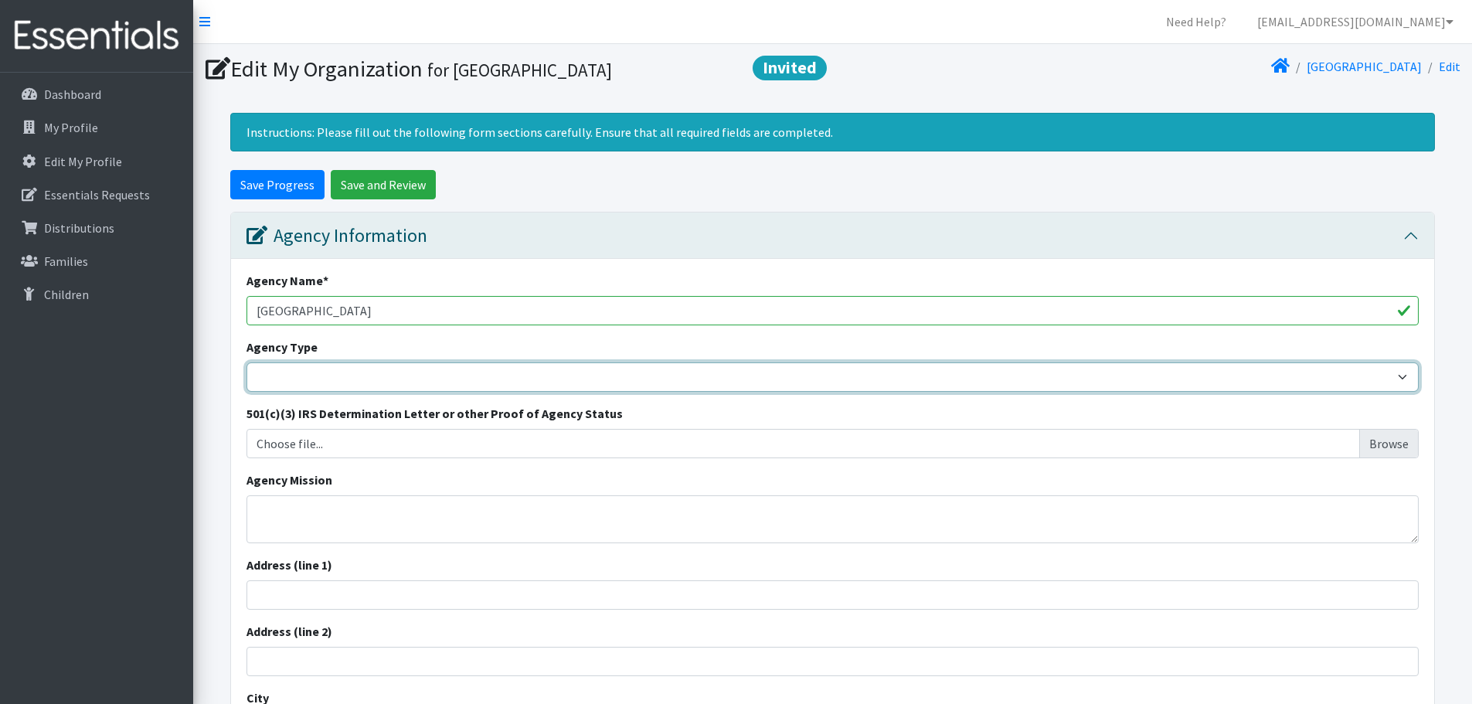
click at [338, 371] on select "Basic Needs Bank Career technical training Child abuse resource center Church o…" at bounding box center [832, 376] width 1172 height 29
select select "es"
click at [246, 362] on select "Basic Needs Bank Career technical training Child abuse resource center Church o…" at bounding box center [832, 376] width 1172 height 29
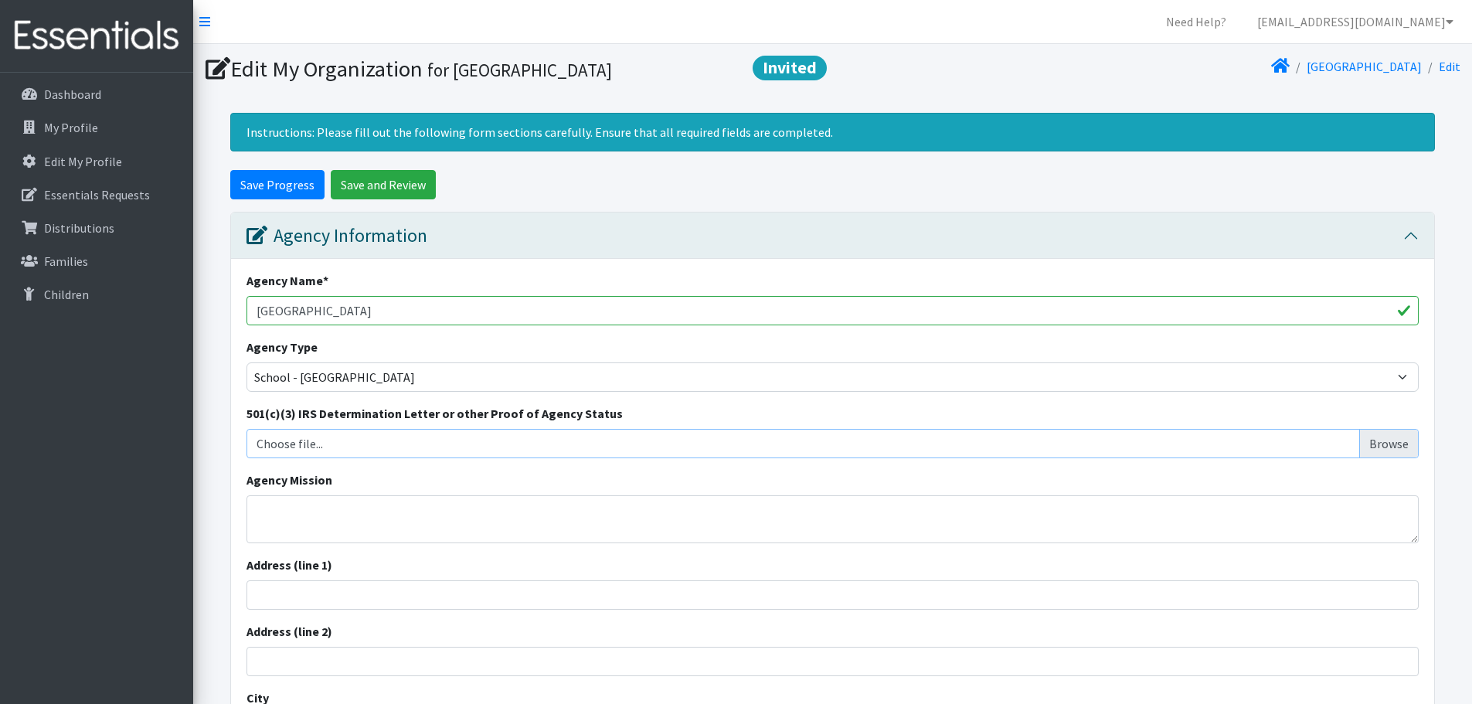
click at [320, 449] on input "Choose file..." at bounding box center [833, 443] width 1160 height 29
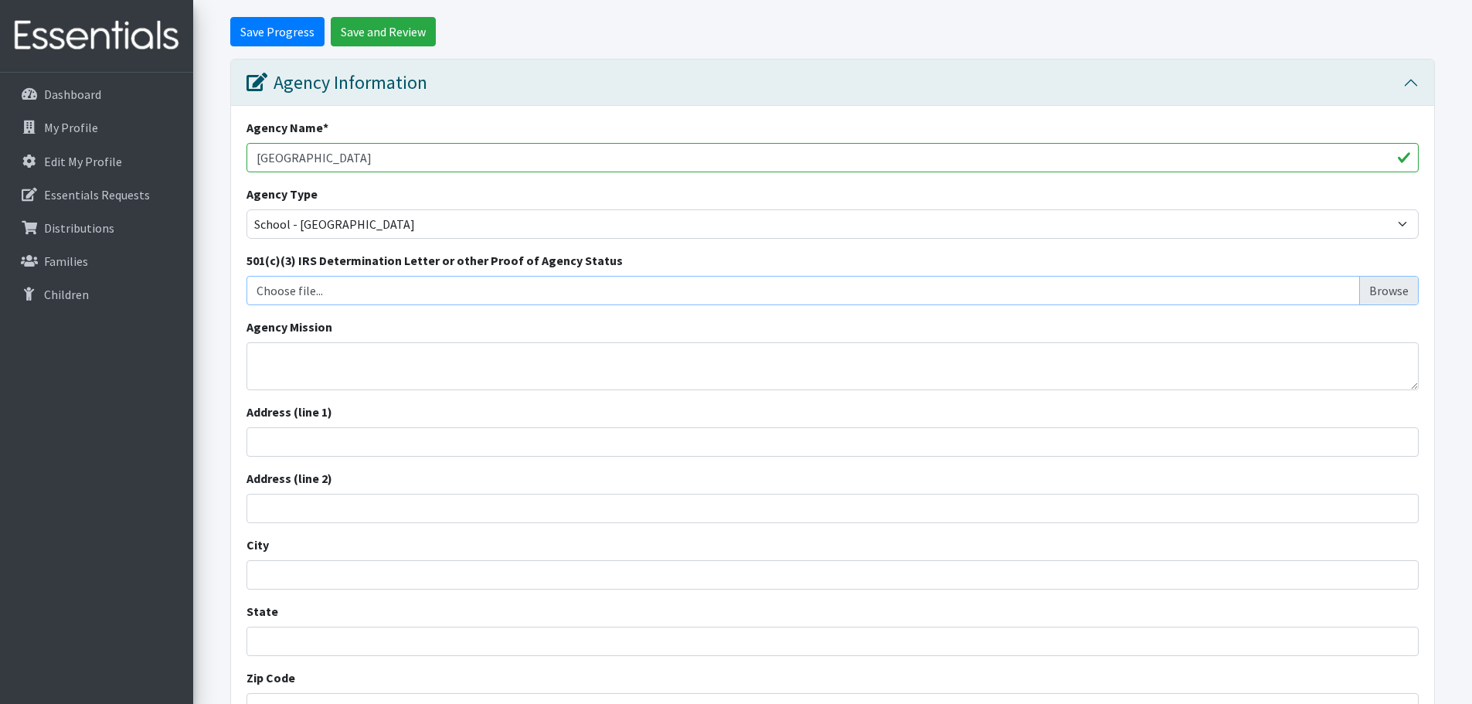
scroll to position [155, 0]
click at [369, 359] on textarea "Agency Mission" at bounding box center [832, 365] width 1172 height 48
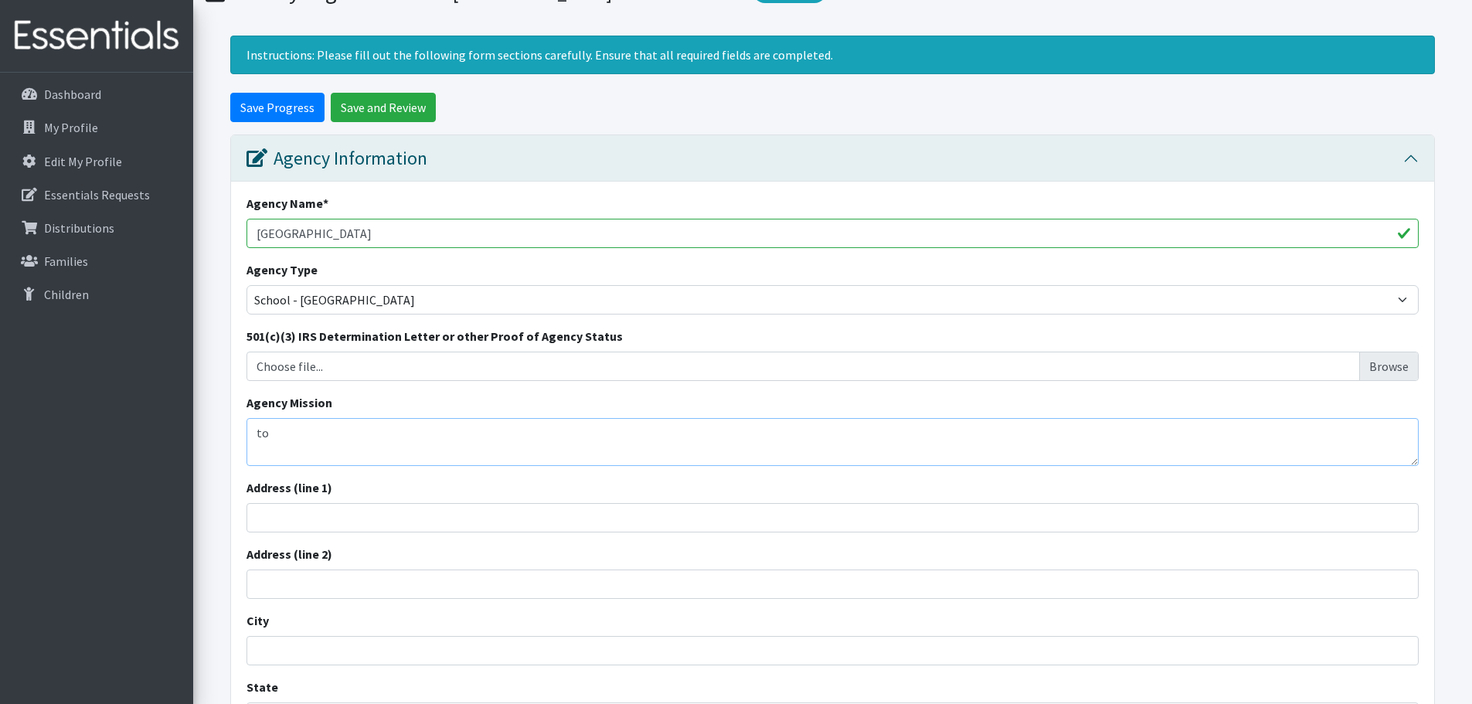
type textarea "t"
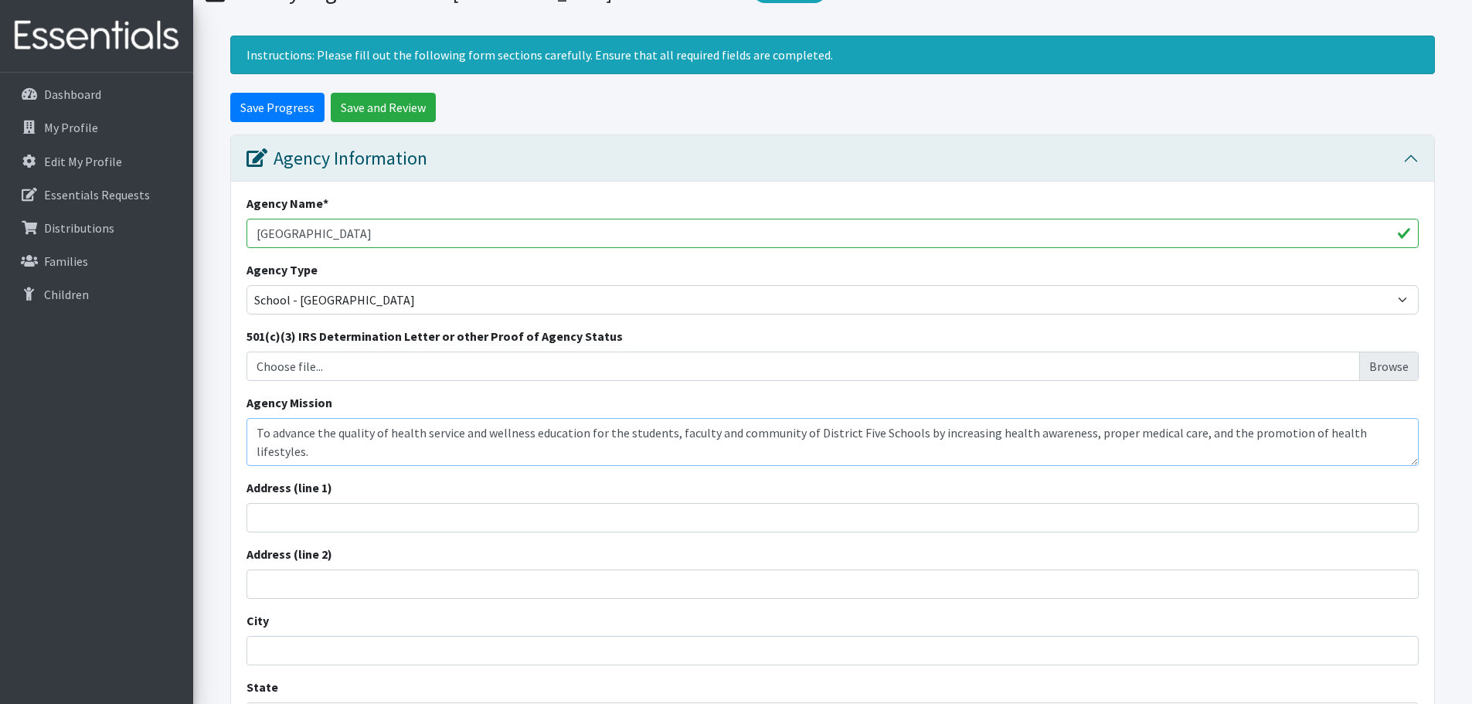
drag, startPoint x: 1252, startPoint y: 435, endPoint x: 1245, endPoint y: 440, distance: 9.0
click at [1245, 440] on textarea "To advance the quality of health service and wellness education for the student…" at bounding box center [832, 442] width 1172 height 48
click at [1297, 433] on textarea "To advance the quality of health service and wellness education for the student…" at bounding box center [832, 442] width 1172 height 48
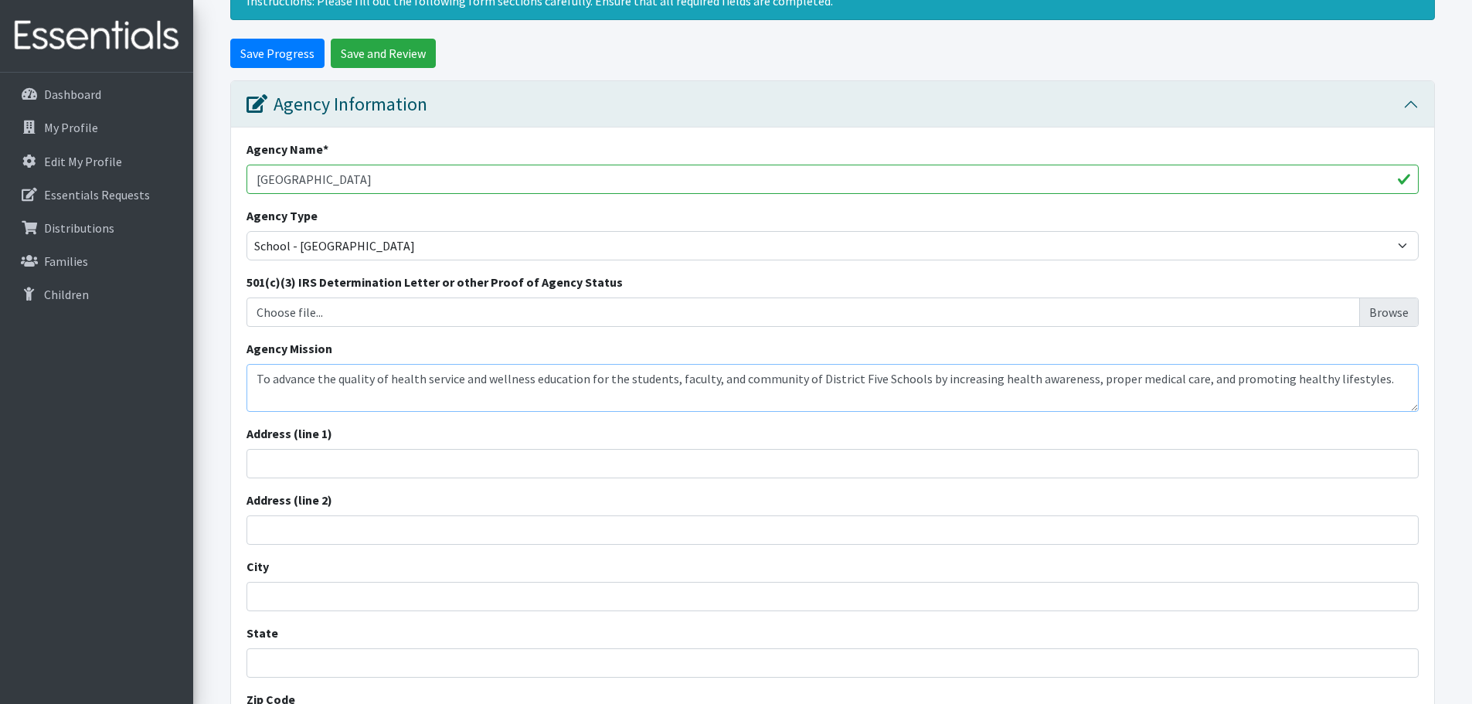
scroll to position [232, 0]
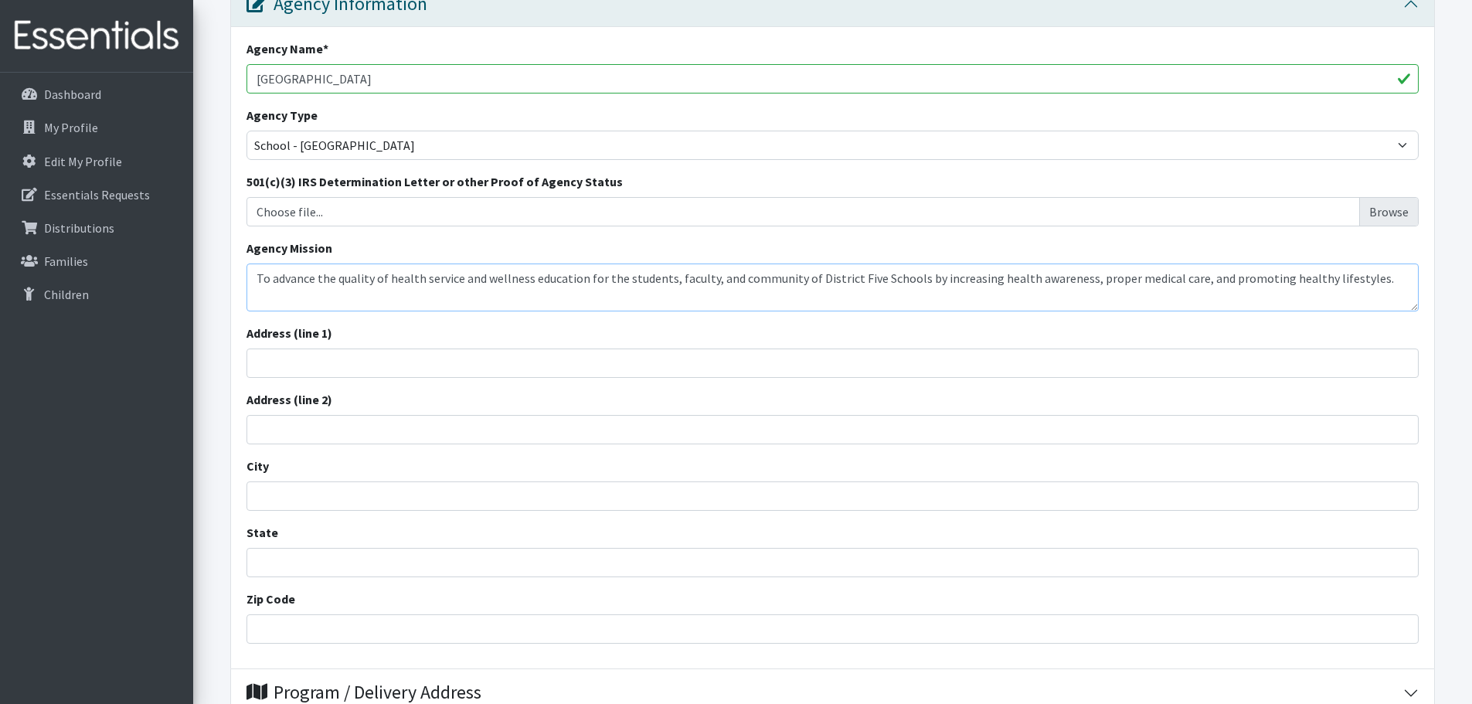
type textarea "To advance the quality of health service and wellness education for the student…"
click at [334, 362] on input "Address (line 1)" at bounding box center [832, 362] width 1172 height 29
type input "[STREET_ADDRESS]"
type input "REIDVILLE"
type input "South Carolina"
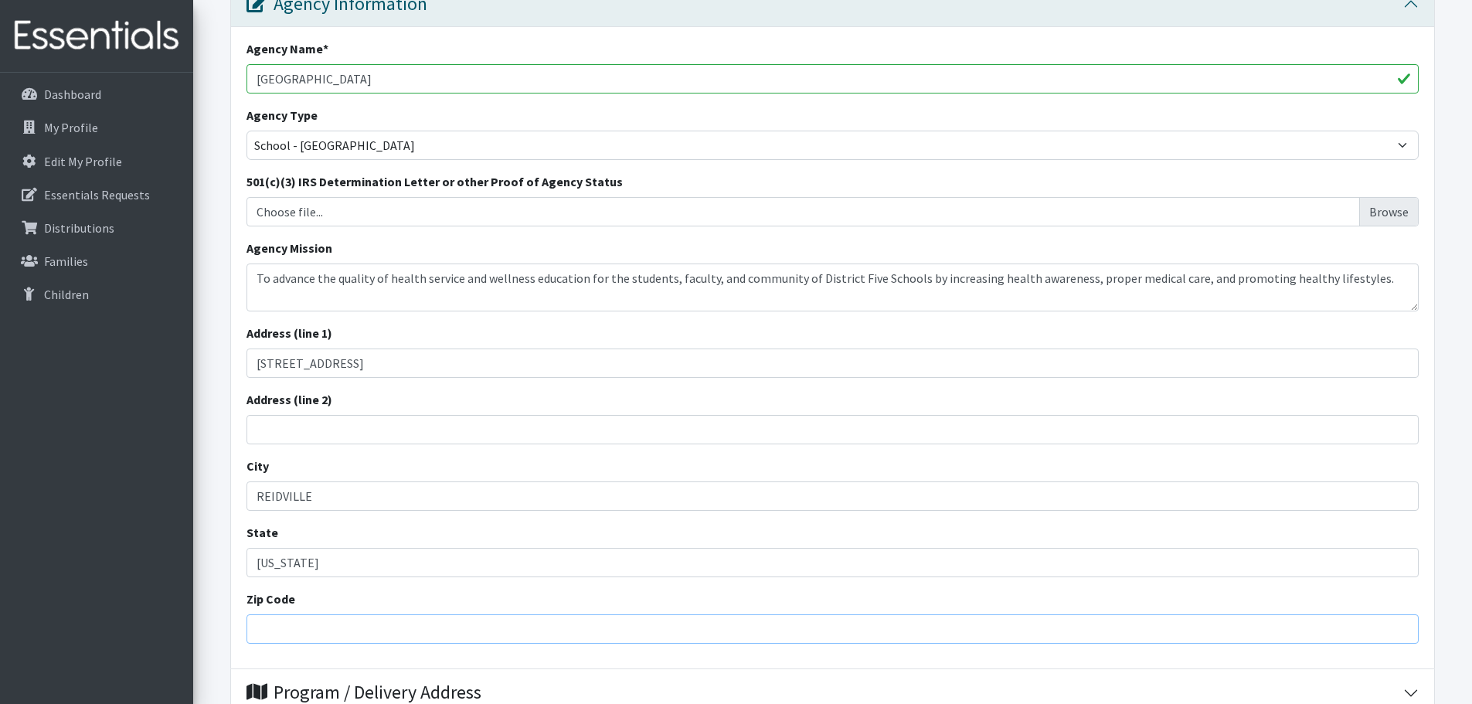
type input "29375"
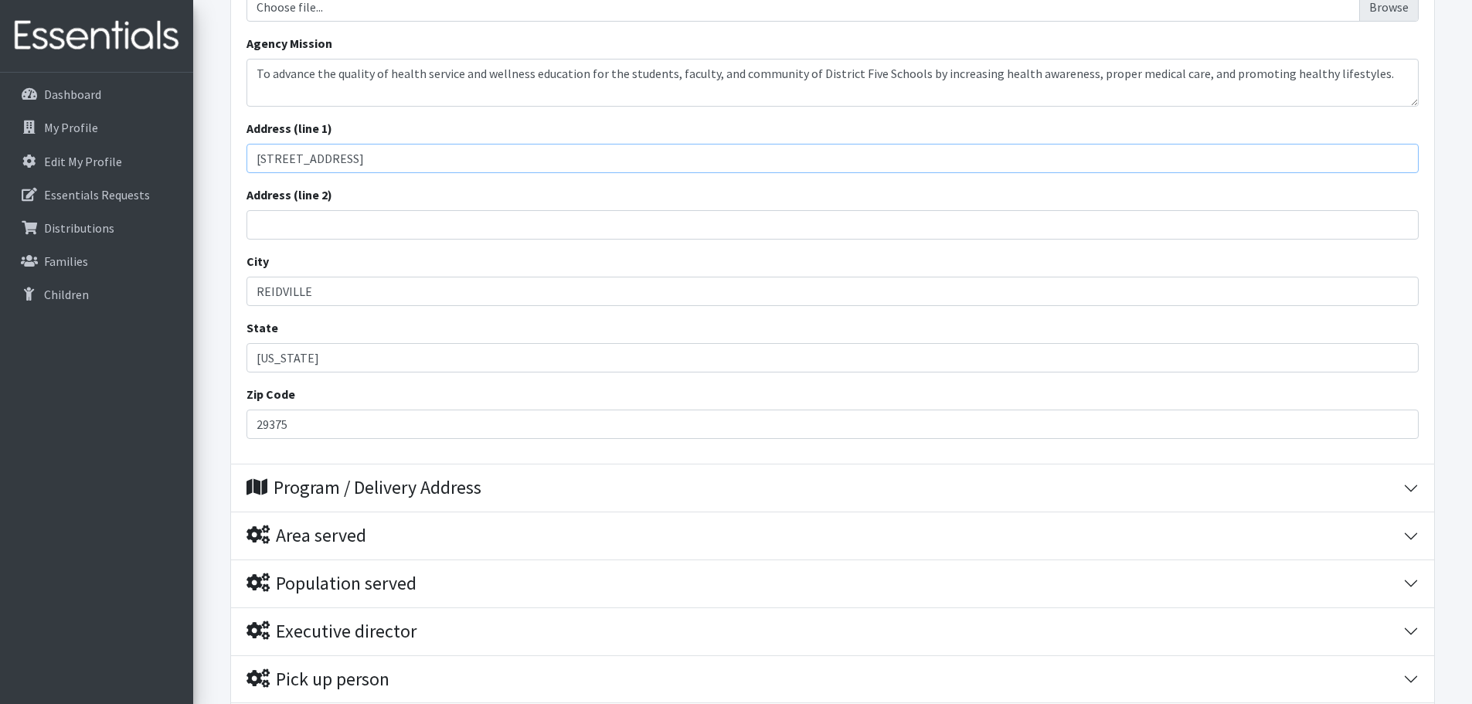
scroll to position [464, 0]
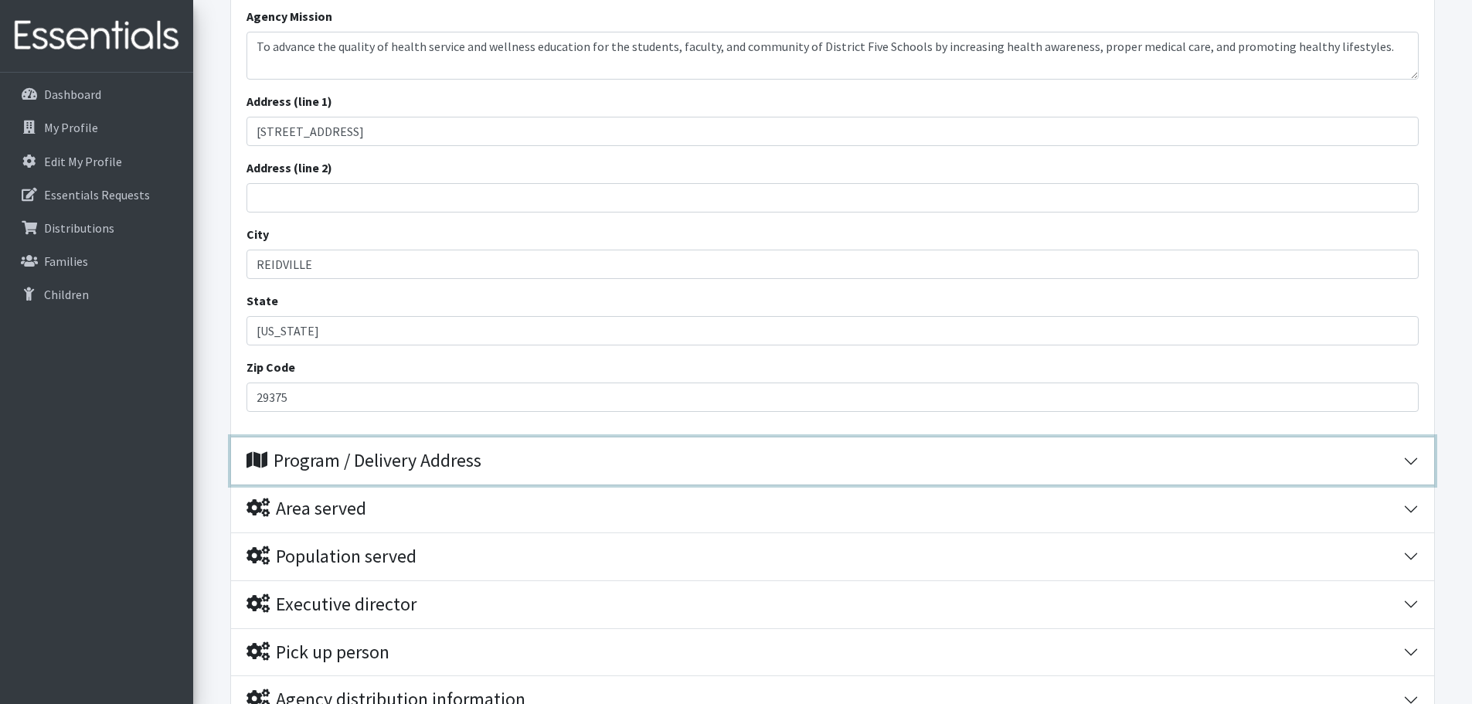
click at [494, 453] on div "Program / Delivery Address" at bounding box center [824, 461] width 1157 height 22
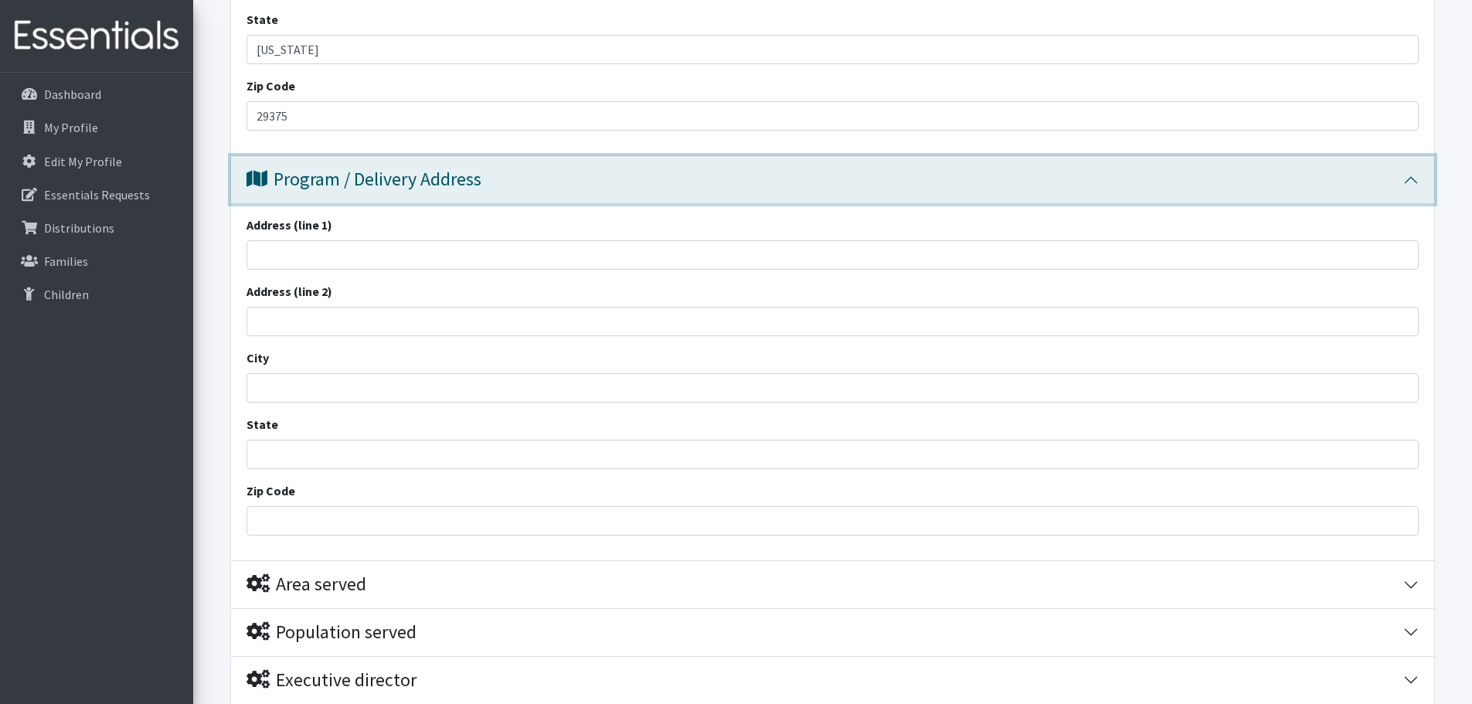
scroll to position [773, 0]
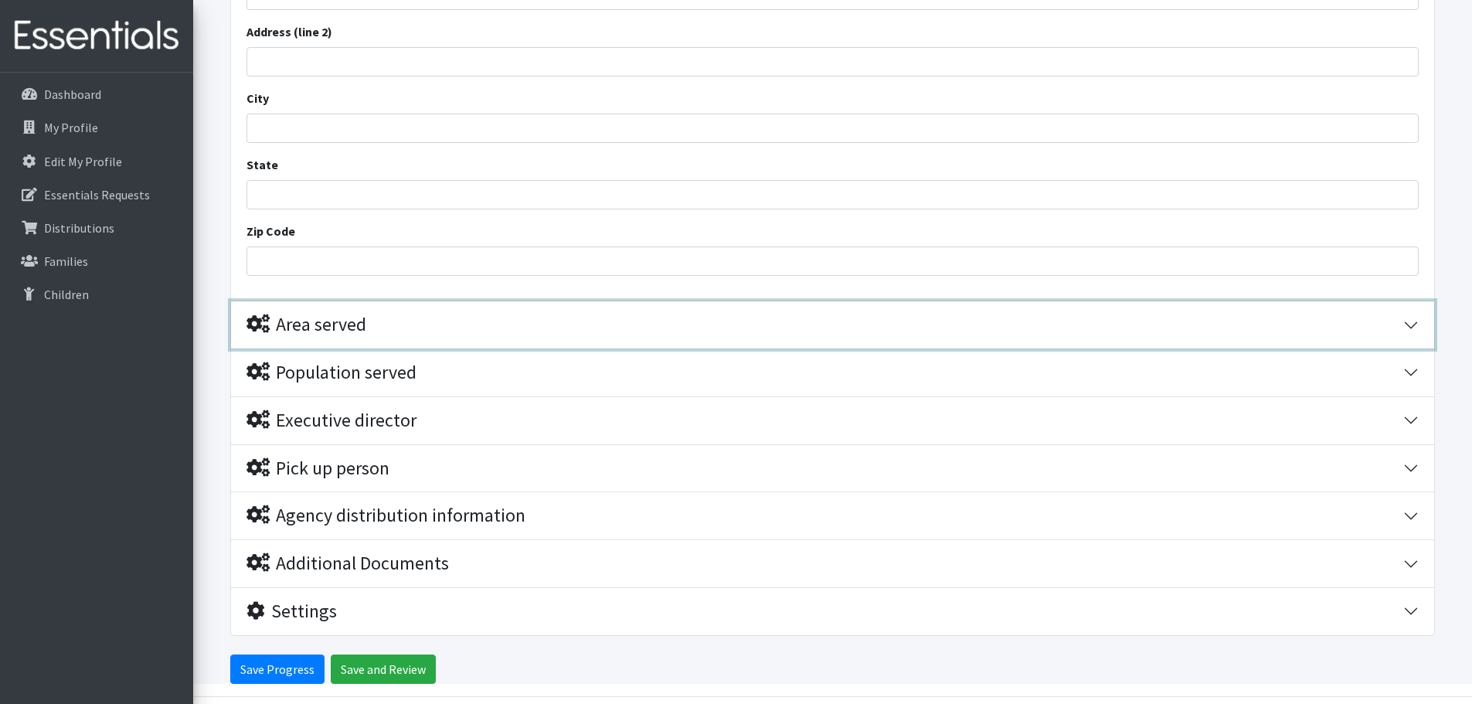
click at [411, 318] on div "Area served" at bounding box center [824, 325] width 1157 height 22
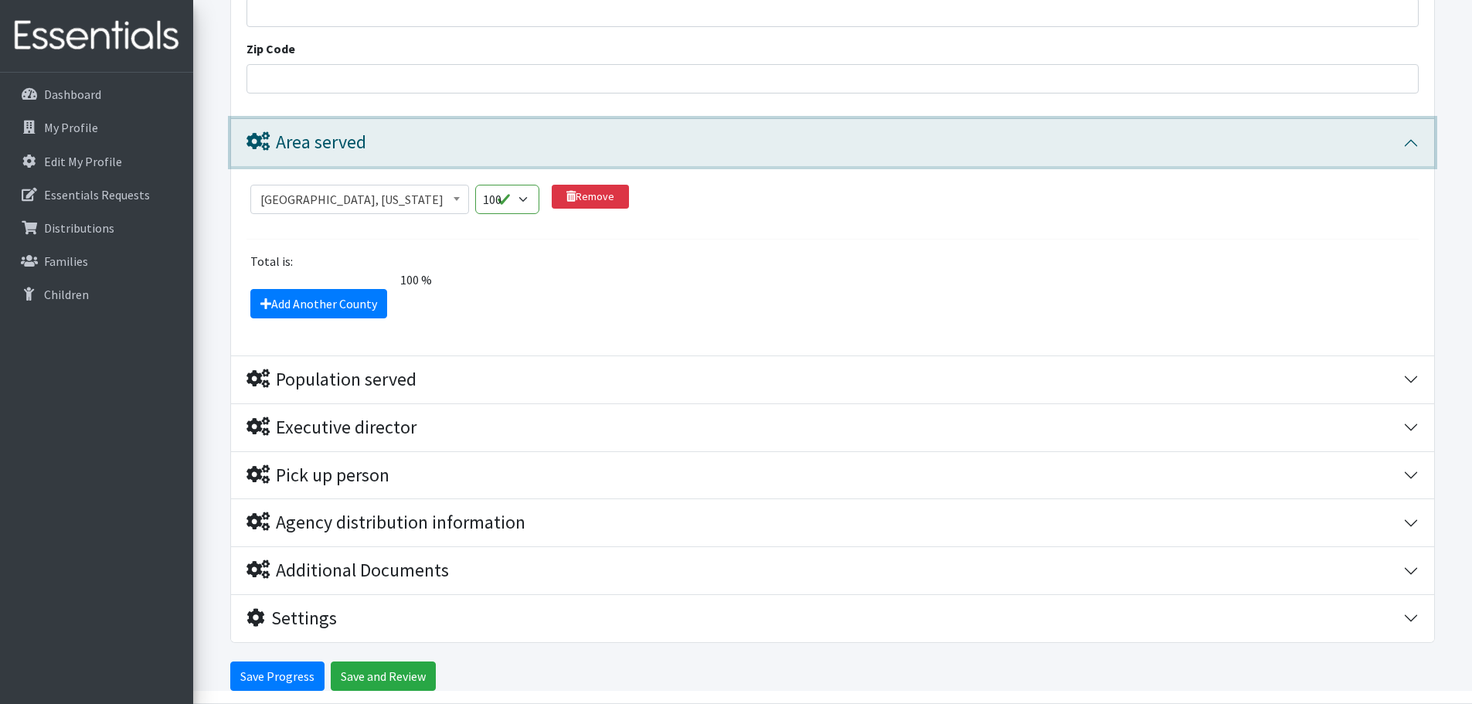
scroll to position [1194, 0]
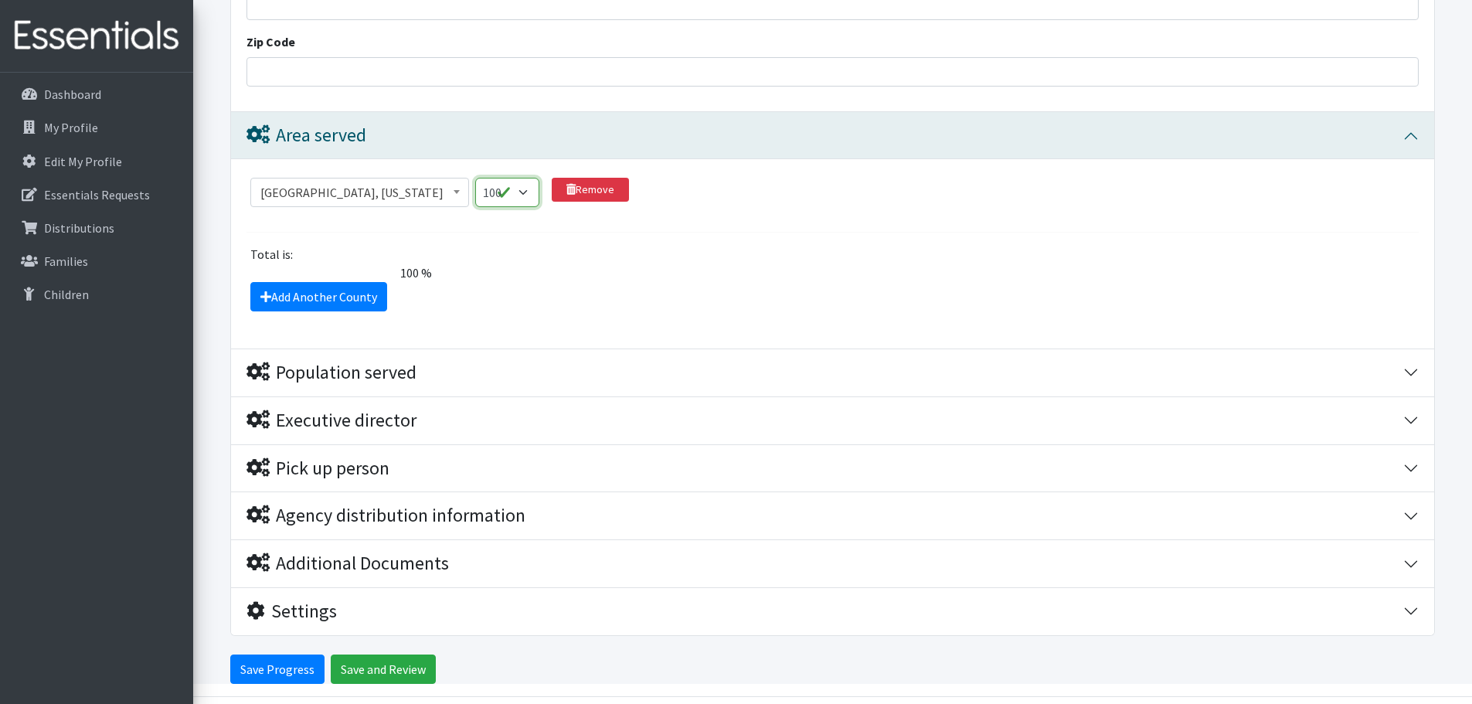
click at [534, 184] on select "1 2 3 4 5 6 7 8 9 10 11 12 13 14 15 16 17 18 19 20 21 22 23 24 25 26 27 28 29 3…" at bounding box center [507, 192] width 64 height 29
click at [477, 178] on select "1 2 3 4 5 6 7 8 9 10 11 12 13 14 15 16 17 18 19 20 21 22 23 24 25 26 27 28 29 3…" at bounding box center [507, 192] width 64 height 29
click at [528, 196] on select "1 2 3 4 5 6 7 8 9 10 11 12 13 14 15 16 17 18 19 20 21 22 23 24 25 26 27 28 29 3…" at bounding box center [507, 192] width 64 height 29
select select "100"
click at [477, 178] on select "1 2 3 4 5 6 7 8 9 10 11 12 13 14 15 16 17 18 19 20 21 22 23 24 25 26 27 28 29 3…" at bounding box center [507, 192] width 64 height 29
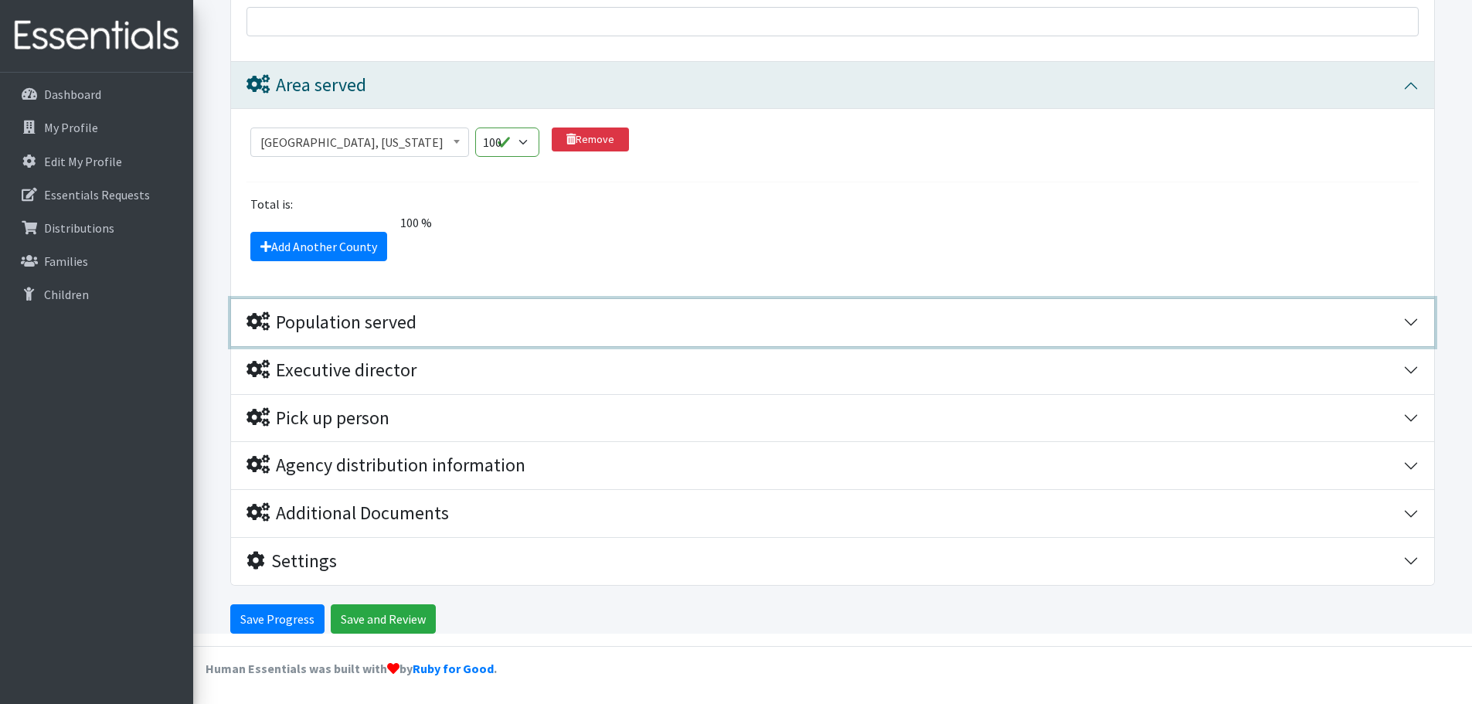
click at [393, 314] on div "Population served" at bounding box center [331, 322] width 170 height 22
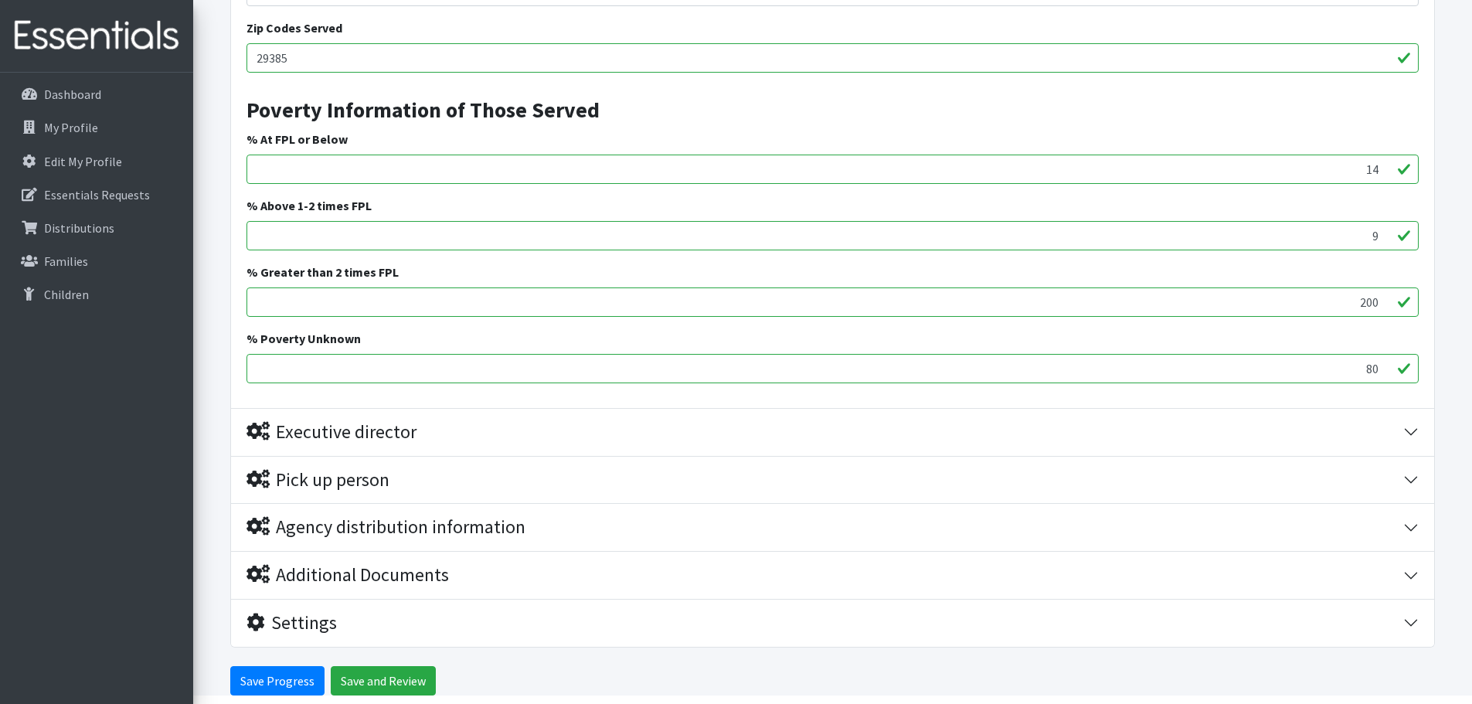
scroll to position [2404, 0]
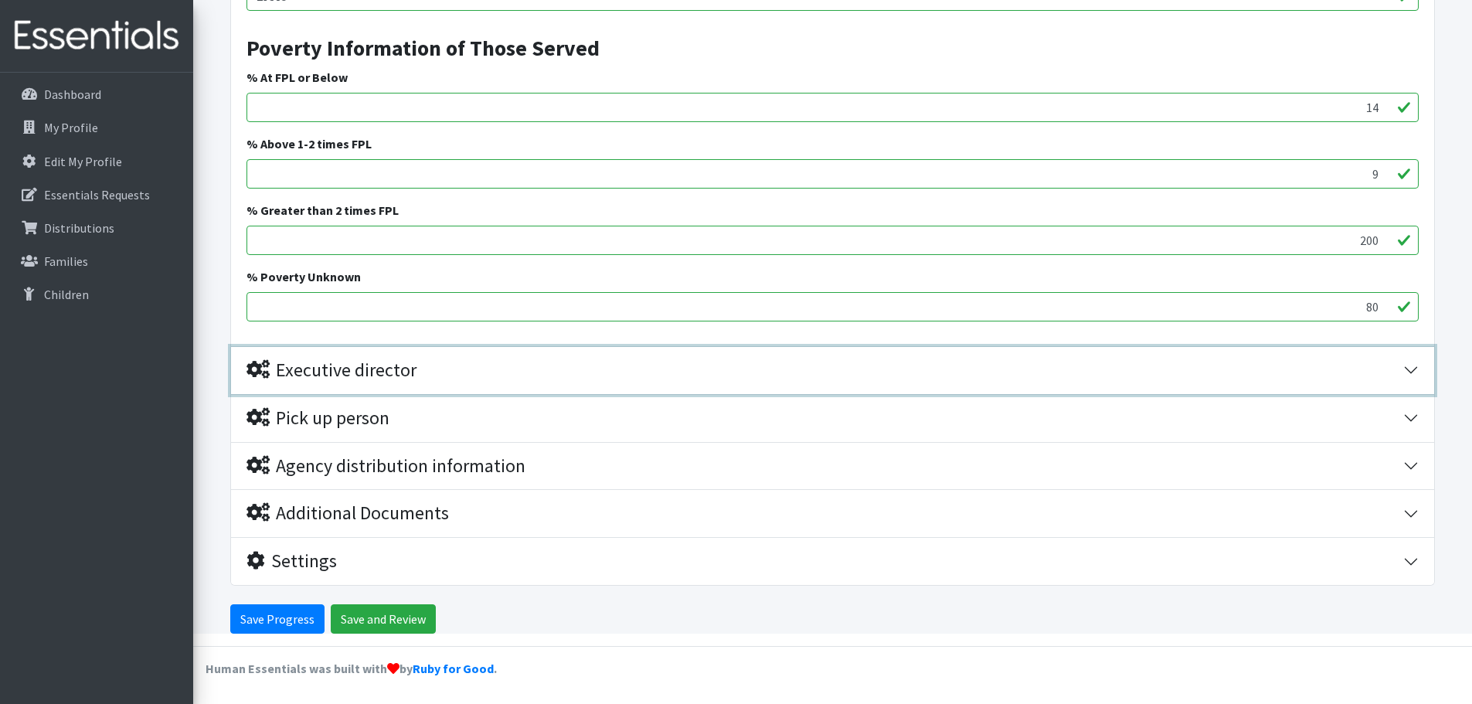
click at [382, 379] on div "Executive director" at bounding box center [331, 370] width 170 height 22
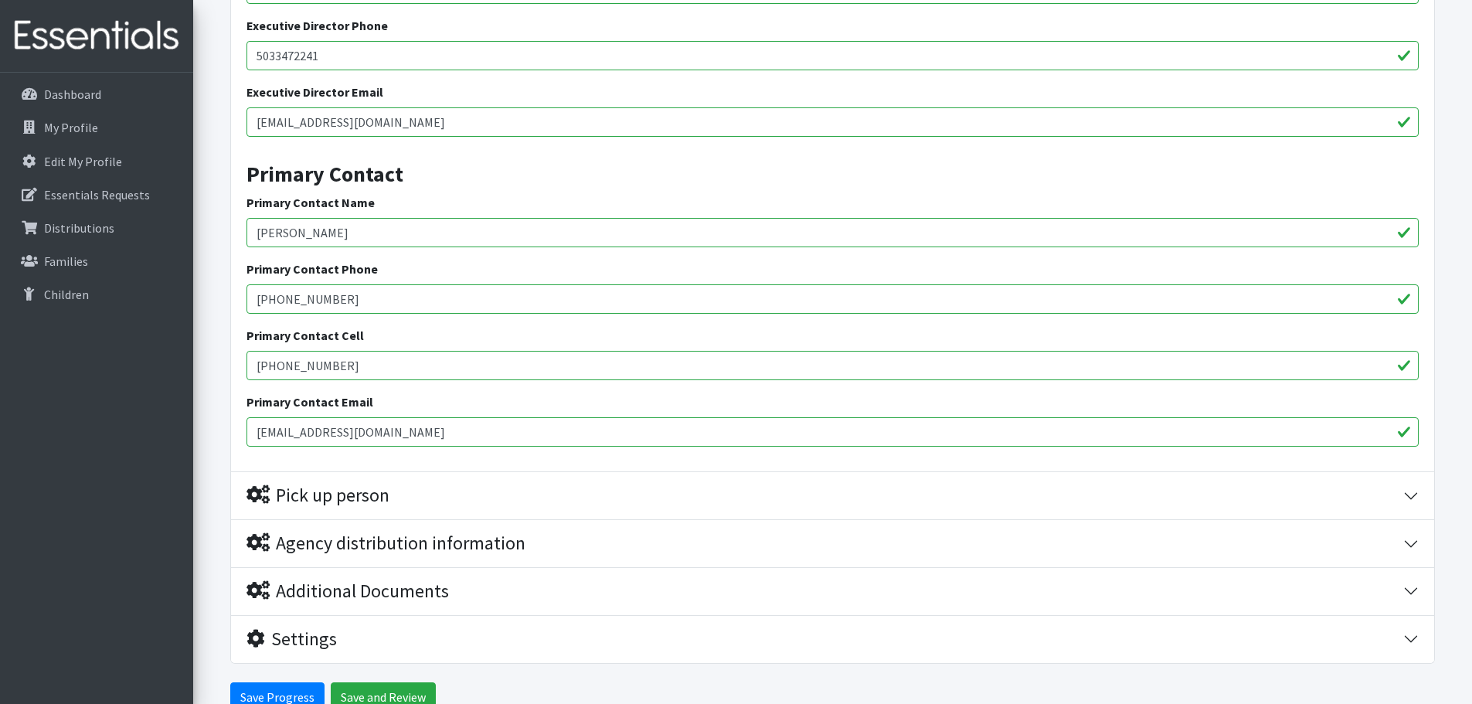
scroll to position [2861, 0]
drag, startPoint x: 335, startPoint y: 56, endPoint x: 233, endPoint y: 49, distance: 101.4
click at [233, 49] on div "Executive Director Name Valentina Balanyuk, School Nurse Executive Director Pho…" at bounding box center [832, 204] width 1203 height 535
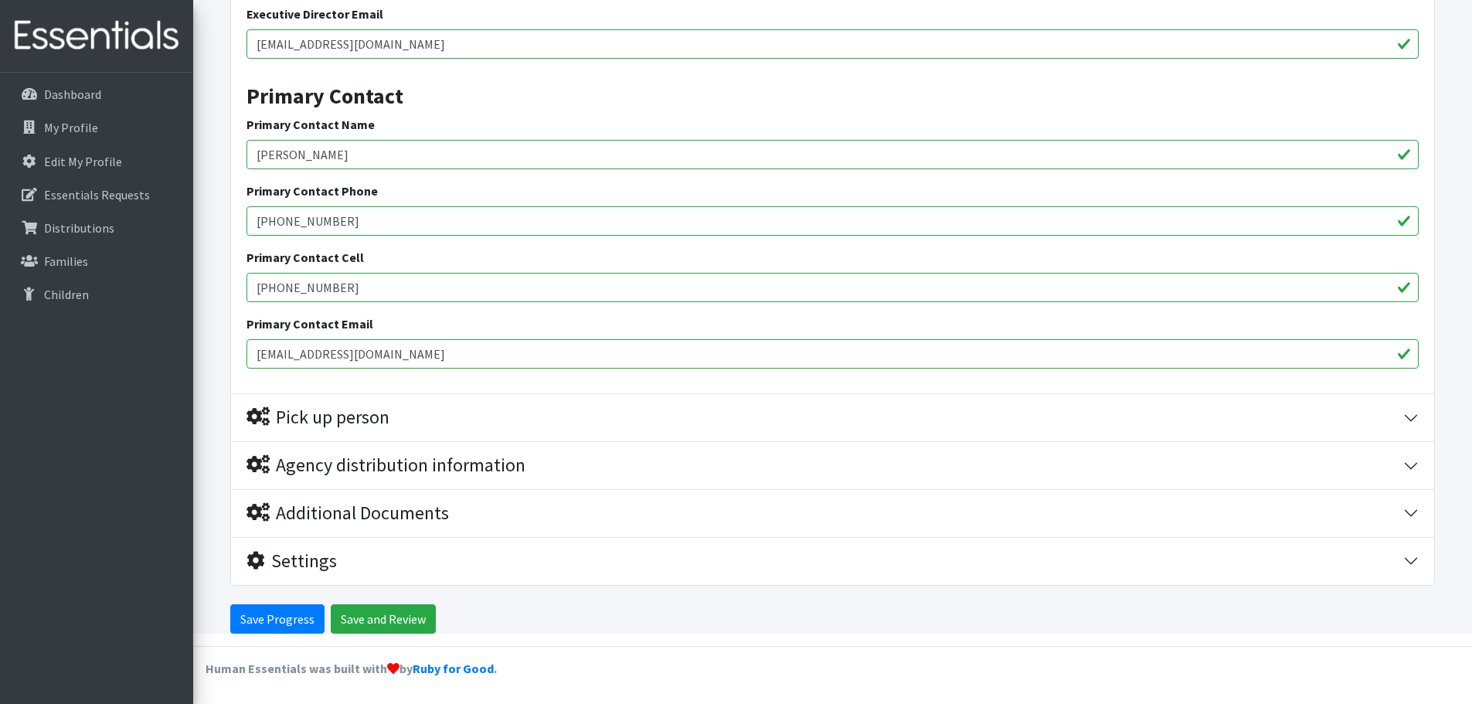
type input "[PHONE_NUMBER]"
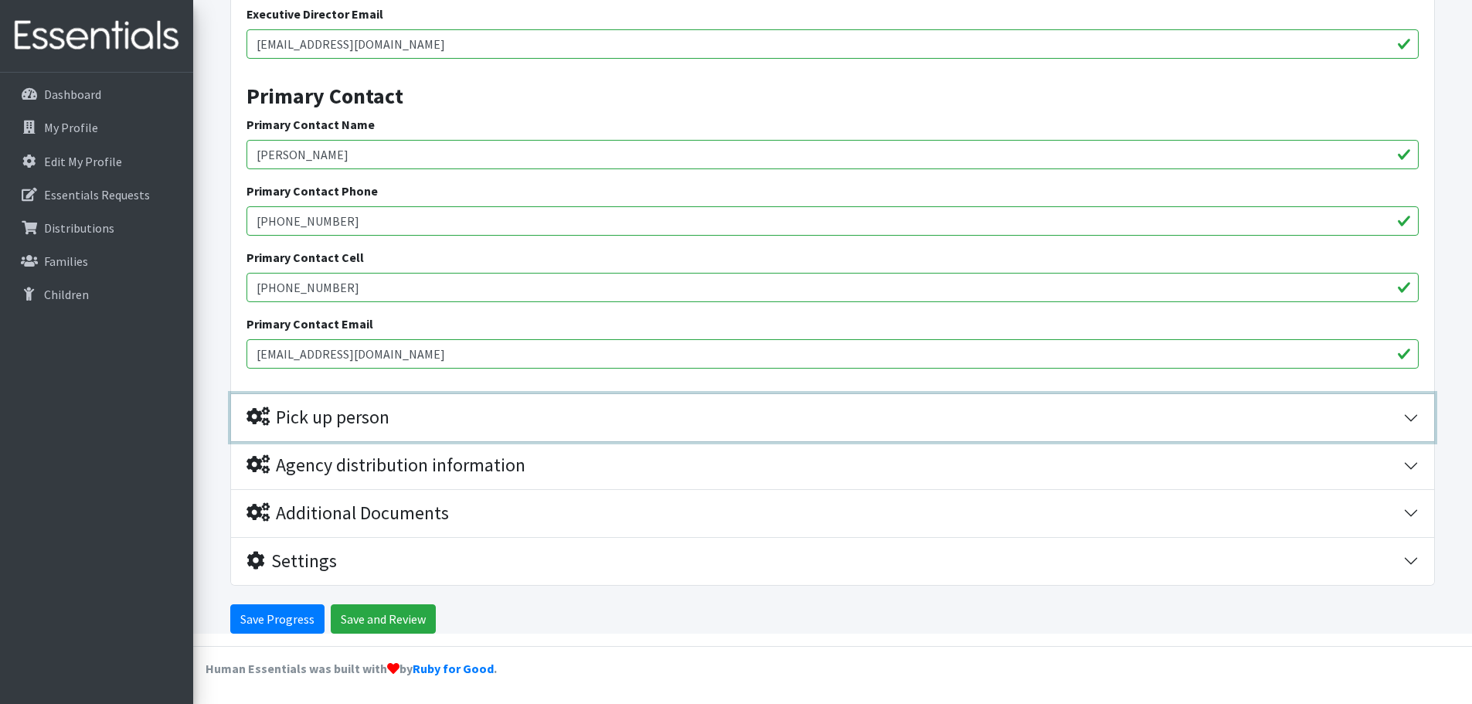
click at [356, 413] on div "Pick up person" at bounding box center [317, 417] width 143 height 22
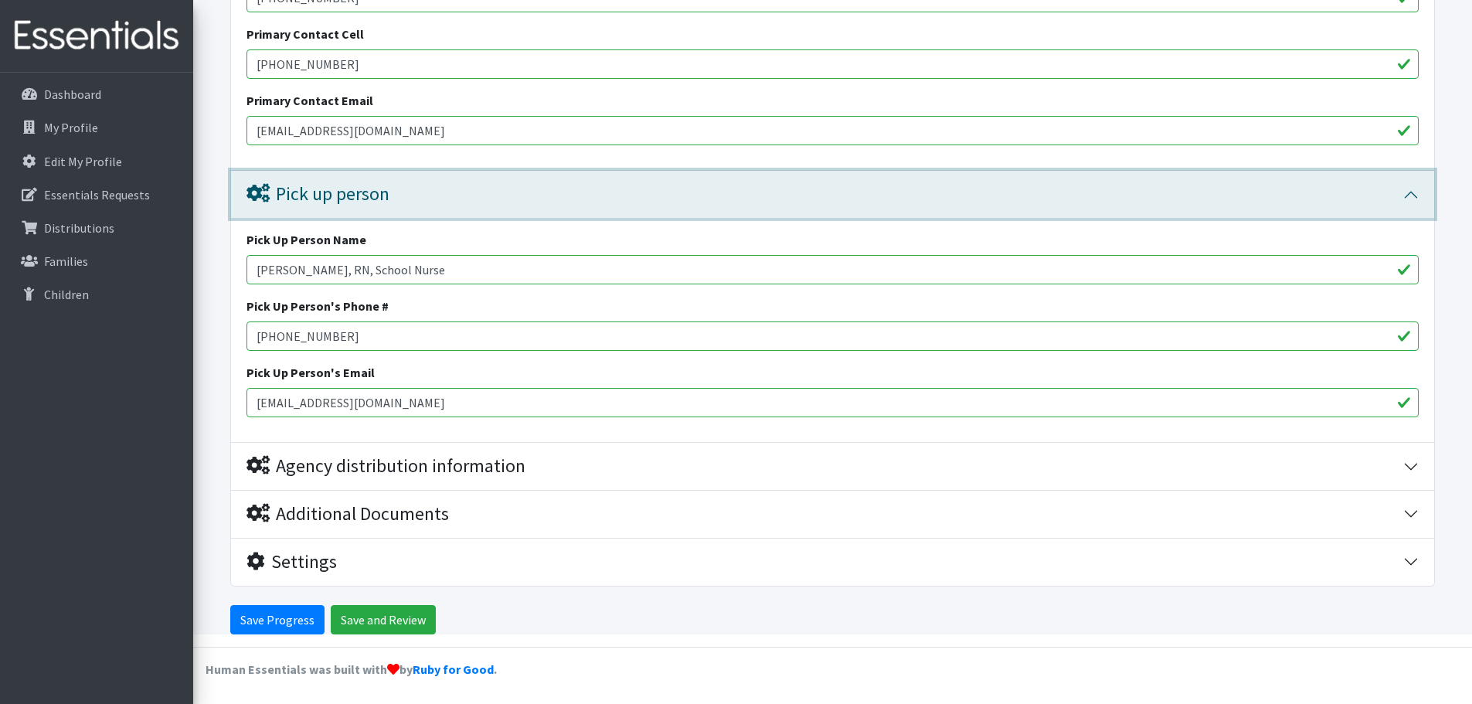
scroll to position [3162, 0]
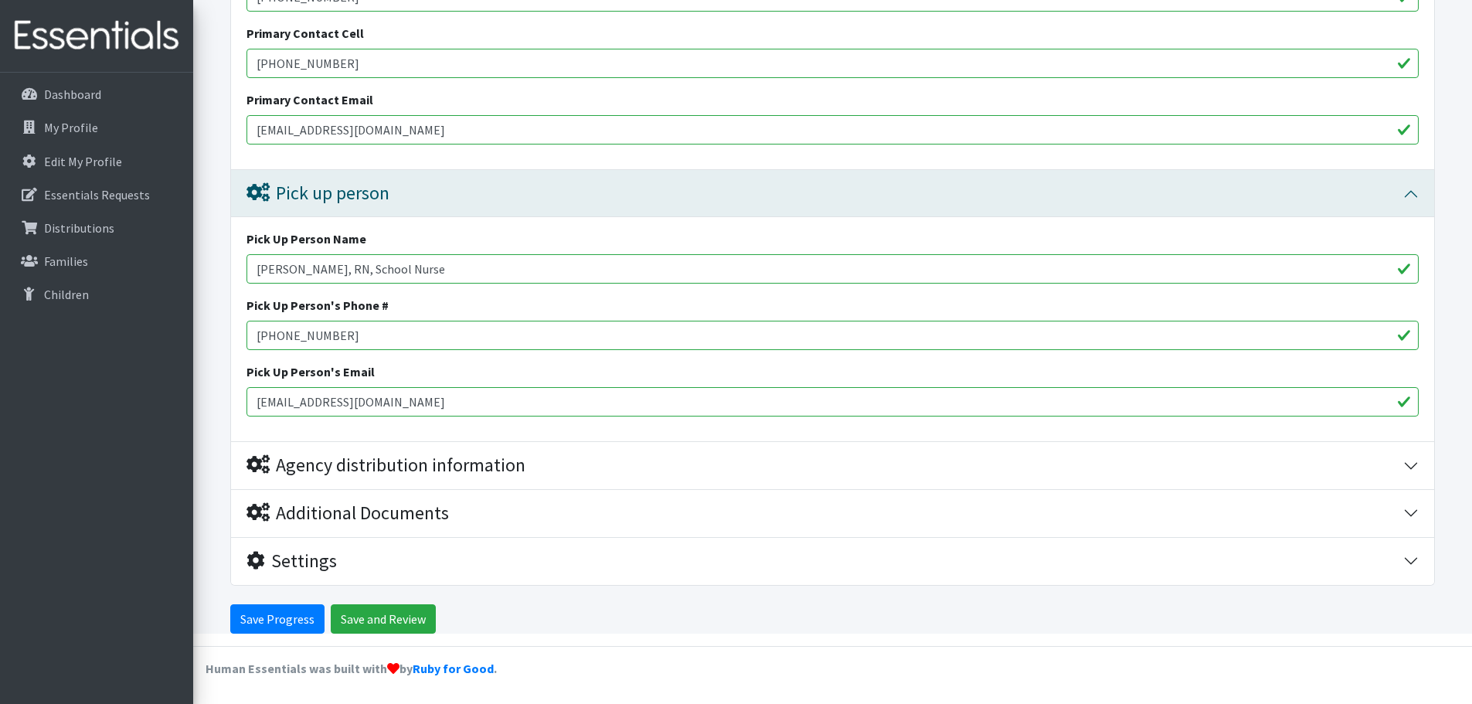
drag, startPoint x: 479, startPoint y: 269, endPoint x: 187, endPoint y: 254, distance: 292.4
drag, startPoint x: 358, startPoint y: 333, endPoint x: 240, endPoint y: 333, distance: 118.2
click at [240, 333] on div "Pick Up Person Name Pick Up Person's Phone # 864-949-2388 Pick Up Person's Emai…" at bounding box center [832, 329] width 1203 height 224
drag, startPoint x: 467, startPoint y: 406, endPoint x: 195, endPoint y: 415, distance: 271.3
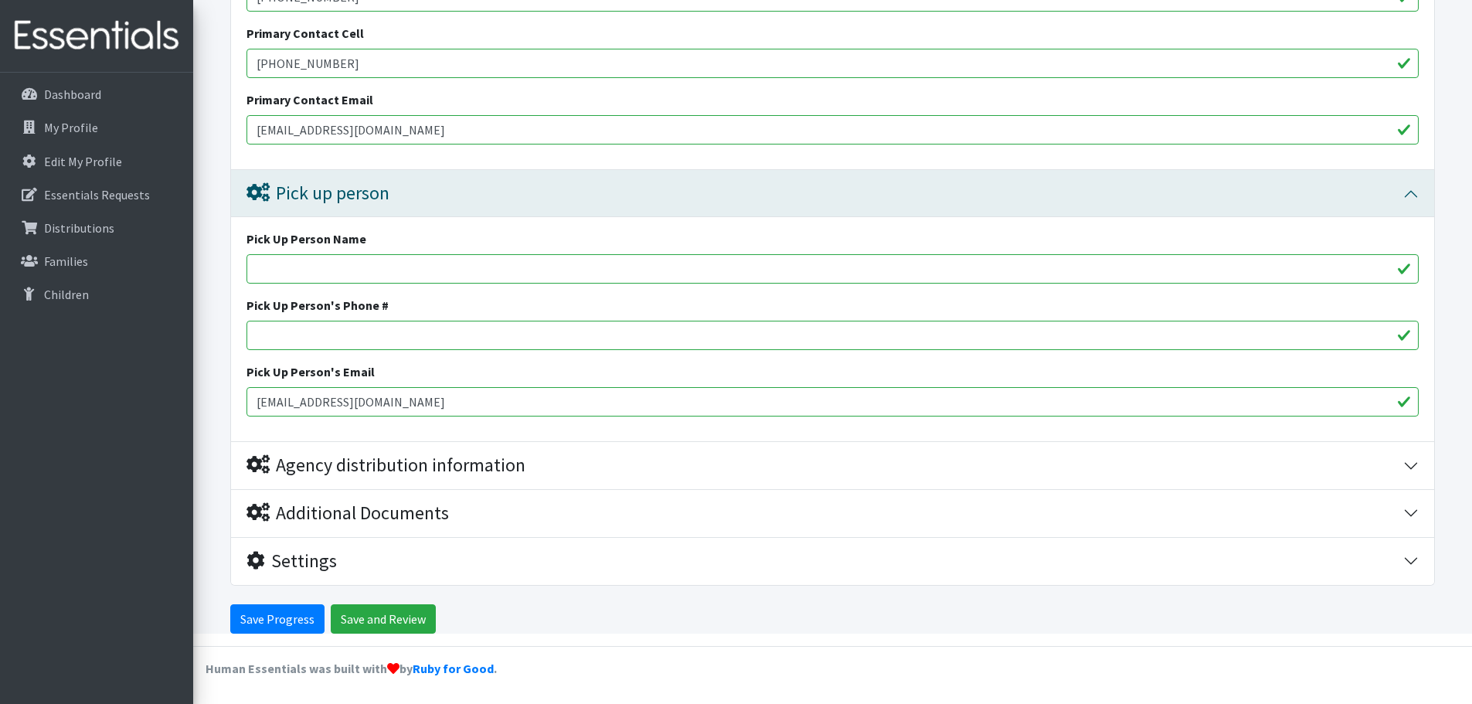
click at [372, 471] on div "Agency distribution information" at bounding box center [385, 465] width 279 height 22
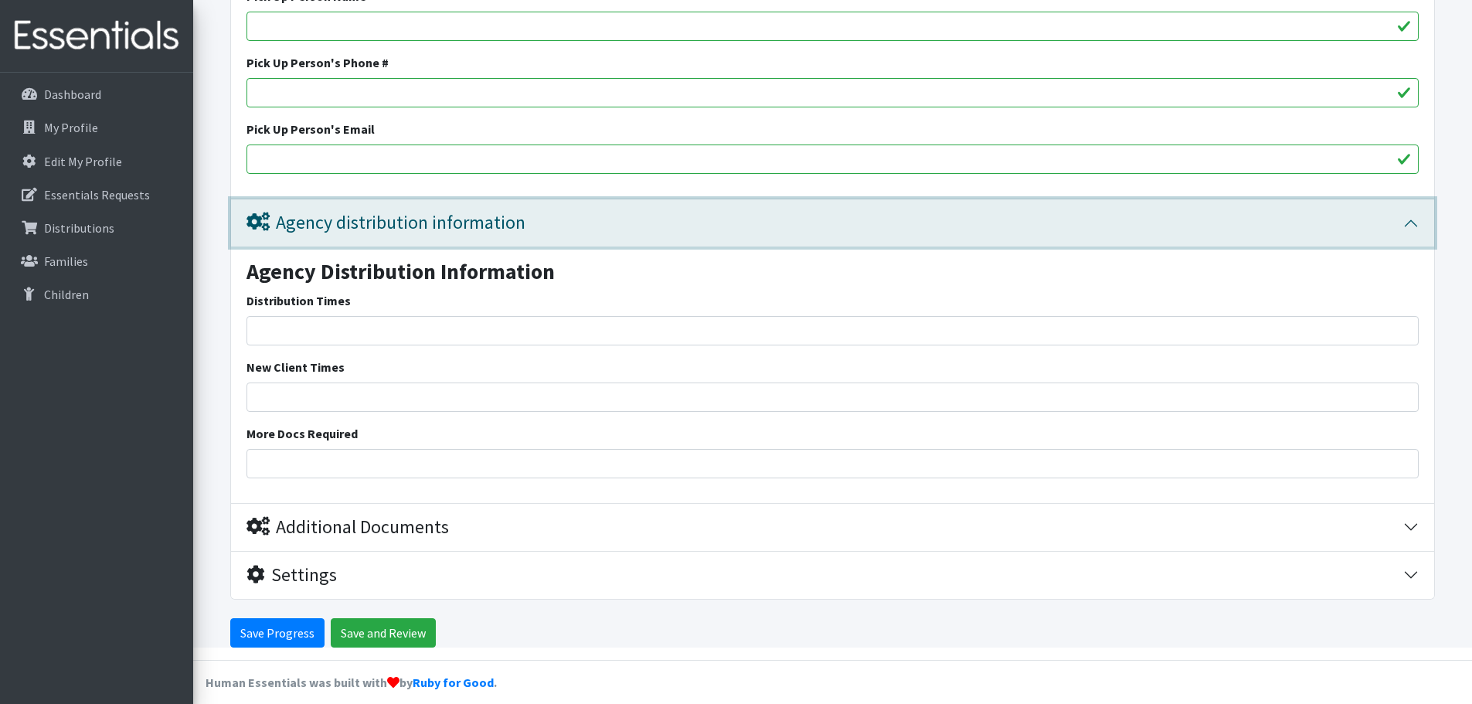
scroll to position [3418, 0]
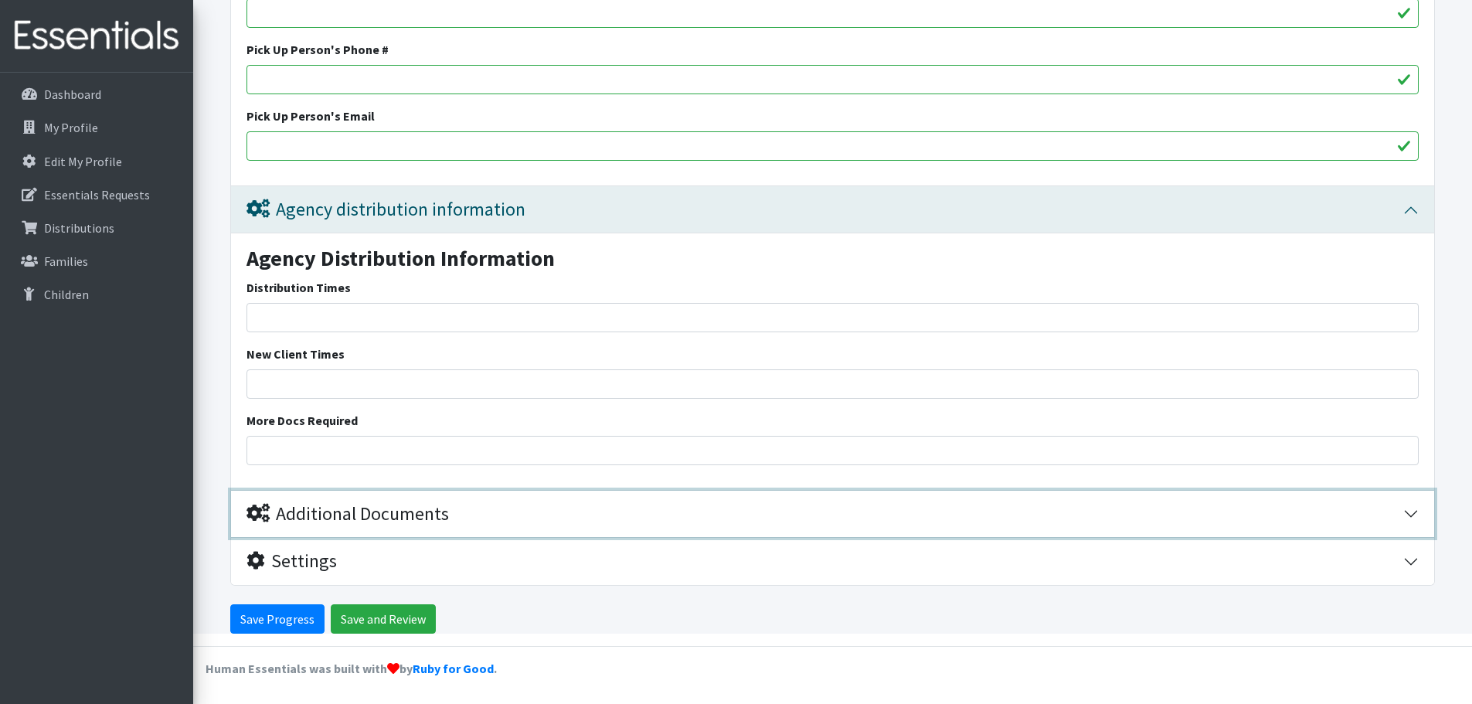
click at [356, 522] on div "Additional Documents" at bounding box center [347, 514] width 202 height 22
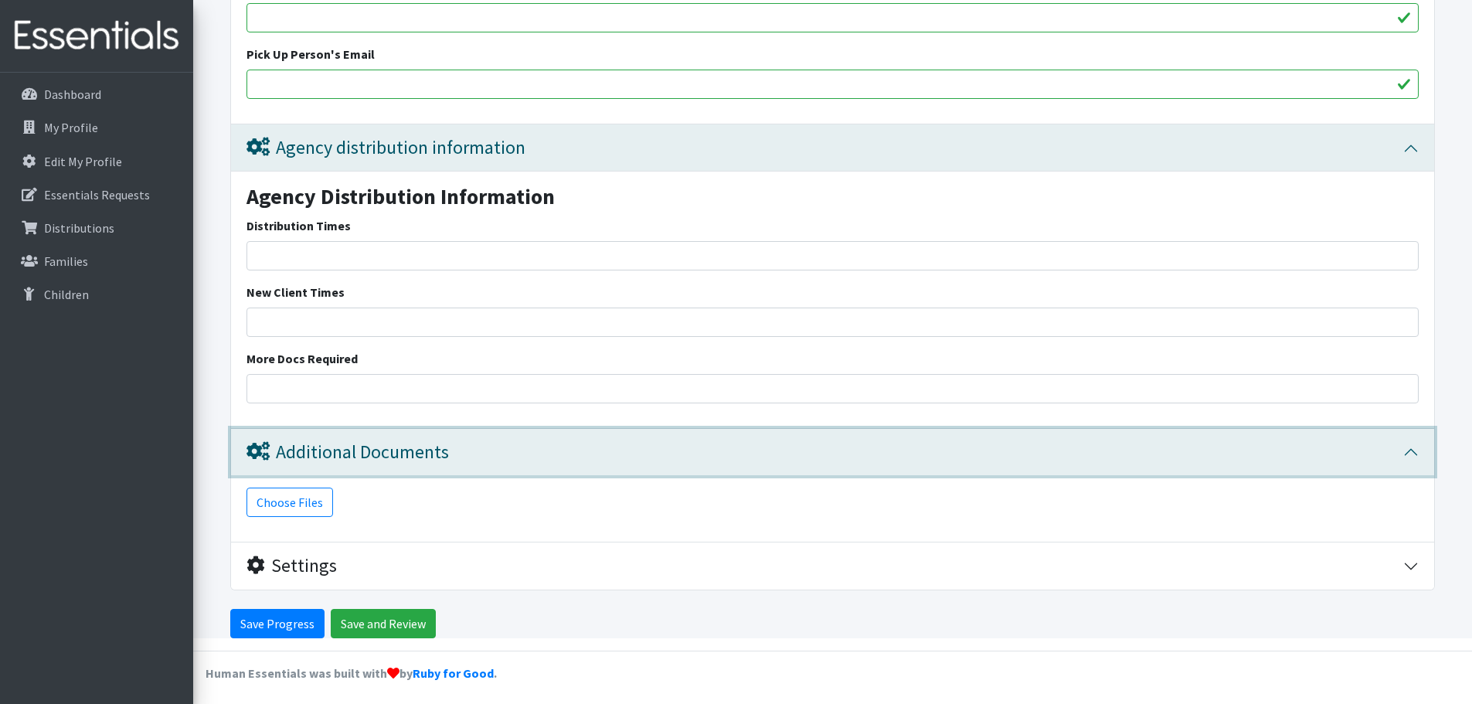
scroll to position [3485, 0]
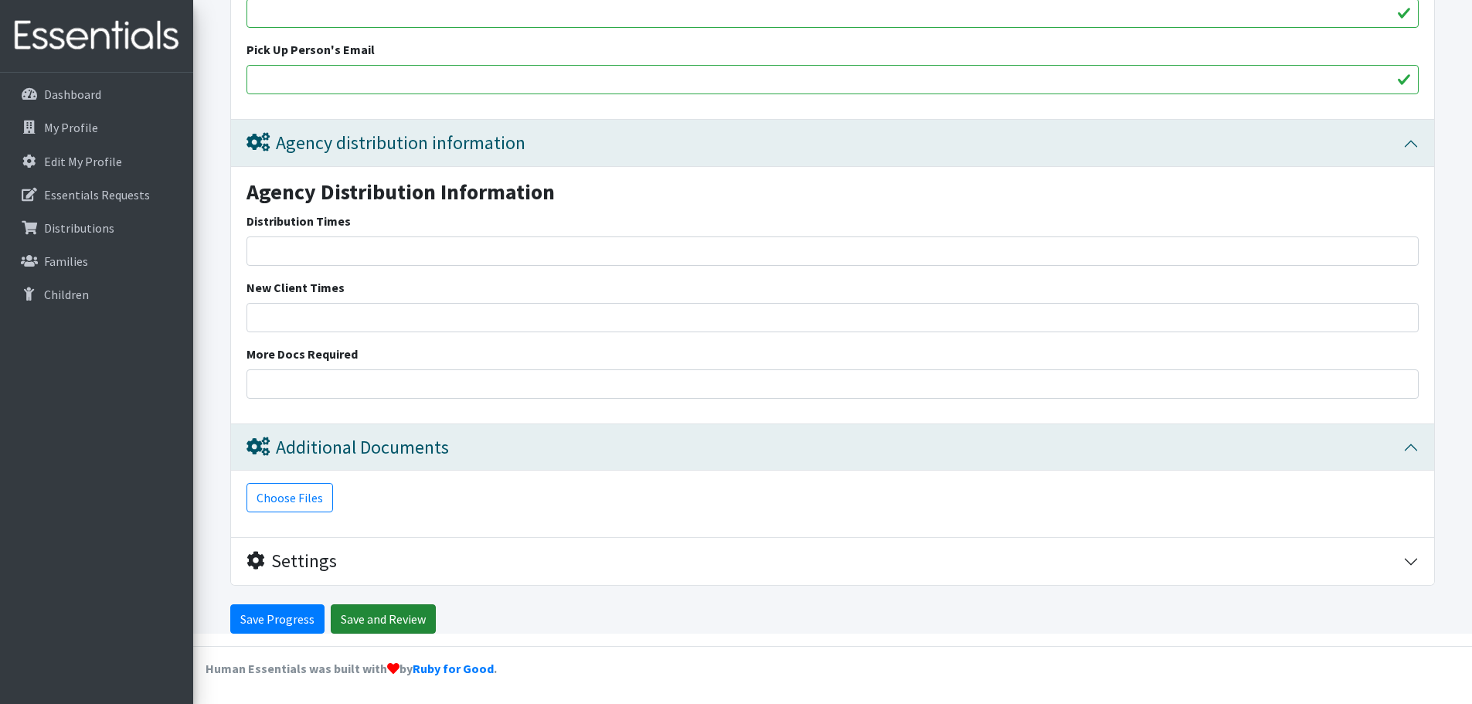
click at [377, 620] on input "Save and Review" at bounding box center [383, 618] width 105 height 29
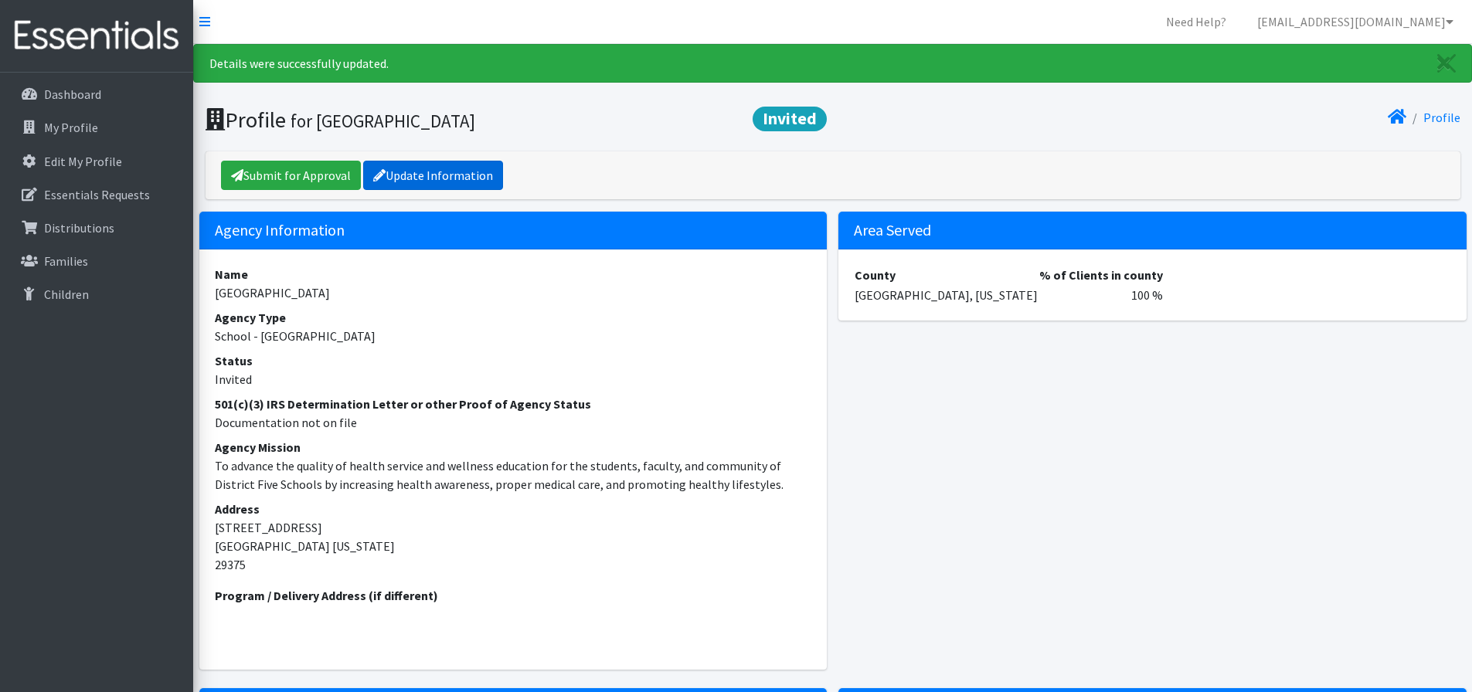
click at [409, 170] on link "Update Information" at bounding box center [433, 175] width 140 height 29
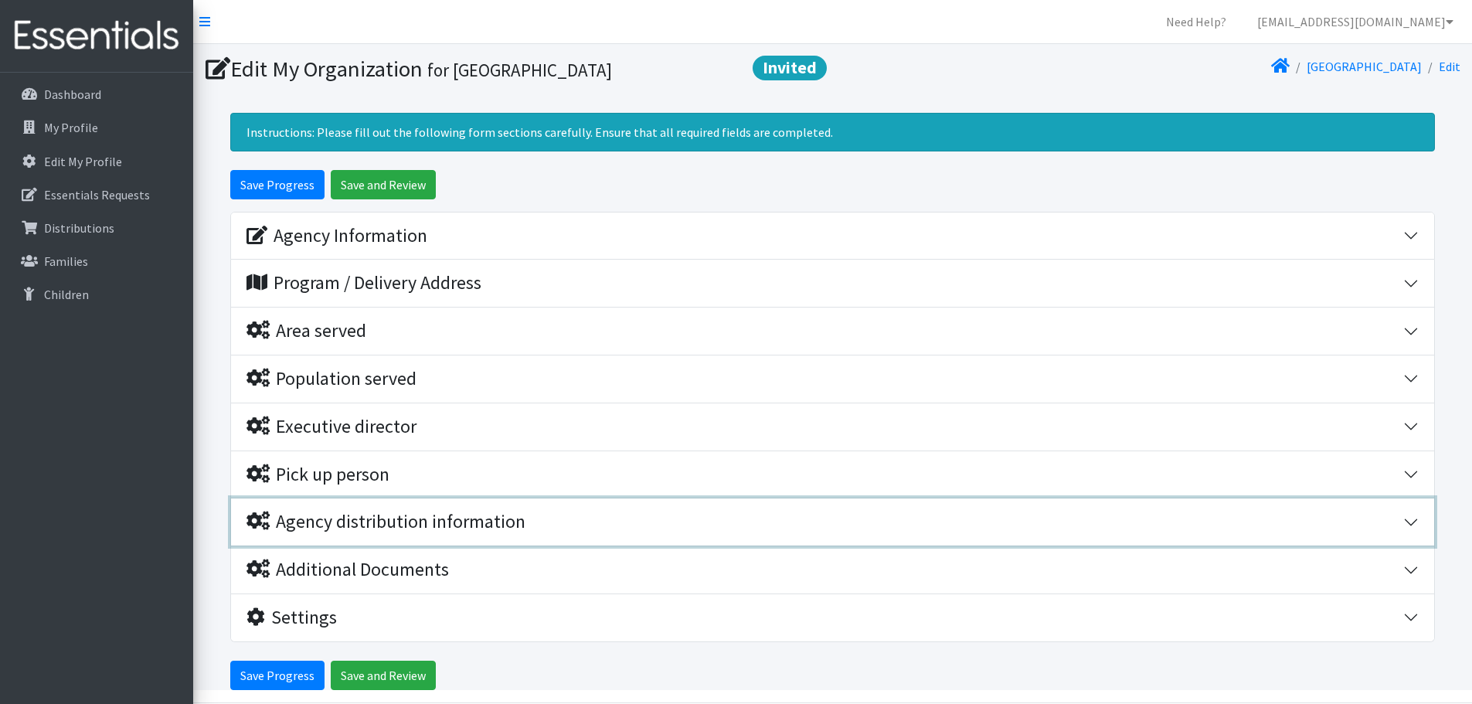
click at [375, 526] on div "Agency distribution information" at bounding box center [385, 522] width 279 height 22
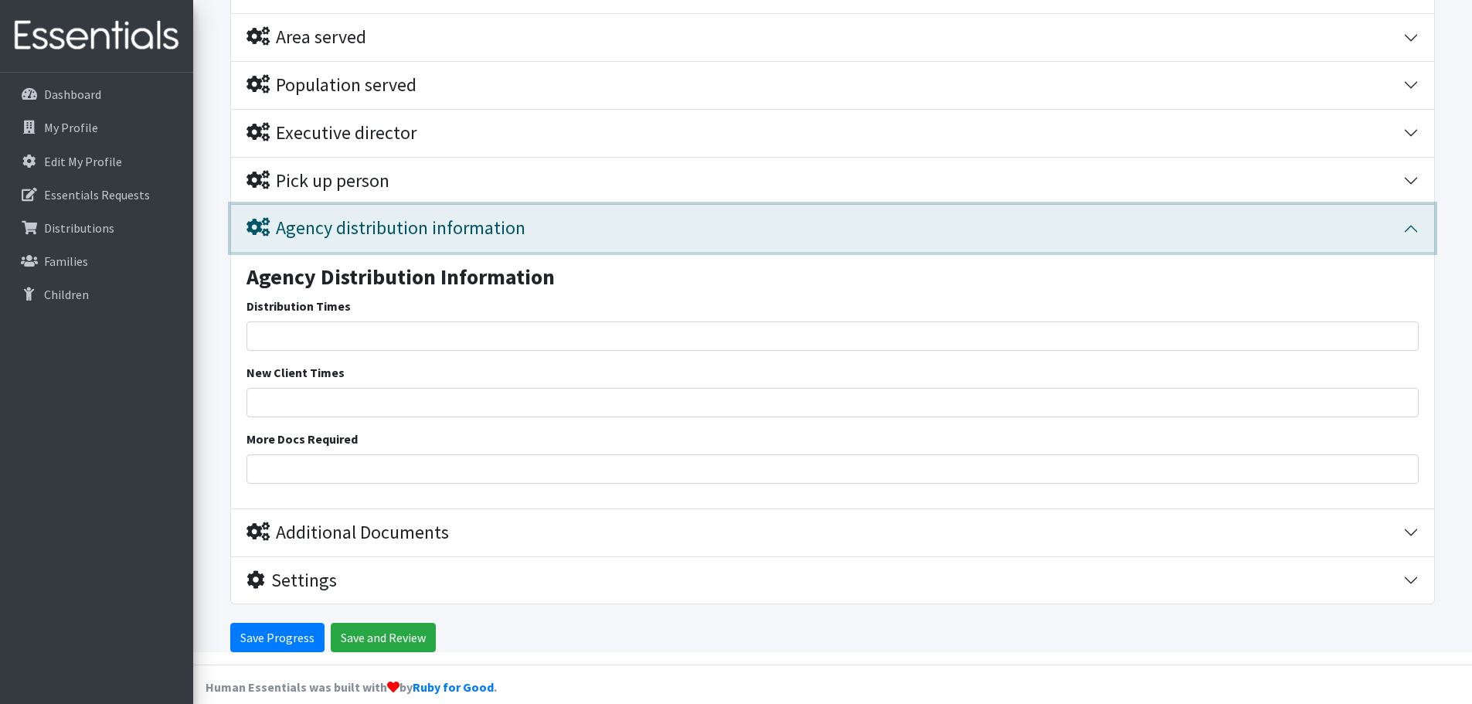
scroll to position [309, 0]
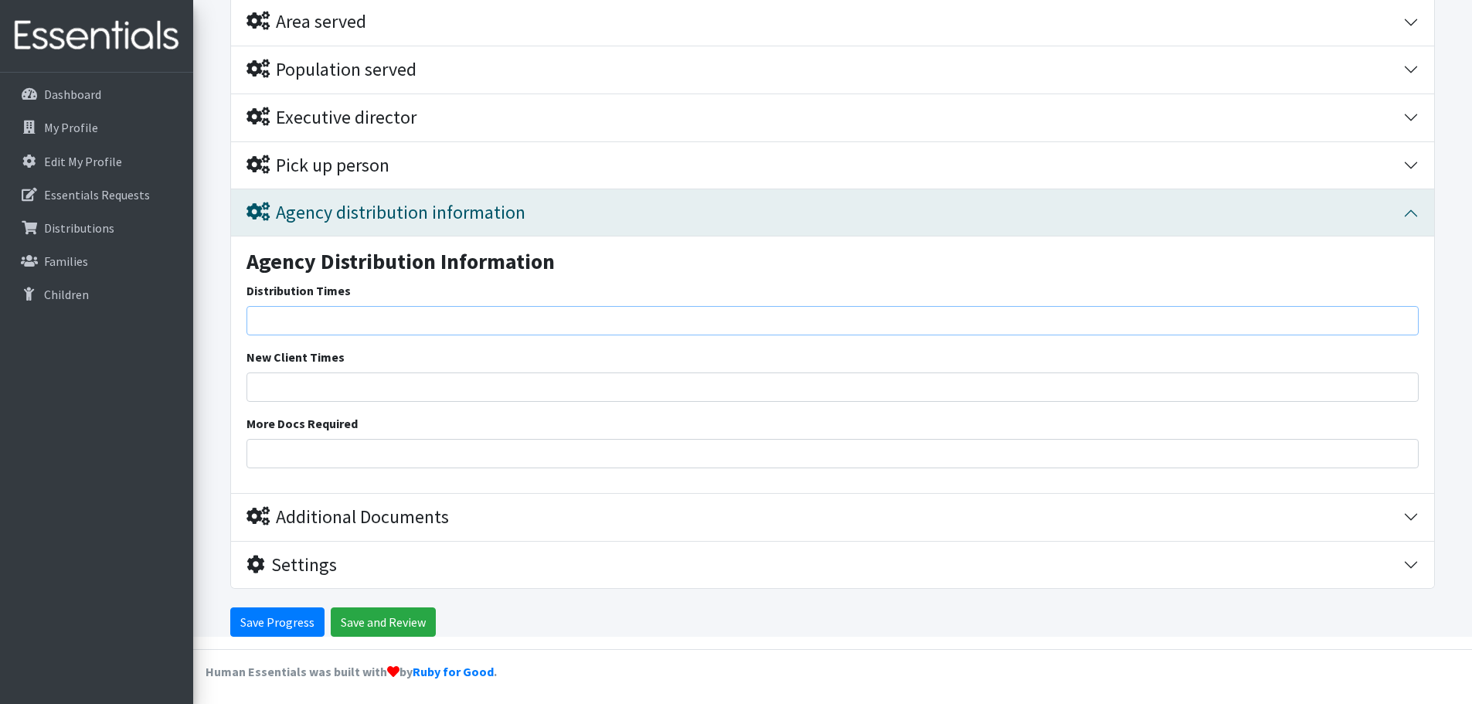
click at [371, 311] on input "Distribution Times" at bounding box center [832, 320] width 1172 height 29
type input "[DATE] through [DATE] 8 am -3pm"
click at [304, 386] on input "New Client Times" at bounding box center [832, 386] width 1172 height 29
type input "same"
click at [305, 451] on input "More Docs Required" at bounding box center [832, 453] width 1172 height 29
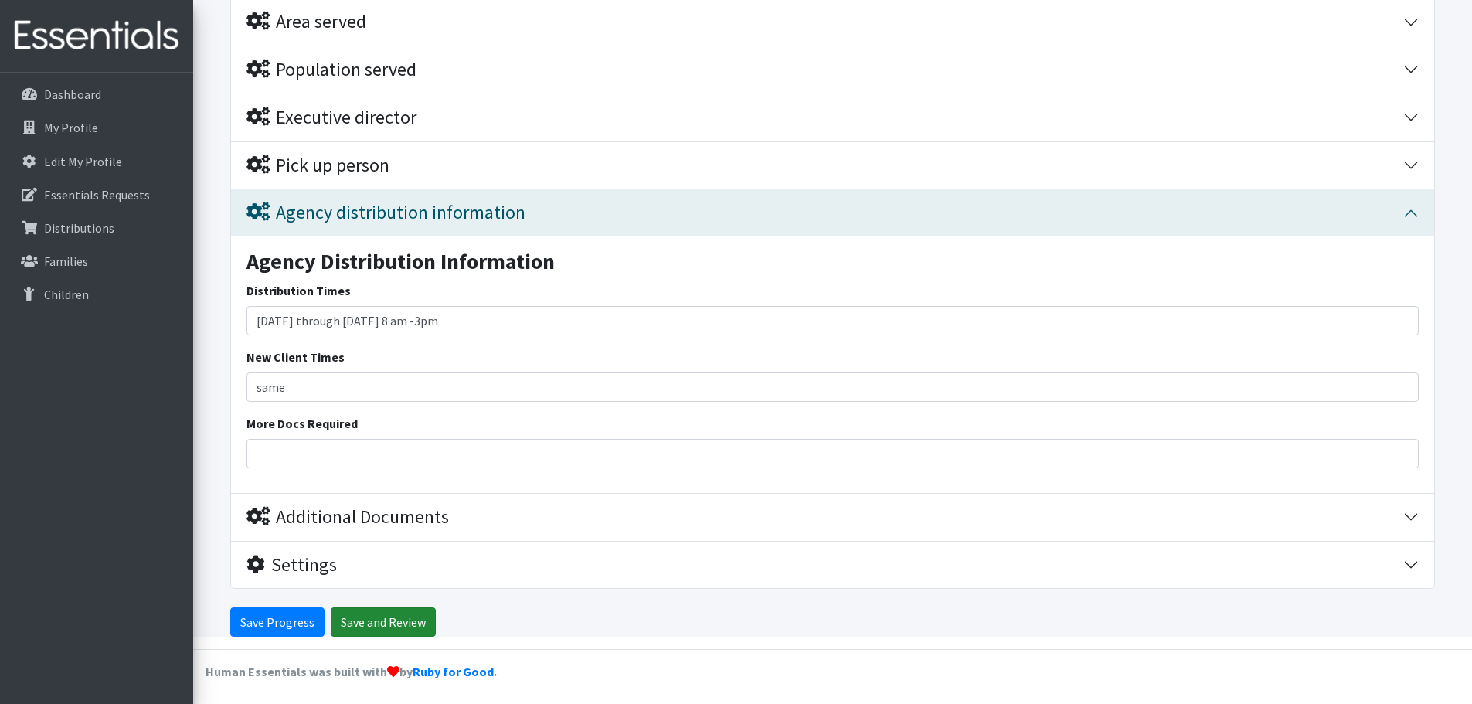
click at [354, 620] on input "Save and Review" at bounding box center [383, 621] width 105 height 29
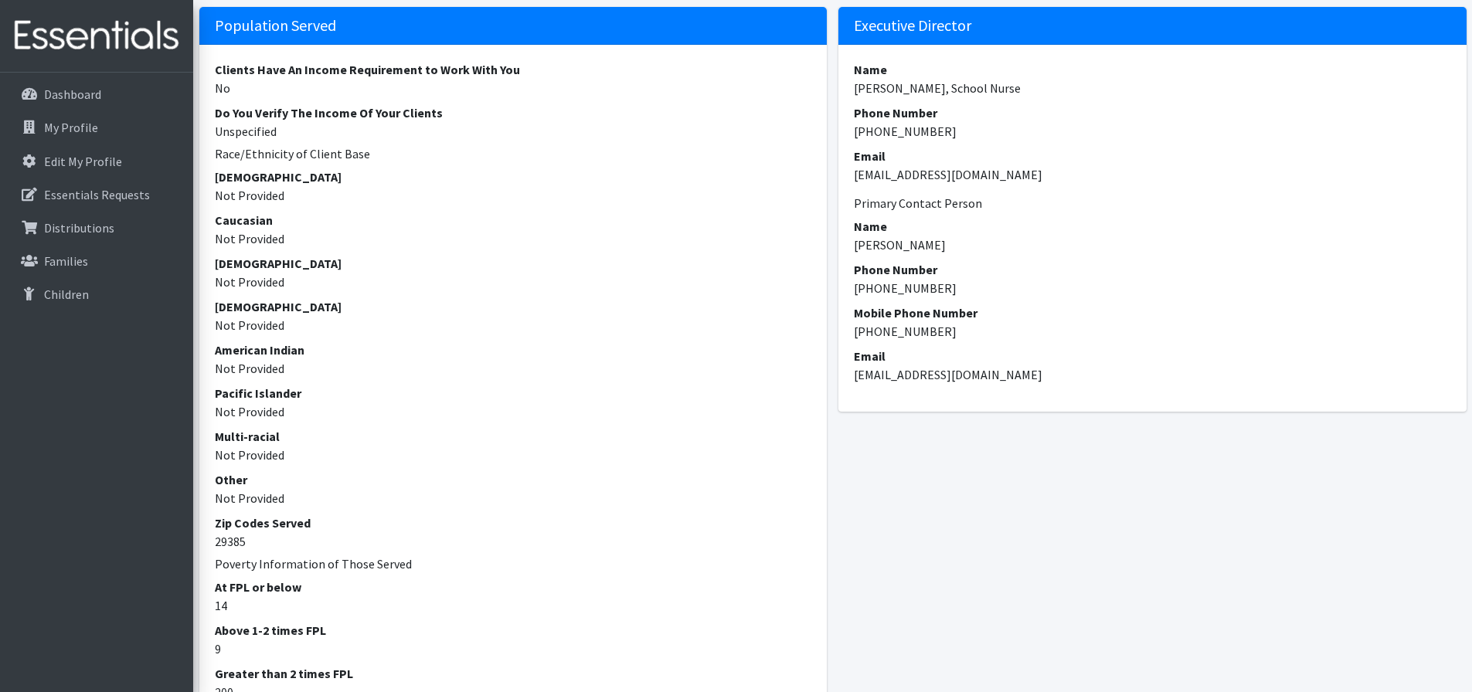
scroll to position [708, 0]
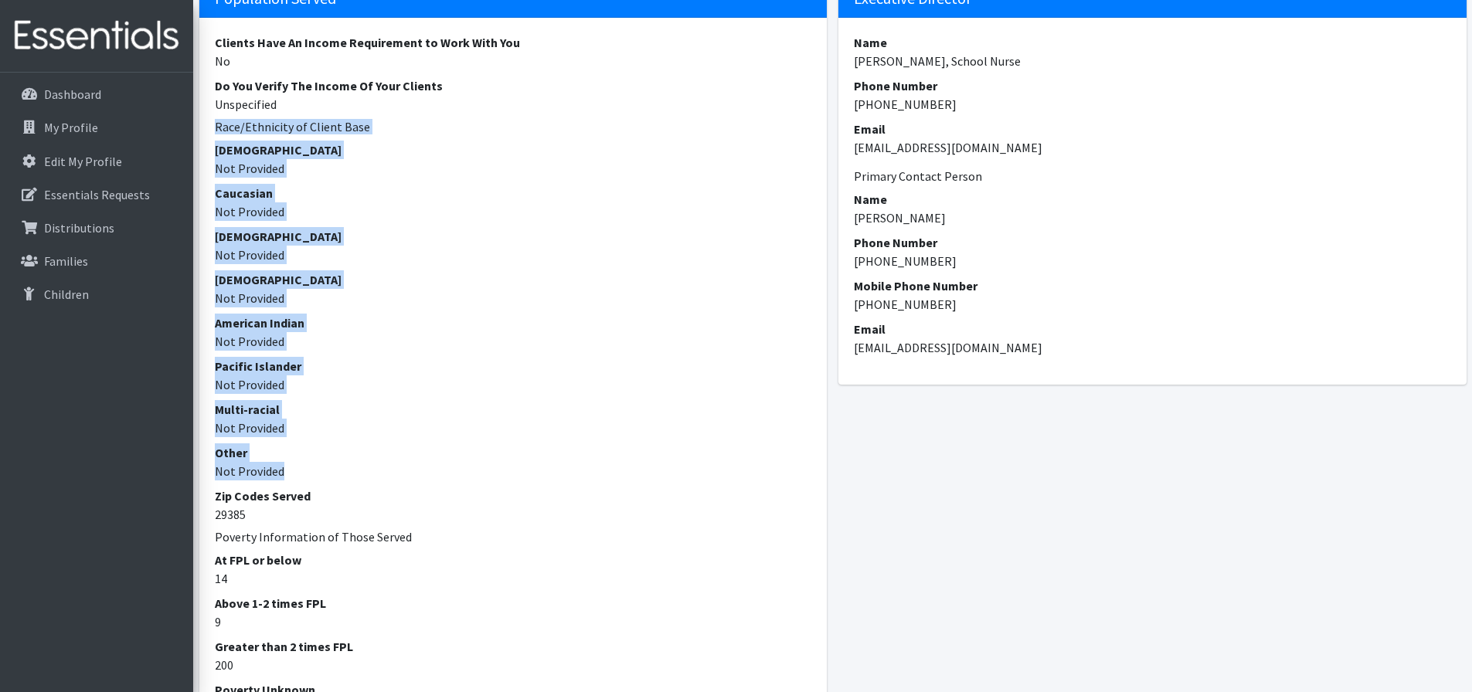
drag, startPoint x: 213, startPoint y: 125, endPoint x: 399, endPoint y: 477, distance: 398.5
click at [399, 477] on div "Clients Have An Income Requirement to Work With You No Do You Verify The Income…" at bounding box center [513, 382] width 628 height 728
copy dl "Race/Ethnicity of Client Base [DEMOGRAPHIC_DATA] Not Provided Caucasian Not Pro…"
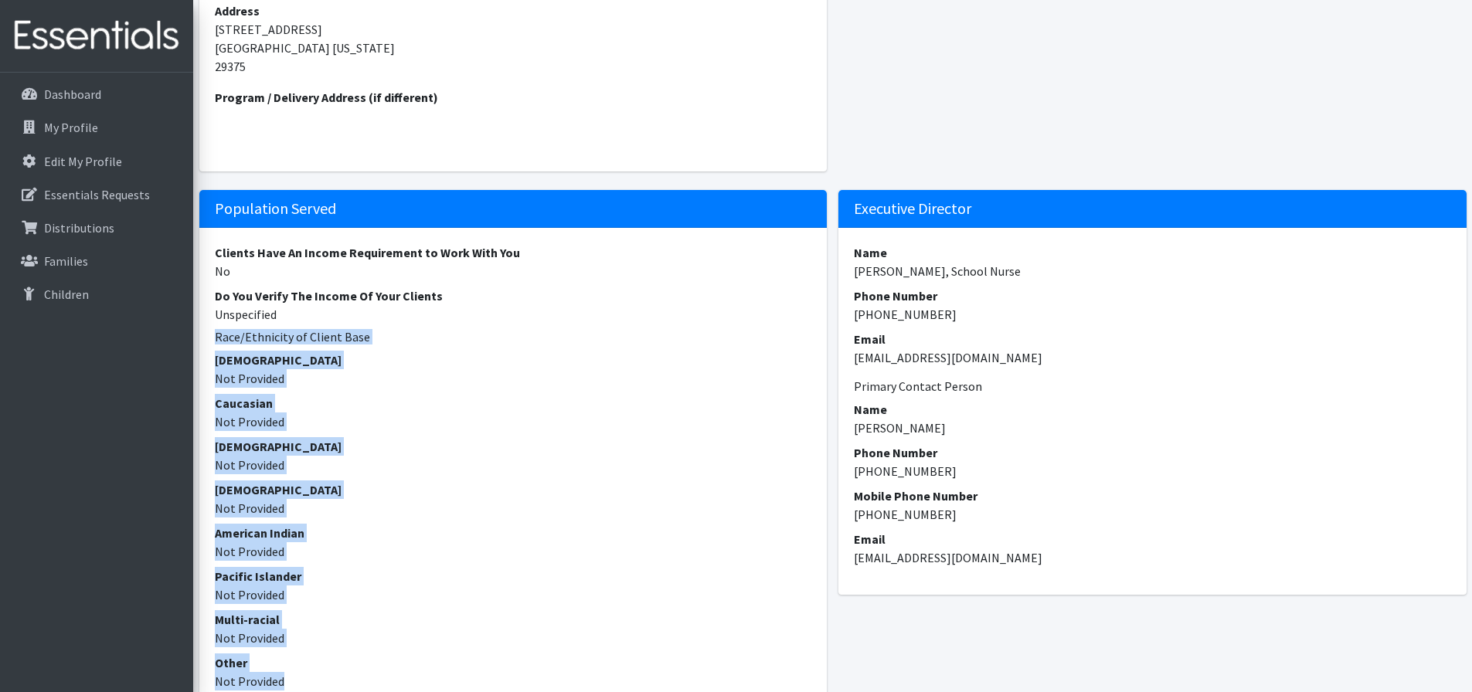
scroll to position [477, 0]
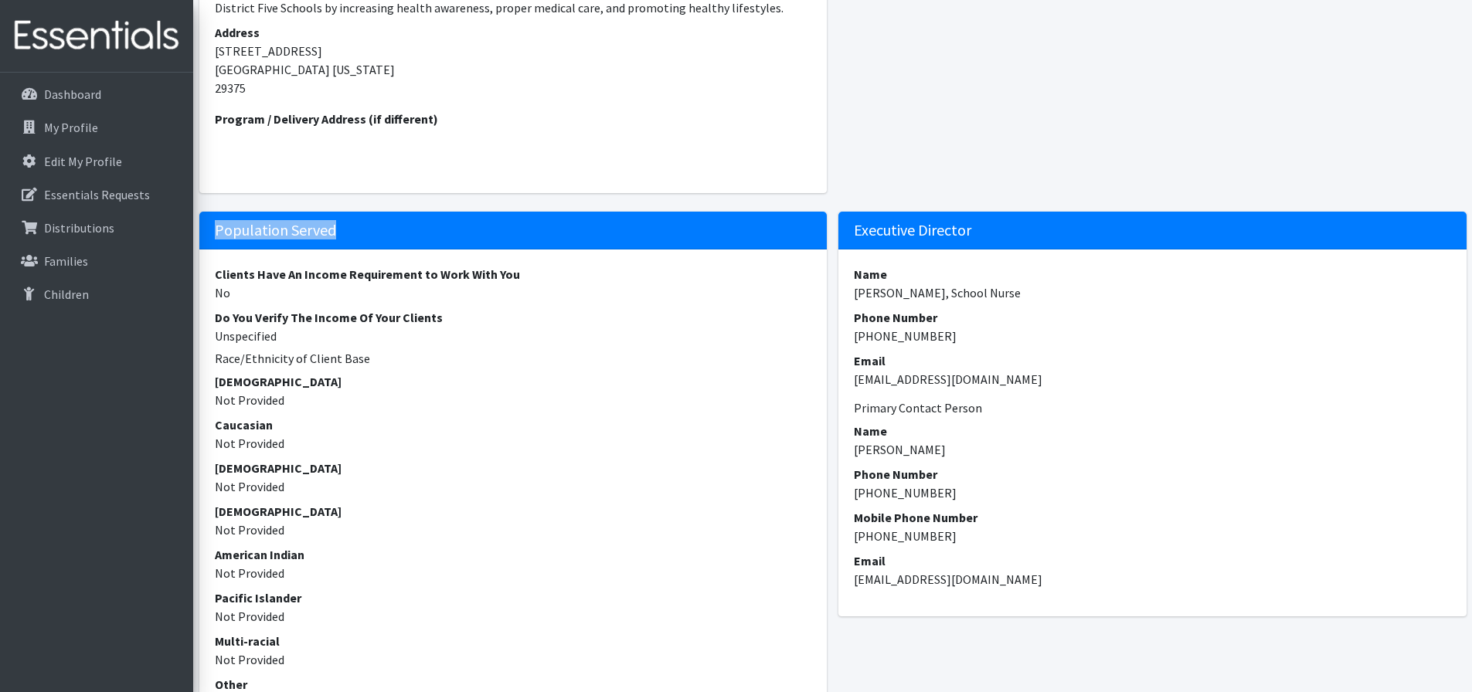
drag, startPoint x: 203, startPoint y: 233, endPoint x: 379, endPoint y: 243, distance: 175.7
click at [379, 243] on h5 "Population Served" at bounding box center [513, 231] width 628 height 38
click at [447, 385] on dt "[DEMOGRAPHIC_DATA]" at bounding box center [513, 381] width 597 height 19
drag, startPoint x: 213, startPoint y: 358, endPoint x: 383, endPoint y: 364, distance: 170.1
click at [383, 364] on div "Clients Have An Income Requirement to Work With You No Do You Verify The Income…" at bounding box center [513, 614] width 628 height 728
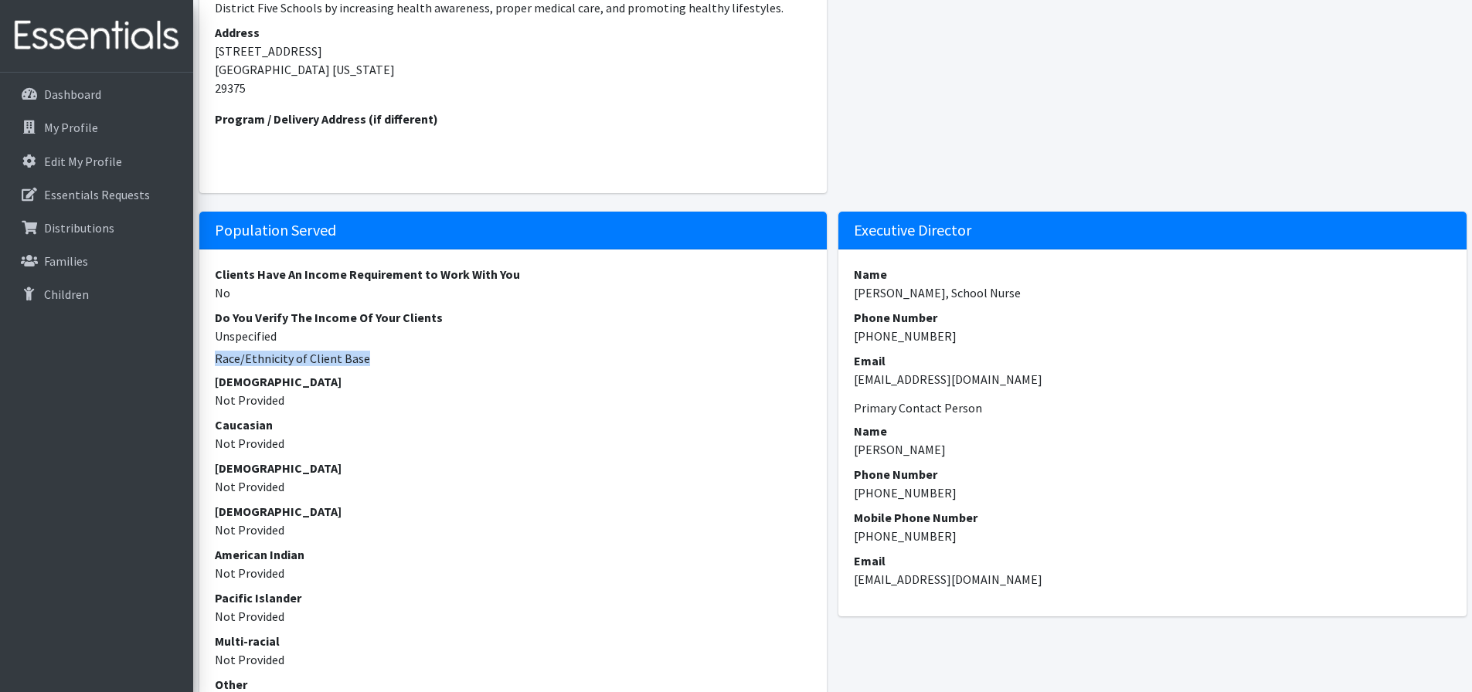
copy h6 "Race/Ethnicity of Client Base"
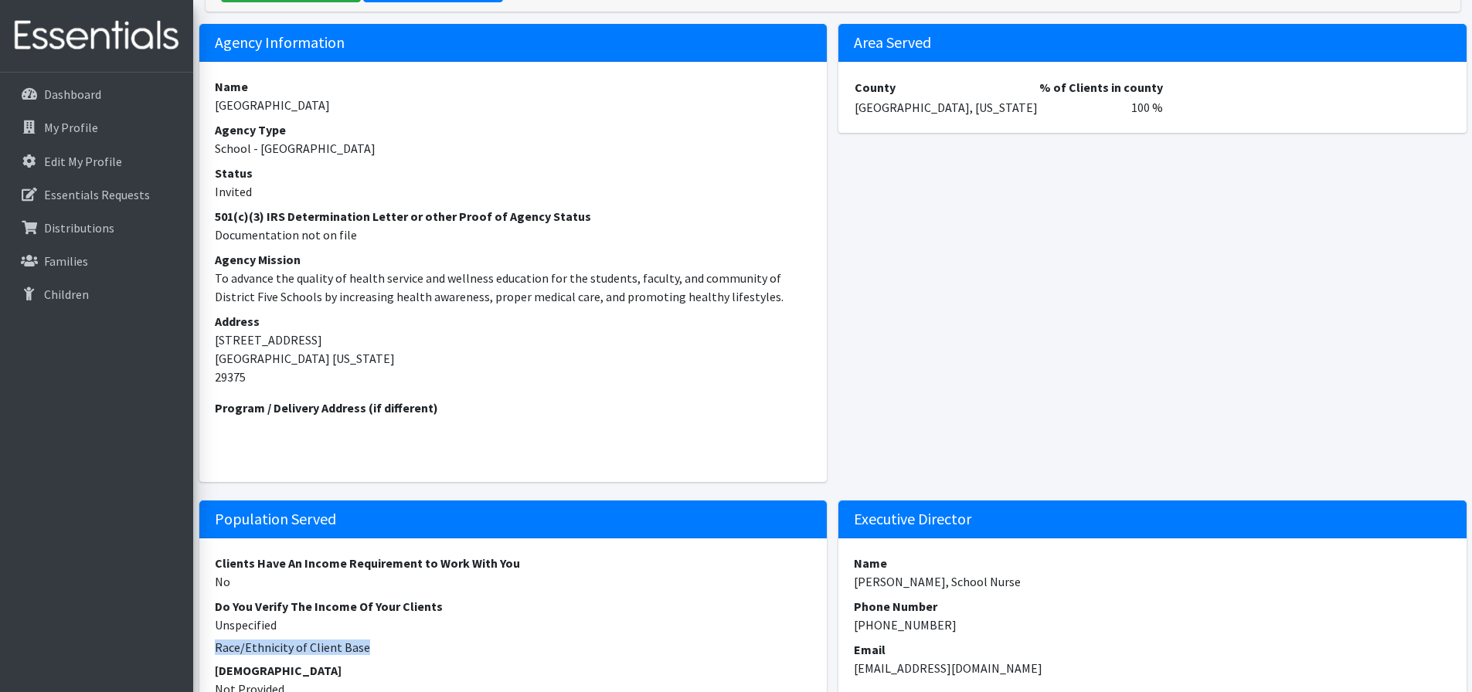
scroll to position [0, 0]
